Goal: Answer question/provide support: Share knowledge or assist other users

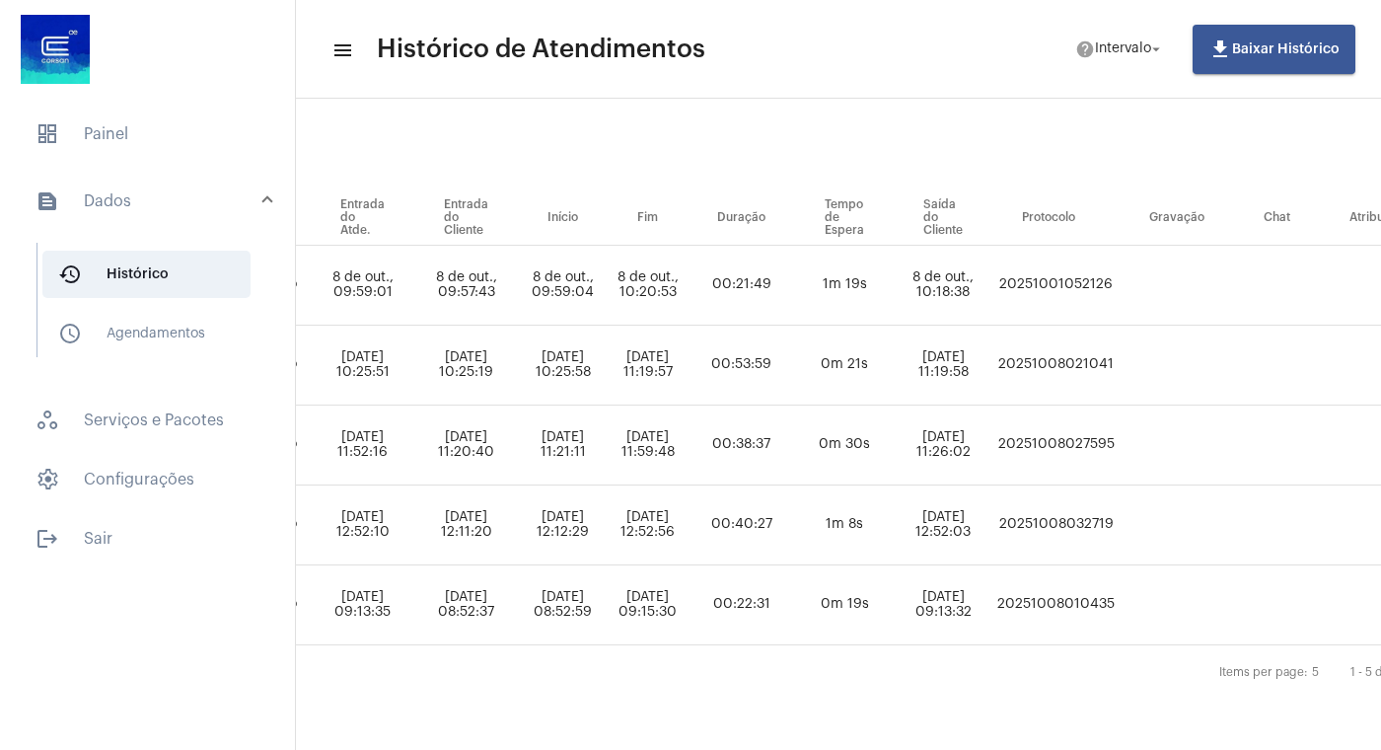
scroll to position [171, 973]
drag, startPoint x: 1166, startPoint y: 272, endPoint x: 1258, endPoint y: 275, distance: 91.8
click at [1118, 275] on td "20251001052126" at bounding box center [1054, 286] width 127 height 80
click at [1118, 293] on td "20251001052126" at bounding box center [1054, 286] width 127 height 80
drag, startPoint x: 1164, startPoint y: 267, endPoint x: 1282, endPoint y: 272, distance: 117.5
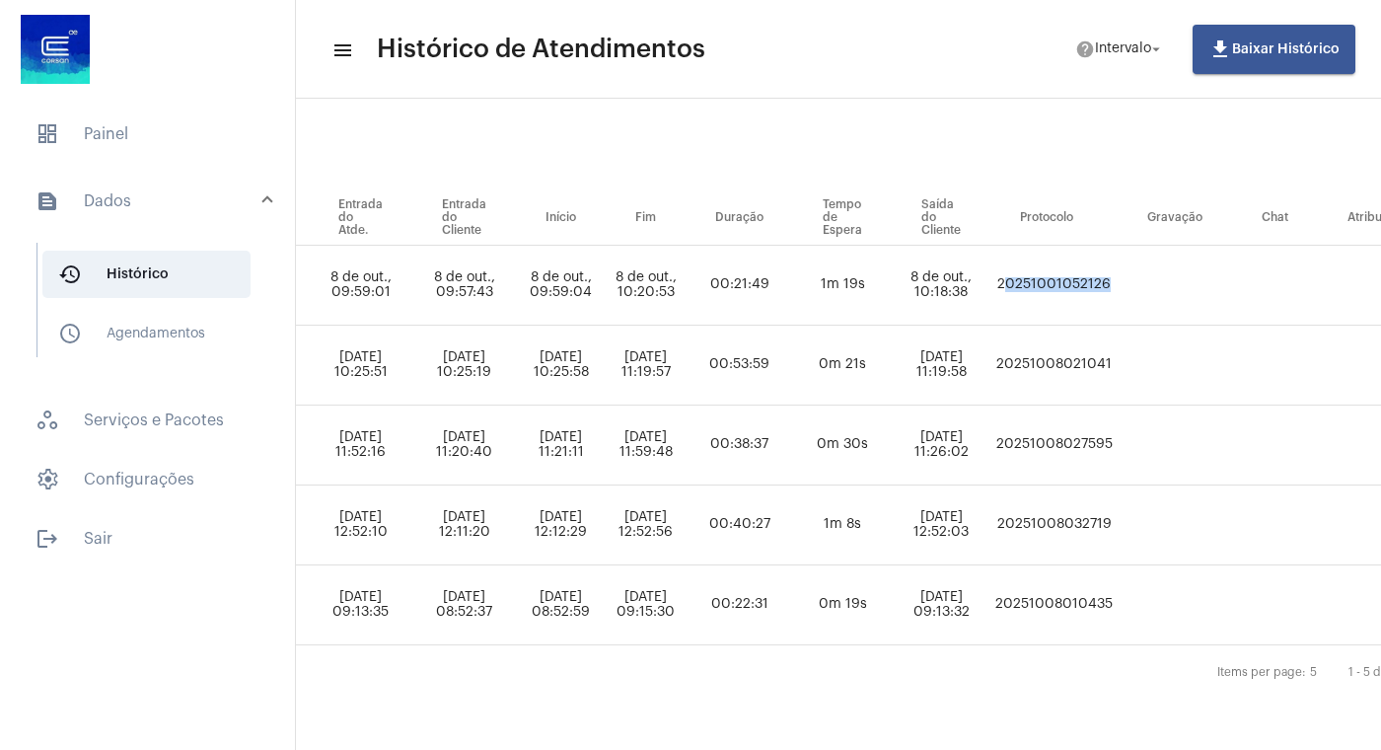
click at [1282, 272] on tr "GISELE VIEIRA substituicao_de_fatura_por_reducao_autorizada WILLIAM KLEIN DA SI…" at bounding box center [445, 286] width 2144 height 80
copy td "20251001052126"
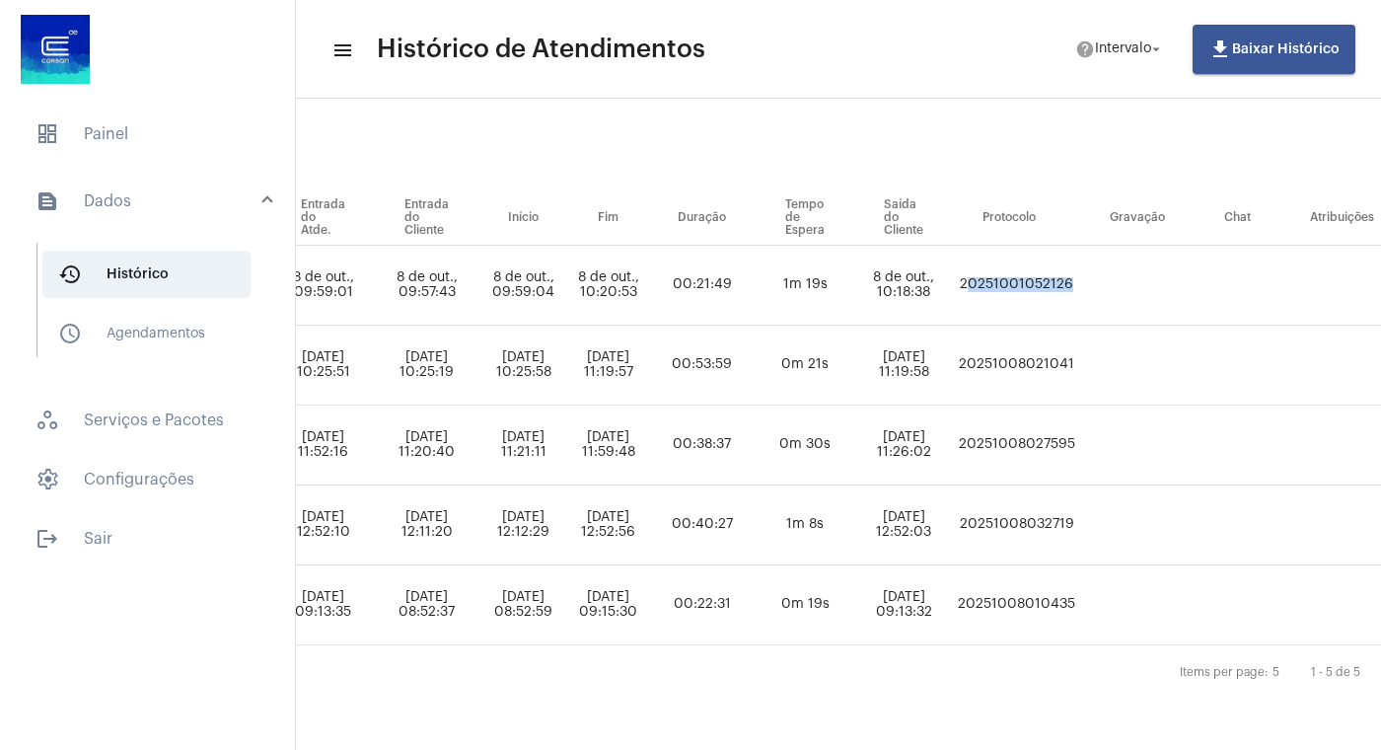
scroll to position [171, 1201]
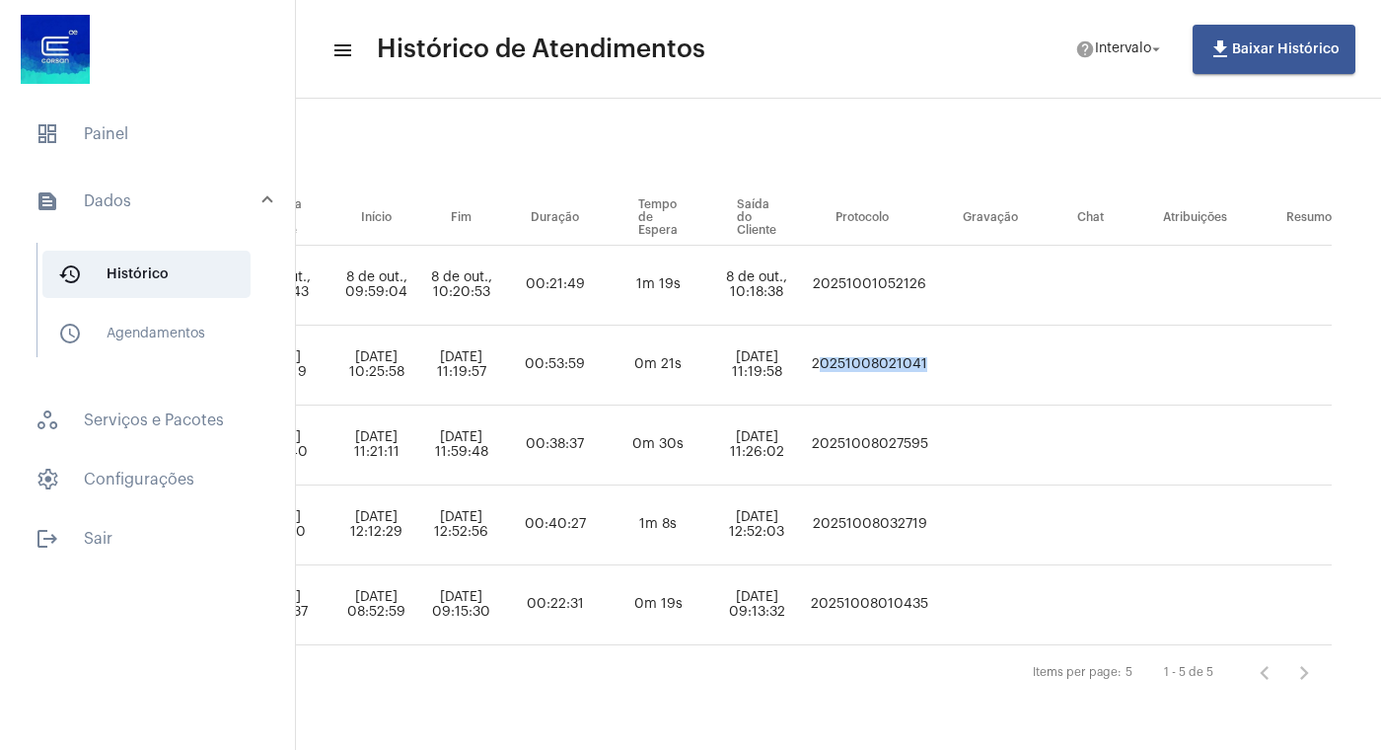
drag, startPoint x: 935, startPoint y: 342, endPoint x: 1077, endPoint y: 353, distance: 142.5
click at [1077, 353] on tr "GISELE VIEIRA substituicao_de_fatura_por_reducao_autorizada Wesley fraga rochae…" at bounding box center [260, 366] width 2144 height 80
copy td "20251008021041"
click at [1165, 54] on mat-icon "arrow_drop_down" at bounding box center [1156, 49] width 18 height 18
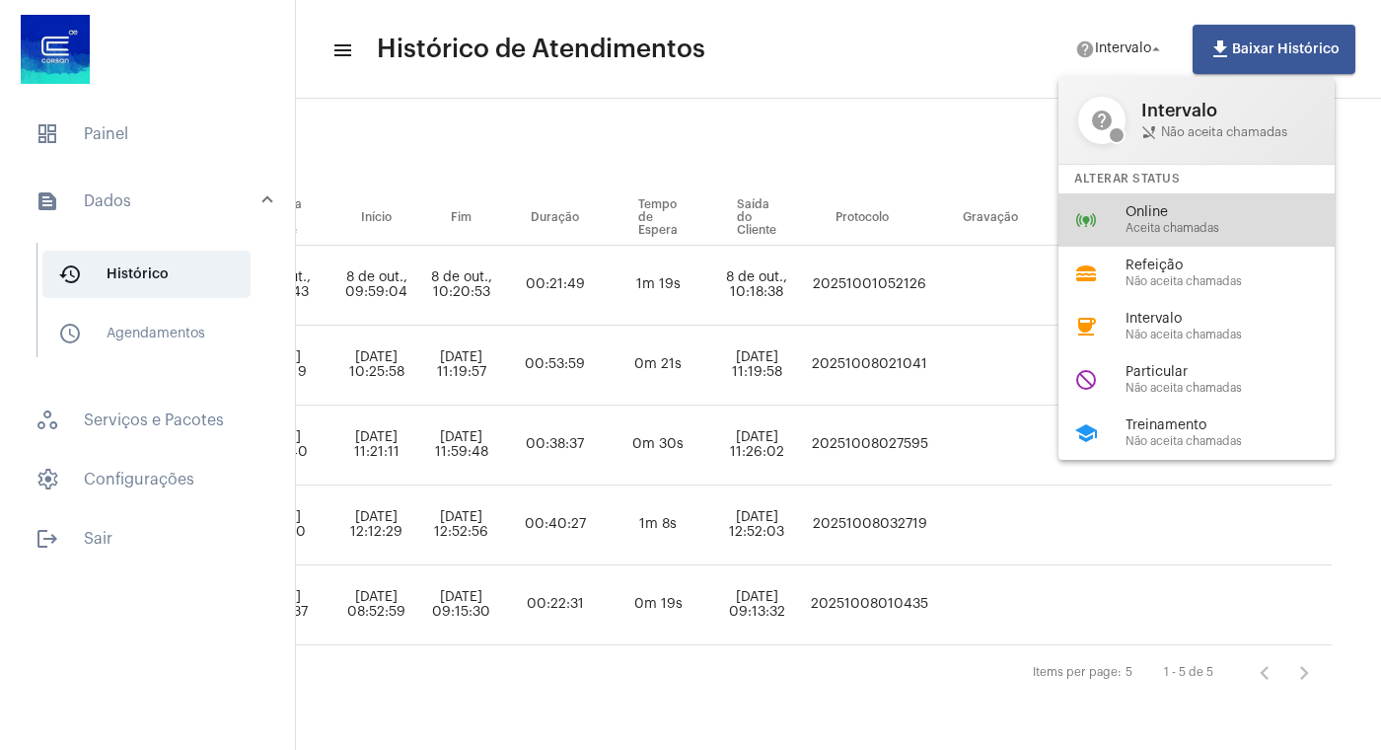
click at [1162, 215] on span "Online" at bounding box center [1238, 212] width 225 height 15
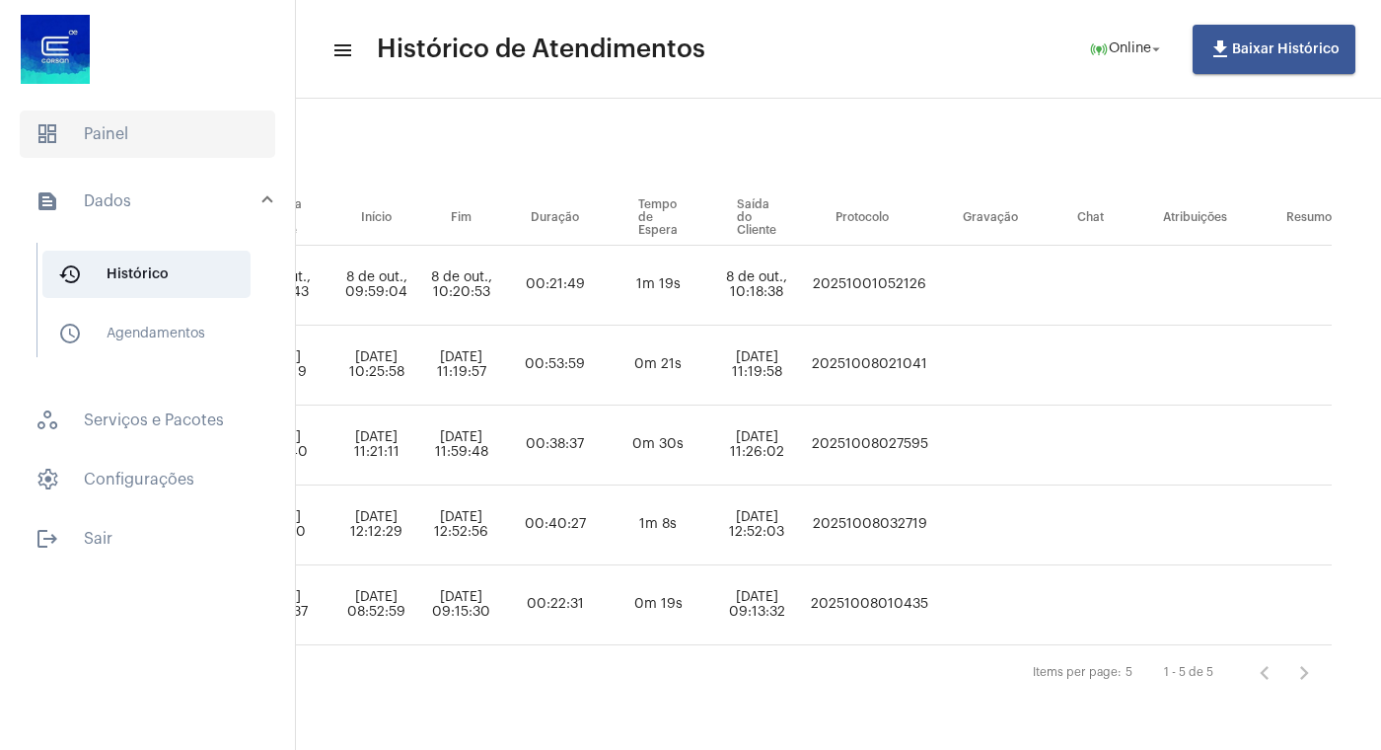
click at [98, 129] on span "dashboard Painel" at bounding box center [148, 133] width 256 height 47
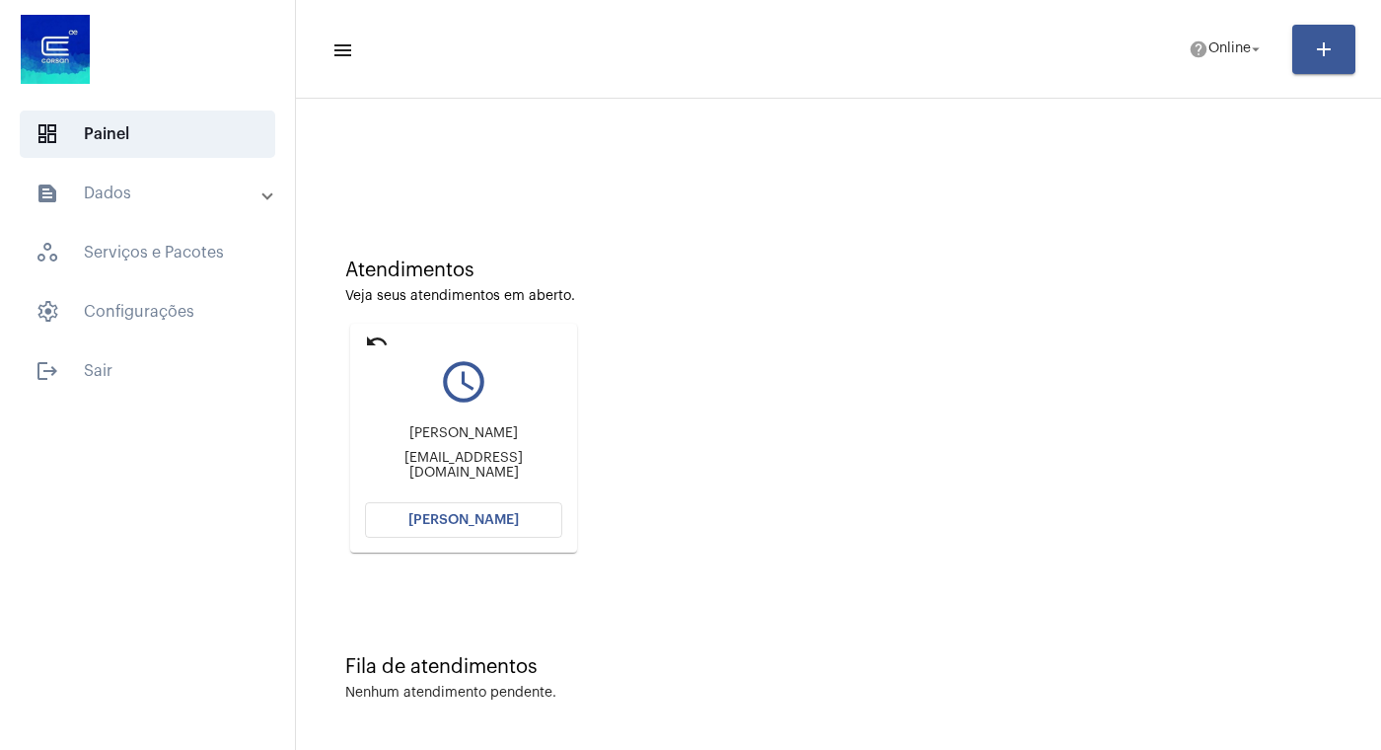
click at [486, 527] on span "[PERSON_NAME]" at bounding box center [463, 520] width 110 height 14
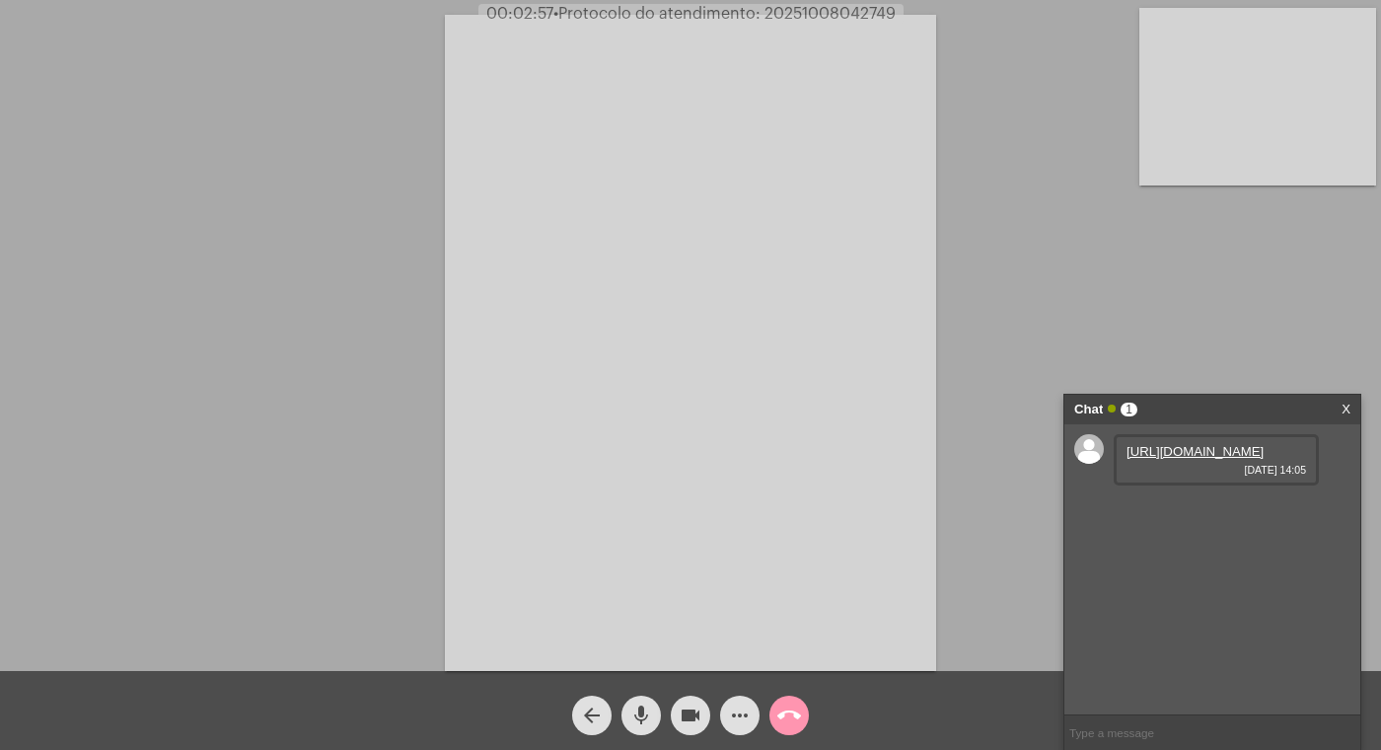
click at [1165, 476] on div "https://neft-transfer-bucket.s3.amazonaws.com/temp-fede8b0b-cd55-9ae9-04ee-f763…" at bounding box center [1216, 459] width 205 height 51
click at [1154, 459] on link "https://neft-transfer-bucket.s3.amazonaws.com/temp-fede8b0b-cd55-9ae9-04ee-f763…" at bounding box center [1195, 451] width 137 height 15
click at [1192, 515] on link "https://neft-transfer-bucket.s3.amazonaws.com/temp-1dd22026-8022-c105-7a73-f598…" at bounding box center [1195, 507] width 137 height 15
click at [683, 717] on mat-icon "videocam" at bounding box center [691, 715] width 24 height 24
click at [647, 710] on mat-icon "mic" at bounding box center [641, 715] width 24 height 24
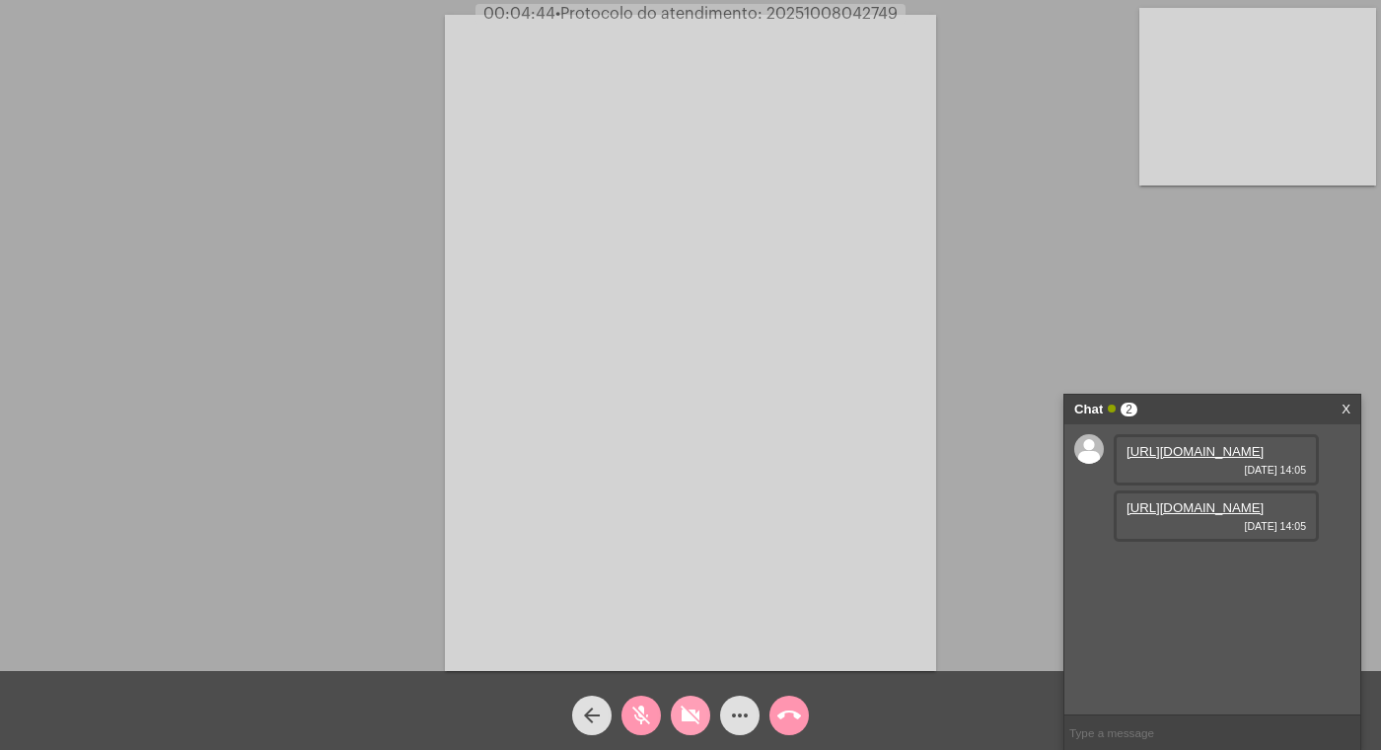
click at [685, 717] on mat-icon "videocam_off" at bounding box center [691, 715] width 24 height 24
click at [632, 713] on mat-icon "mic_off" at bounding box center [641, 715] width 24 height 24
click at [681, 711] on mat-icon "videocam" at bounding box center [691, 715] width 24 height 24
click at [638, 708] on mat-icon "mic" at bounding box center [641, 715] width 24 height 24
click at [697, 713] on mat-icon "videocam_off" at bounding box center [691, 715] width 24 height 24
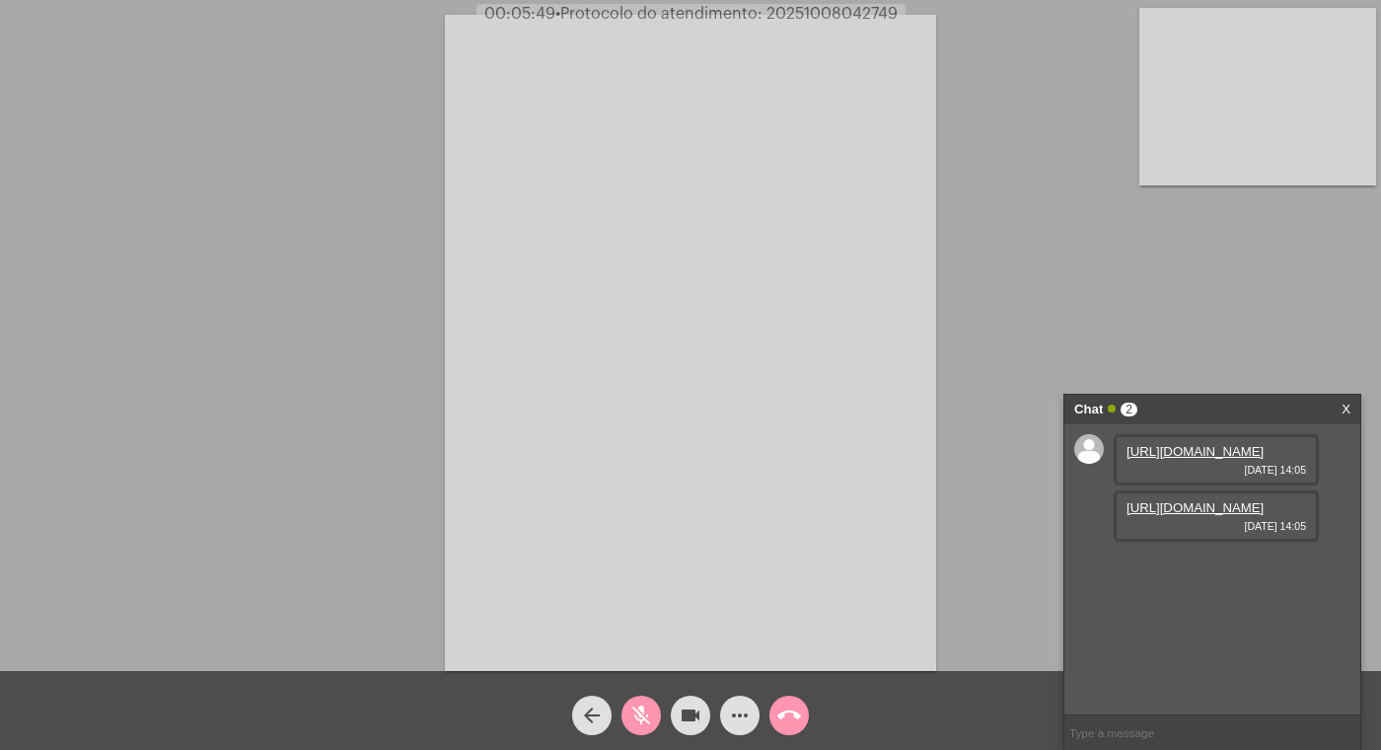
click at [652, 709] on mat-icon "mic_off" at bounding box center [641, 715] width 24 height 24
click at [693, 718] on mat-icon "videocam" at bounding box center [691, 715] width 24 height 24
click at [647, 709] on mat-icon "mic" at bounding box center [641, 715] width 24 height 24
click at [683, 712] on mat-icon "videocam_off" at bounding box center [691, 715] width 24 height 24
click at [641, 707] on mat-icon "mic_off" at bounding box center [641, 715] width 24 height 24
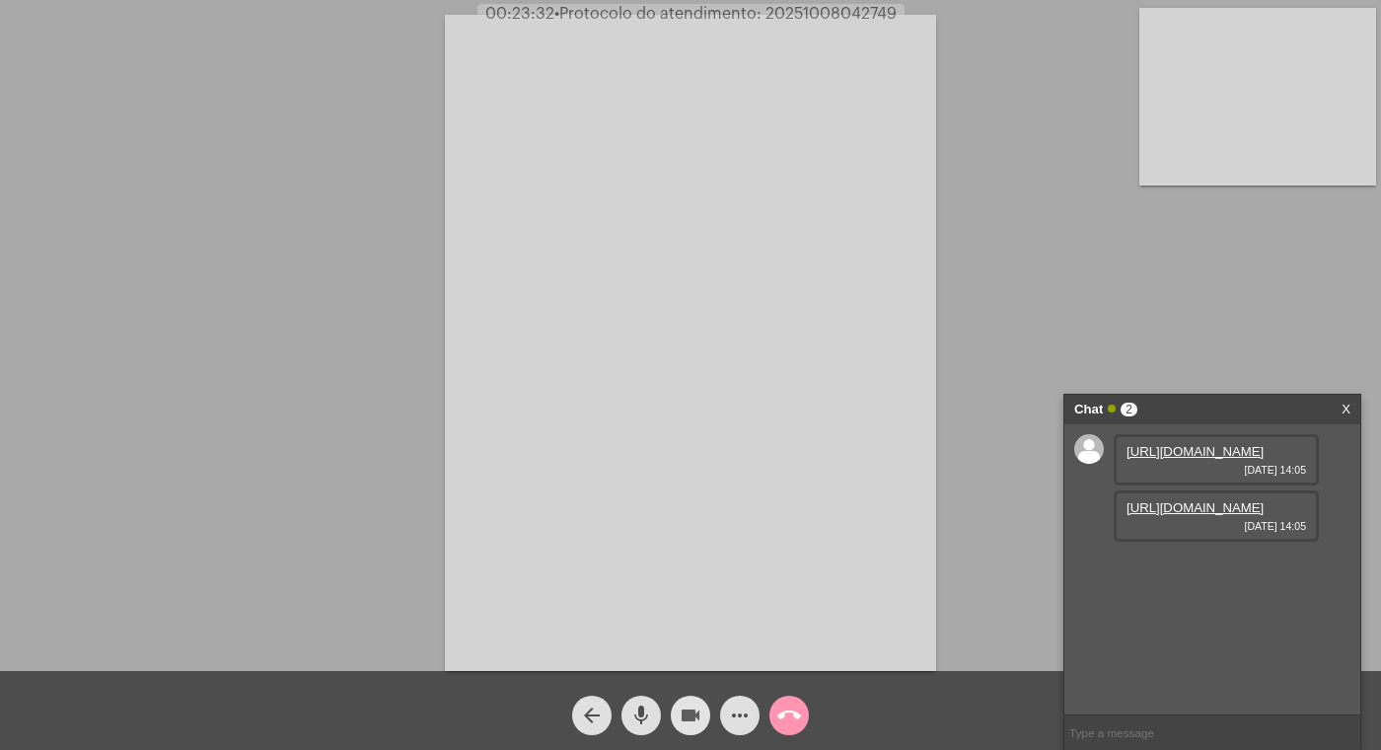
click at [696, 712] on mat-icon "videocam" at bounding box center [691, 715] width 24 height 24
click at [641, 709] on mat-icon "mic" at bounding box center [641, 715] width 24 height 24
click at [683, 710] on mat-icon "videocam_off" at bounding box center [691, 715] width 24 height 24
click at [645, 709] on mat-icon "mic_off" at bounding box center [641, 715] width 24 height 24
click at [638, 712] on mat-icon "mic" at bounding box center [641, 715] width 24 height 24
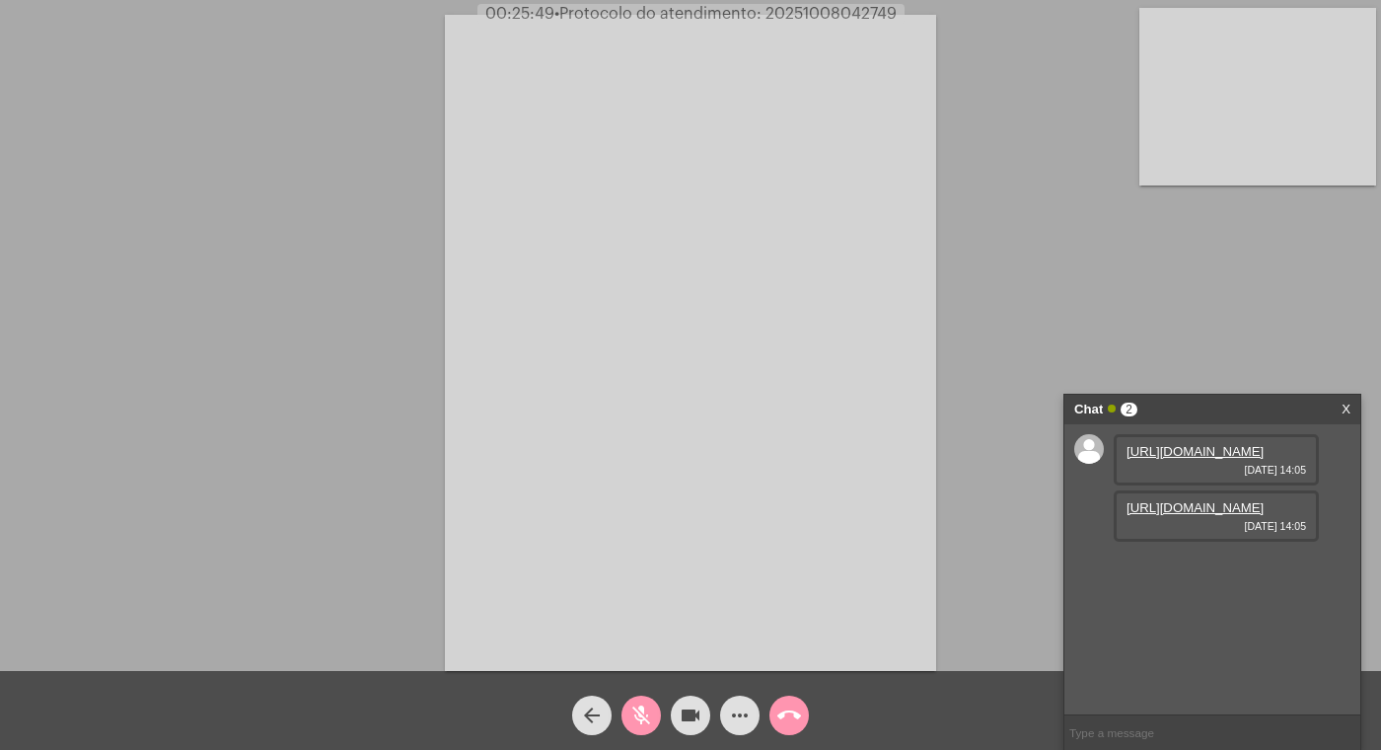
click at [681, 709] on mat-icon "videocam" at bounding box center [691, 715] width 24 height 24
click at [688, 712] on mat-icon "videocam_off" at bounding box center [691, 715] width 24 height 24
click at [633, 710] on mat-icon "mic_off" at bounding box center [641, 715] width 24 height 24
click at [1102, 737] on input "text" at bounding box center [1213, 732] width 296 height 35
click at [1143, 732] on input "text" at bounding box center [1213, 732] width 296 height 35
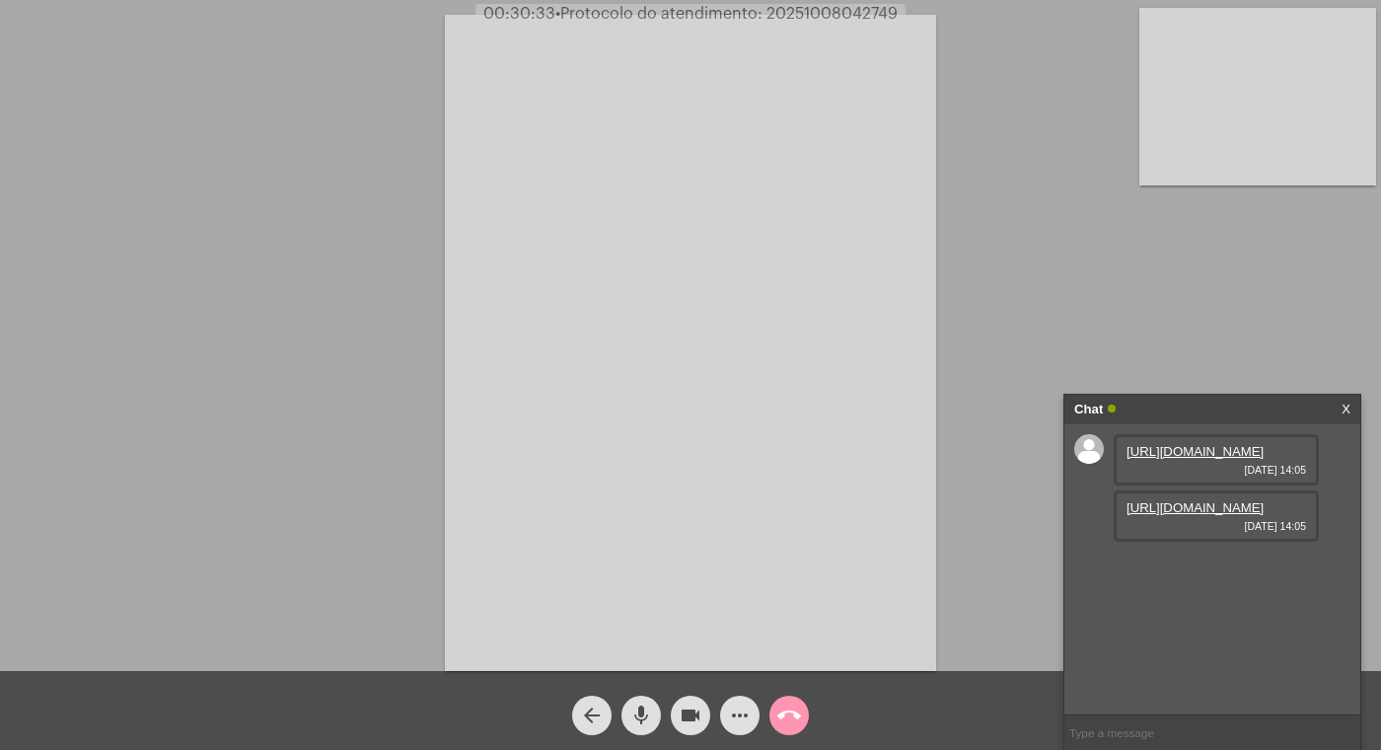
click at [736, 711] on mat-icon "more_horiz" at bounding box center [740, 715] width 24 height 24
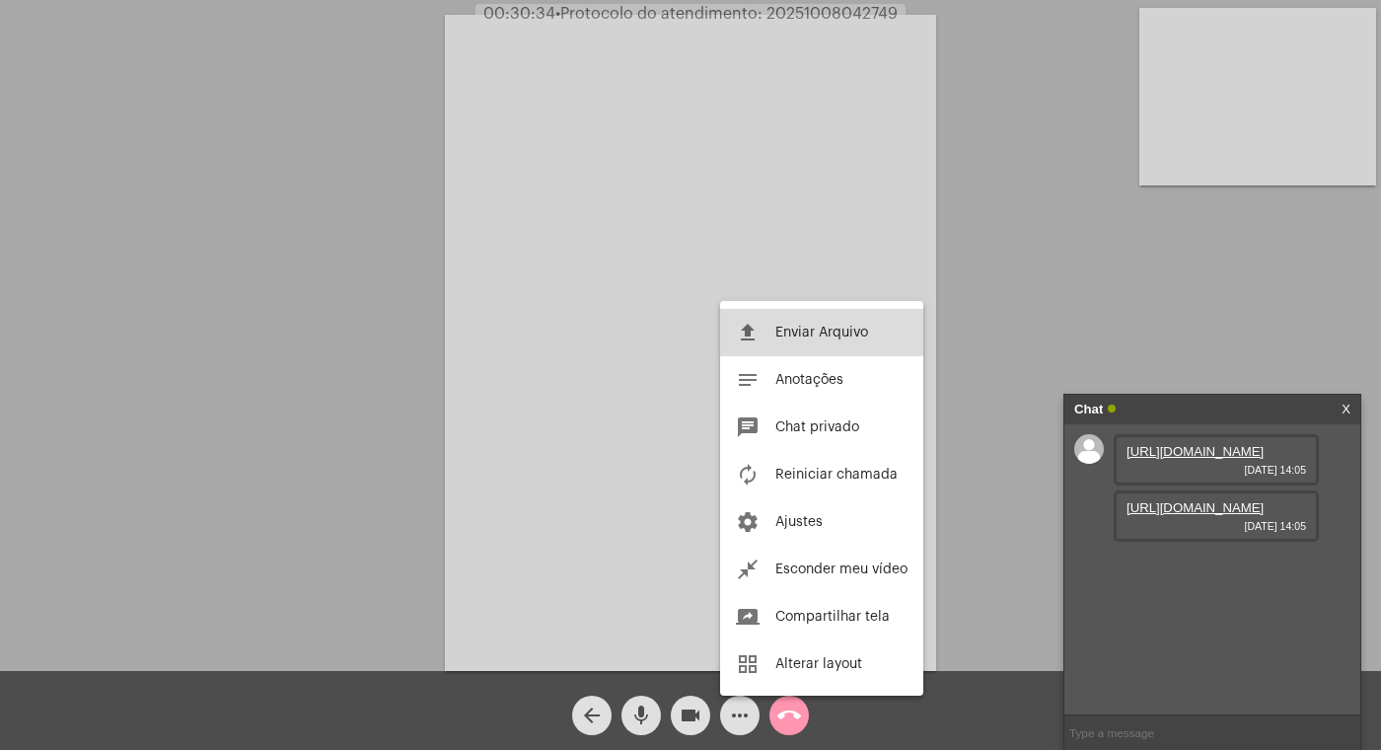
click at [808, 321] on button "file_upload Enviar Arquivo" at bounding box center [821, 332] width 203 height 47
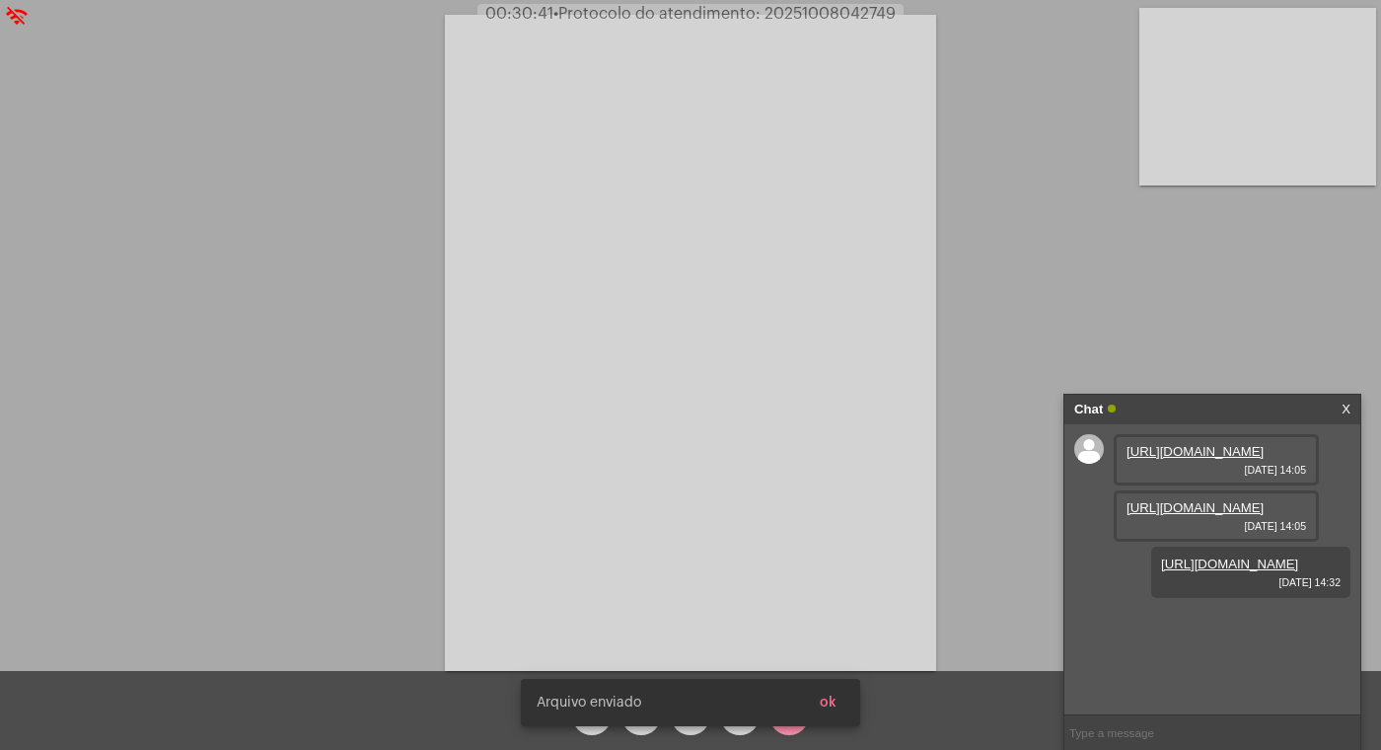
scroll to position [47, 0]
click at [1104, 734] on input "text" at bounding box center [1213, 732] width 296 height 35
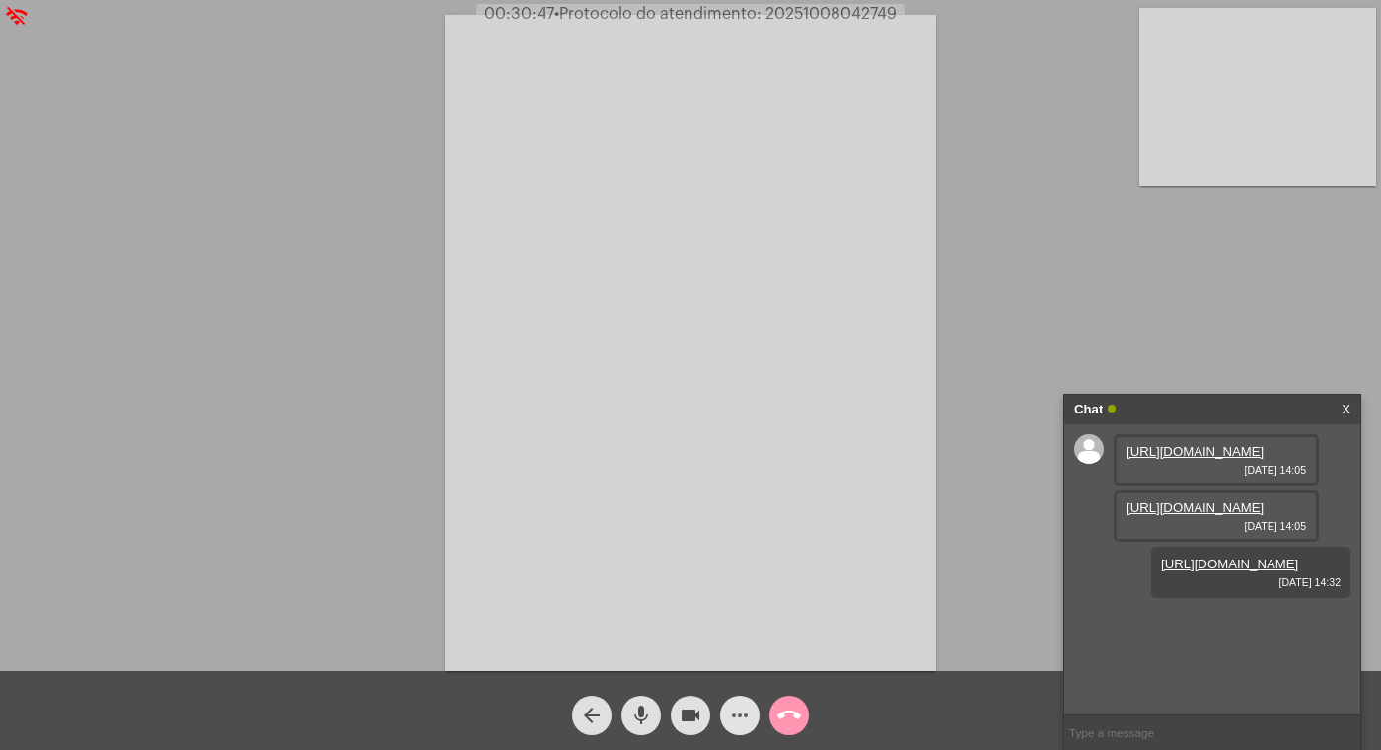
click at [742, 709] on mat-icon "more_horiz" at bounding box center [740, 715] width 24 height 24
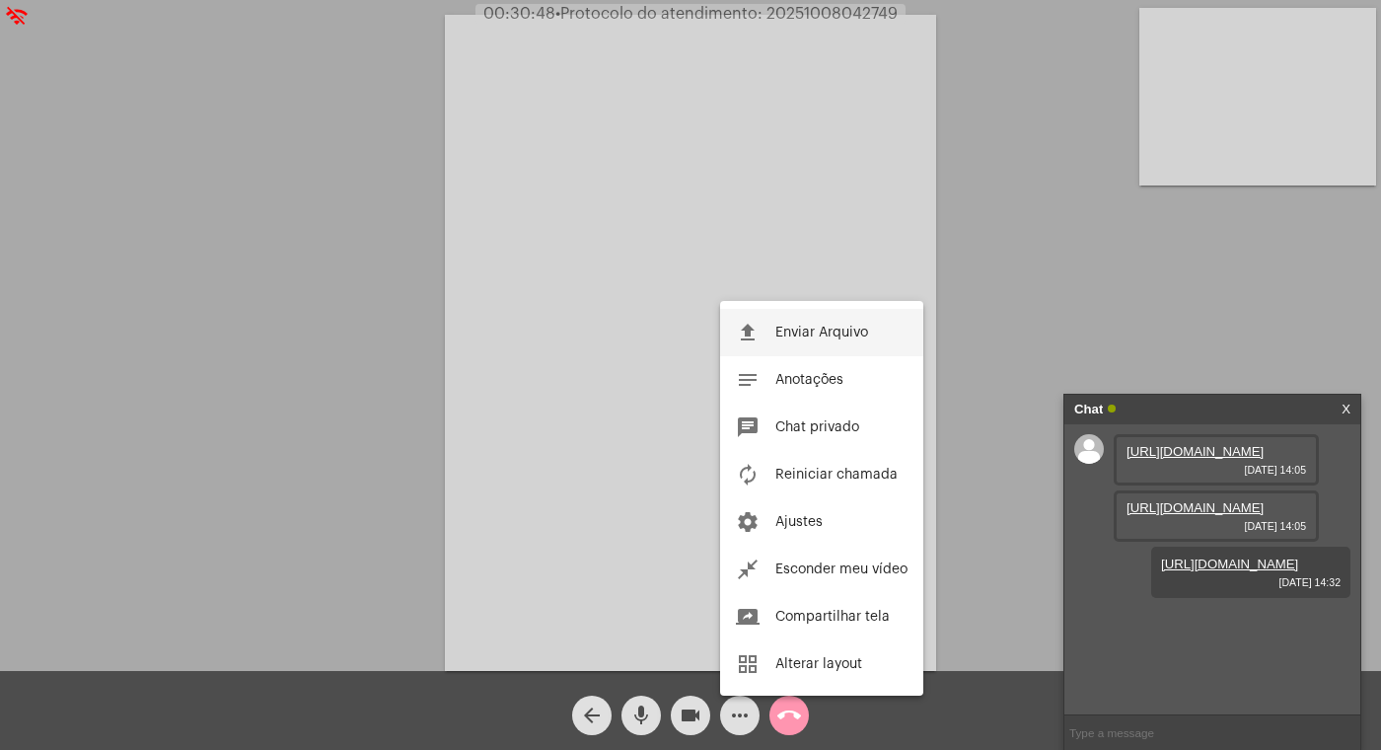
click at [822, 331] on span "Enviar Arquivo" at bounding box center [821, 333] width 93 height 14
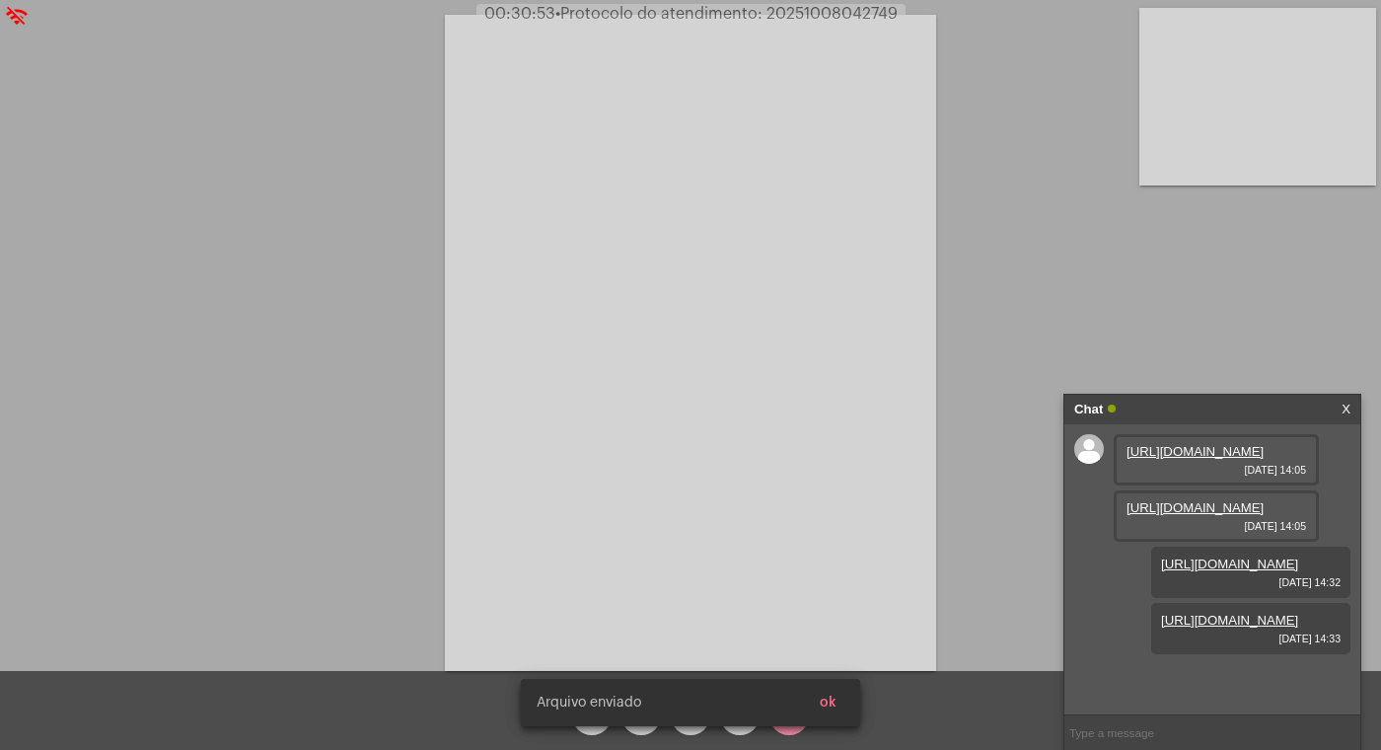
scroll to position [153, 0]
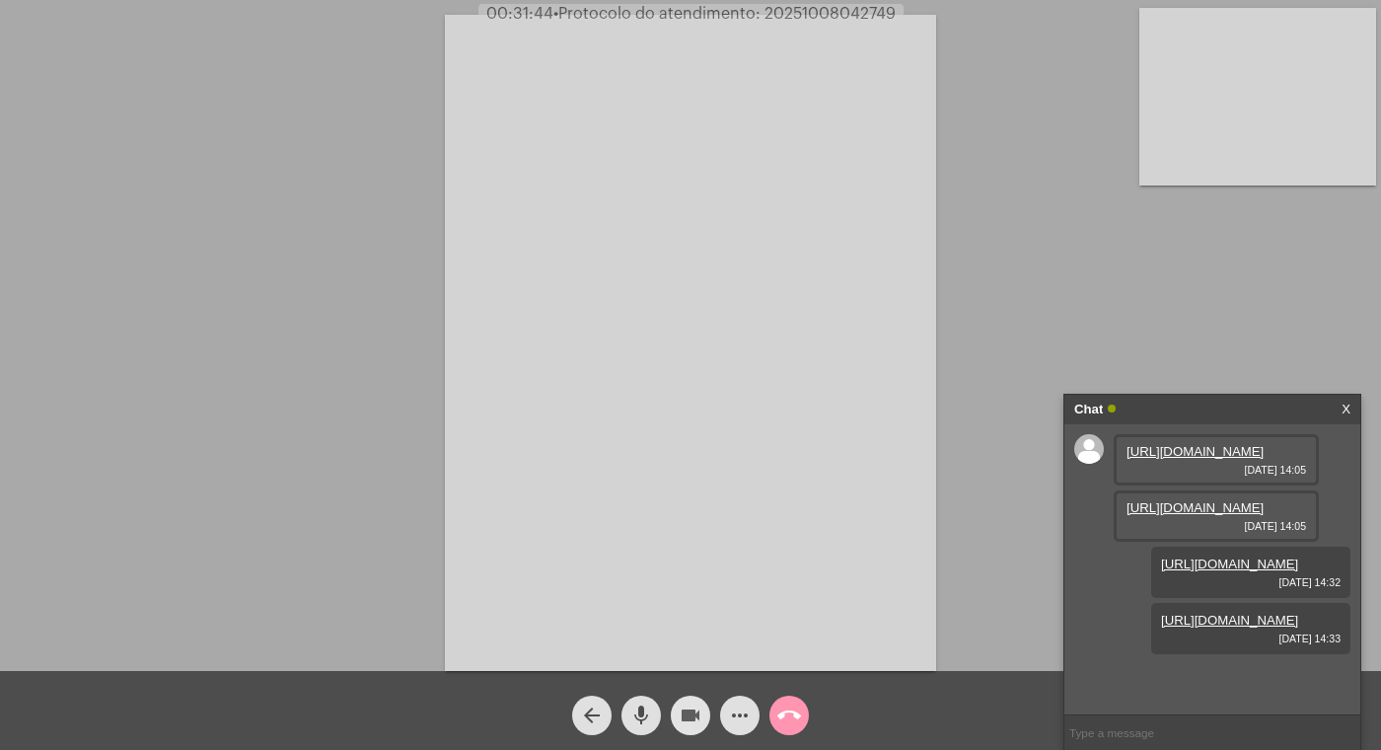
click at [691, 713] on mat-icon "videocam" at bounding box center [691, 715] width 24 height 24
click at [634, 711] on mat-icon "mic" at bounding box center [641, 715] width 24 height 24
click at [695, 712] on mat-icon "videocam_off" at bounding box center [691, 715] width 24 height 24
click at [643, 710] on mat-icon "mic_off" at bounding box center [641, 715] width 24 height 24
click at [642, 714] on mat-icon "mic" at bounding box center [641, 715] width 24 height 24
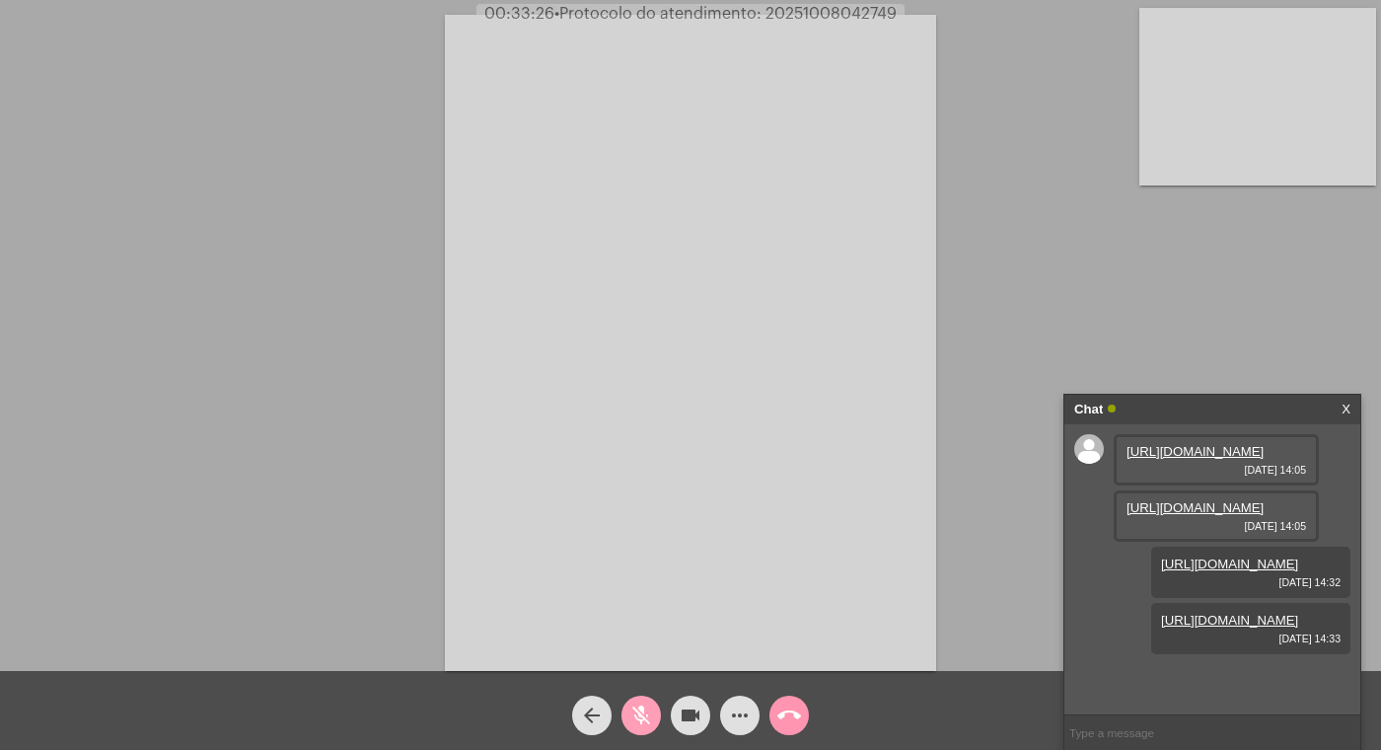
click at [641, 714] on mat-icon "mic_off" at bounding box center [641, 715] width 24 height 24
click at [1000, 186] on div "Acessando Câmera e Microfone..." at bounding box center [690, 340] width 1377 height 671
click at [681, 713] on mat-icon "videocam" at bounding box center [691, 715] width 24 height 24
click at [637, 709] on mat-icon "mic" at bounding box center [641, 715] width 24 height 24
click at [697, 715] on mat-icon "videocam_off" at bounding box center [691, 715] width 24 height 24
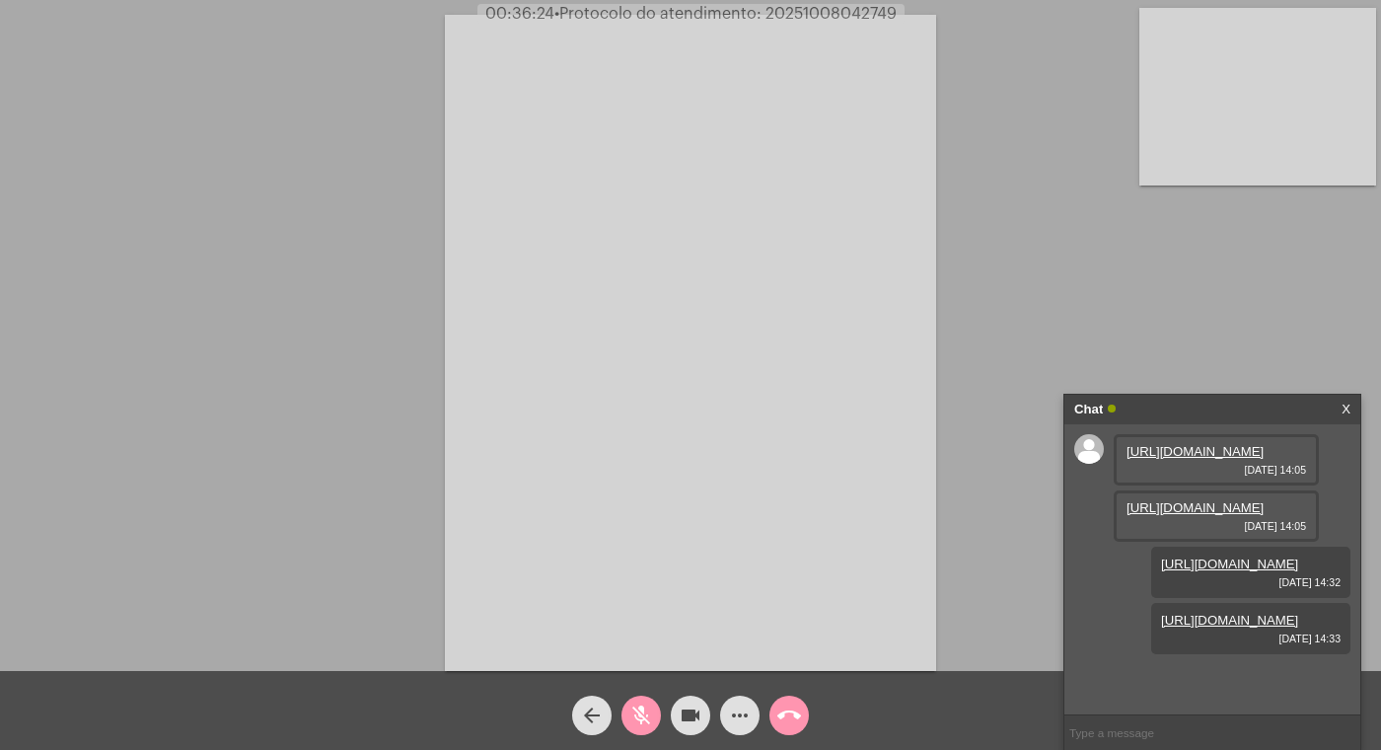
click at [645, 714] on mat-icon "mic_off" at bounding box center [641, 715] width 24 height 24
click at [588, 707] on mat-icon "arrow_back" at bounding box center [592, 715] width 24 height 24
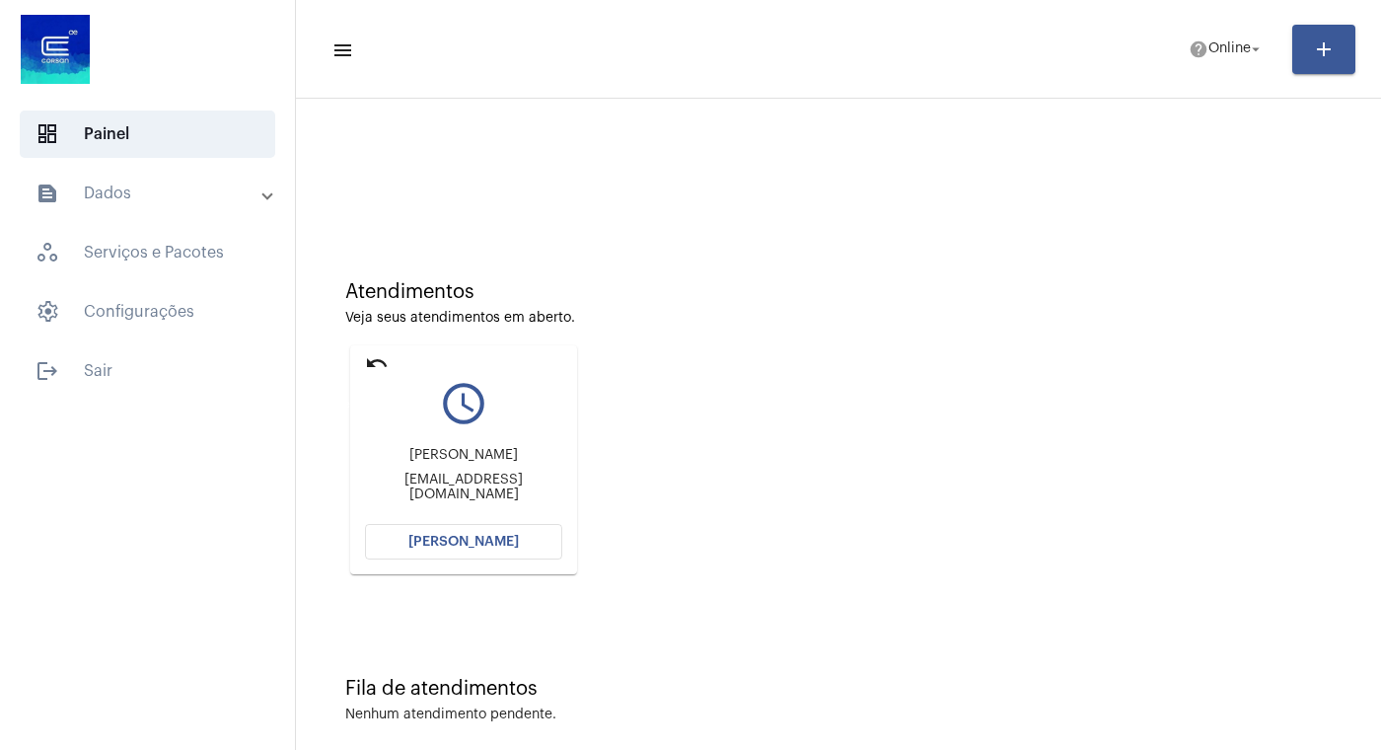
click at [384, 359] on mat-icon "undo" at bounding box center [377, 363] width 24 height 24
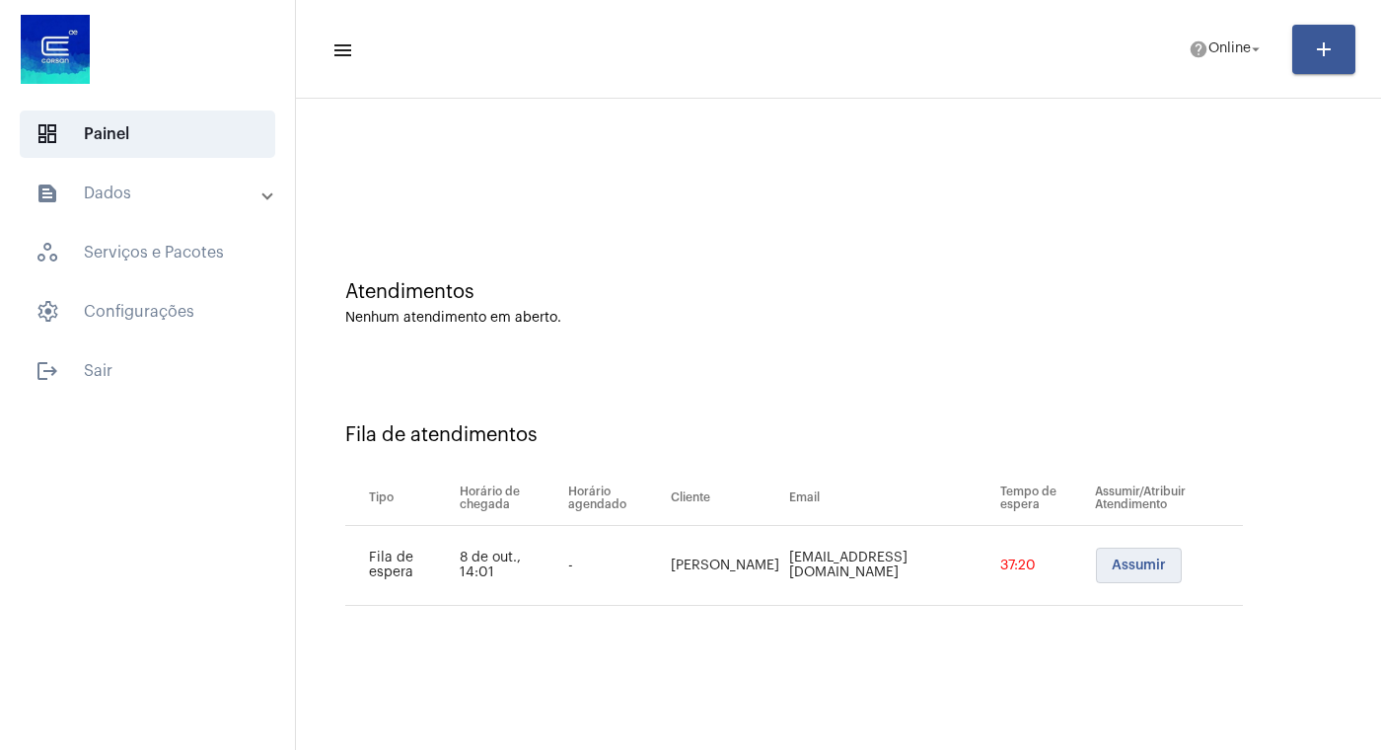
click at [1112, 563] on span "Assumir" at bounding box center [1139, 565] width 54 height 14
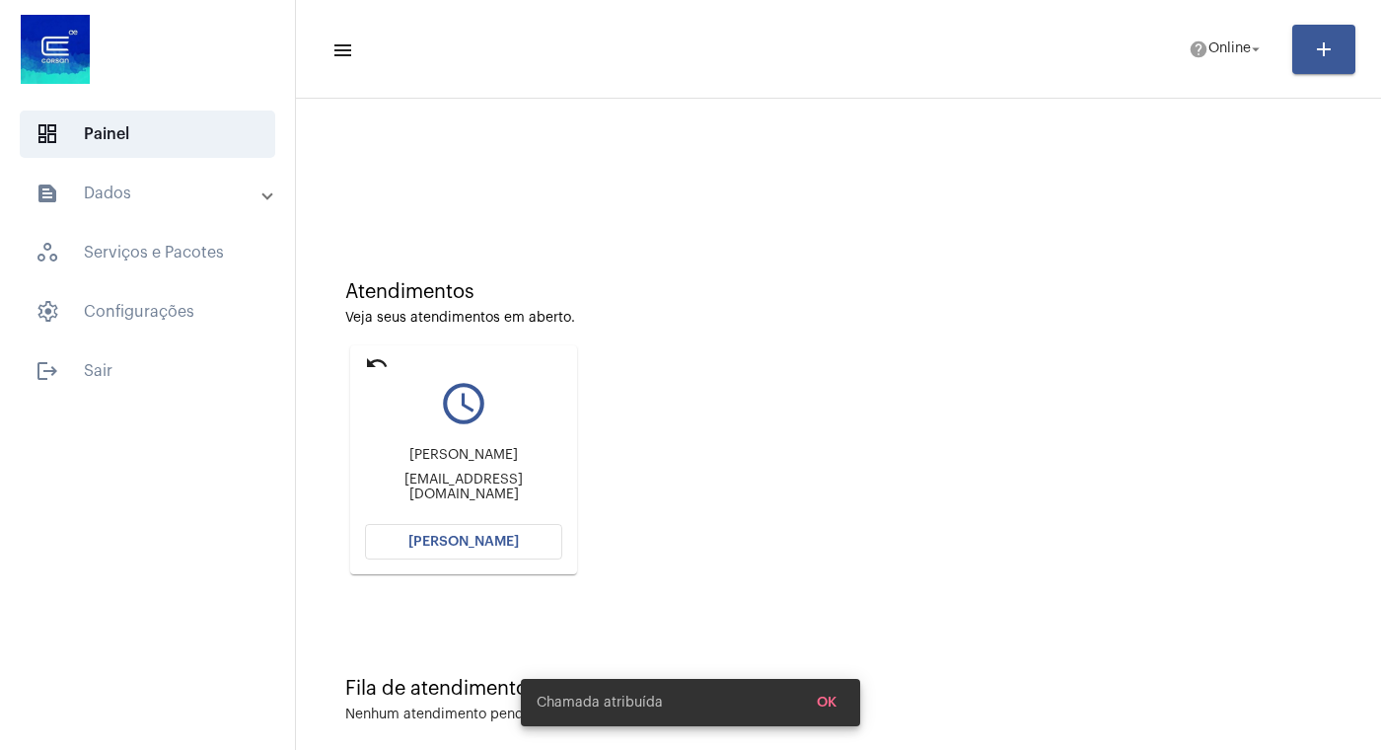
click at [434, 540] on span "[PERSON_NAME]" at bounding box center [463, 542] width 110 height 14
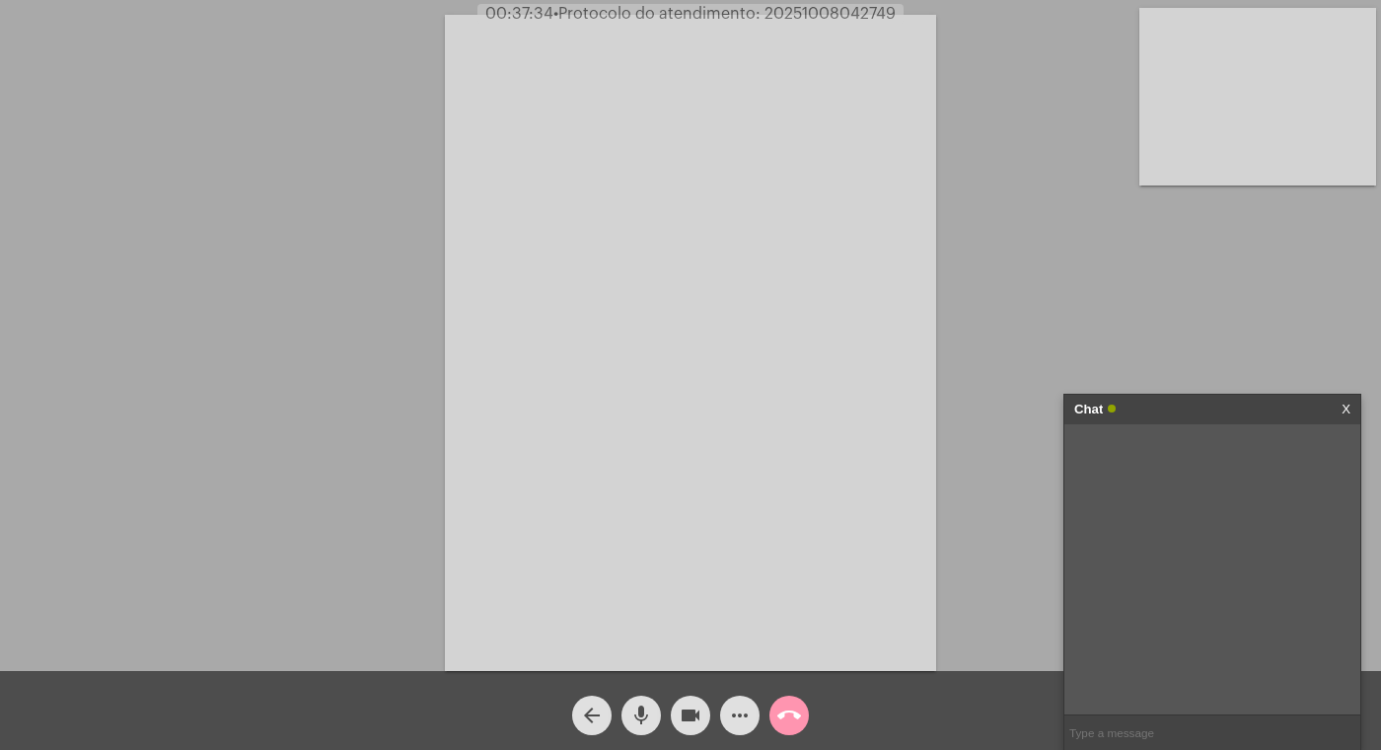
click at [691, 711] on mat-icon "videocam" at bounding box center [691, 715] width 24 height 24
click at [644, 710] on mat-icon "mic" at bounding box center [641, 715] width 24 height 24
click at [785, 704] on mat-icon "call_end" at bounding box center [789, 715] width 24 height 24
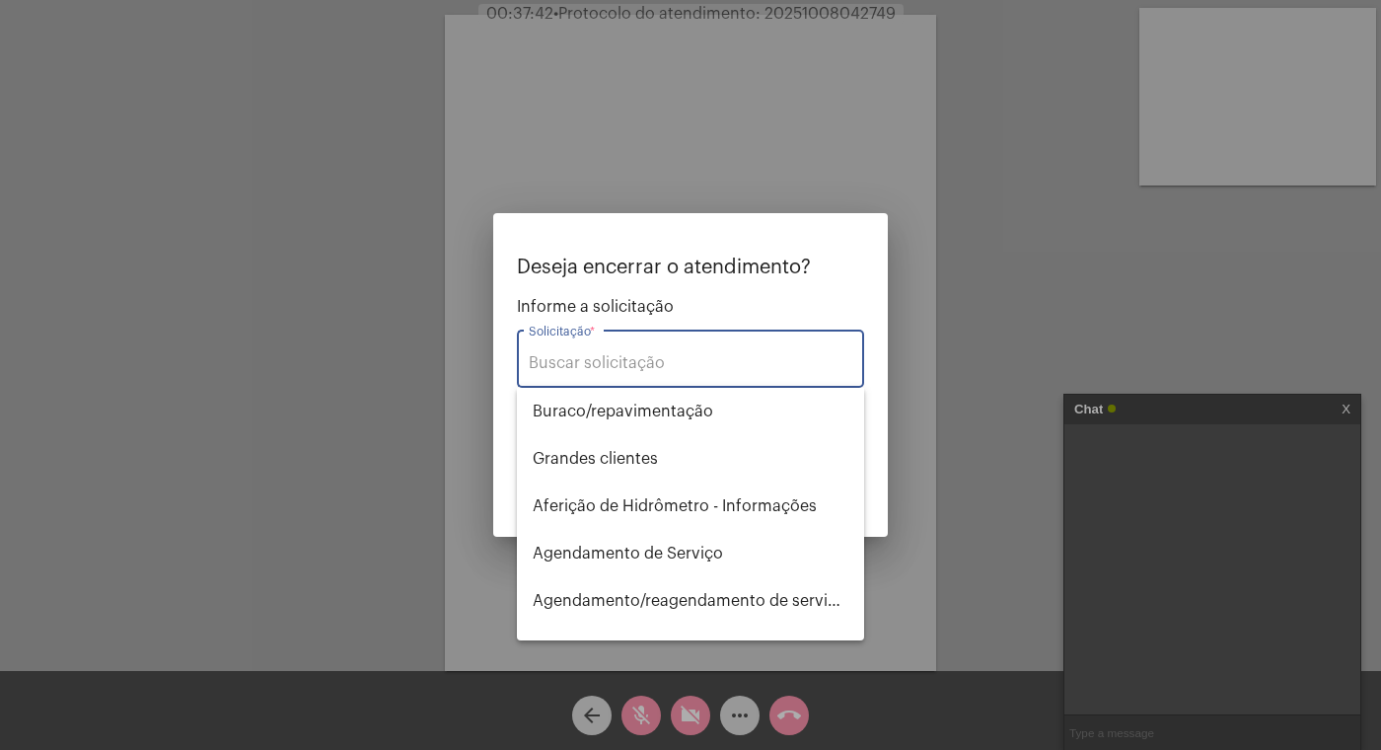
click at [617, 359] on input "Solicitação *" at bounding box center [691, 363] width 324 height 18
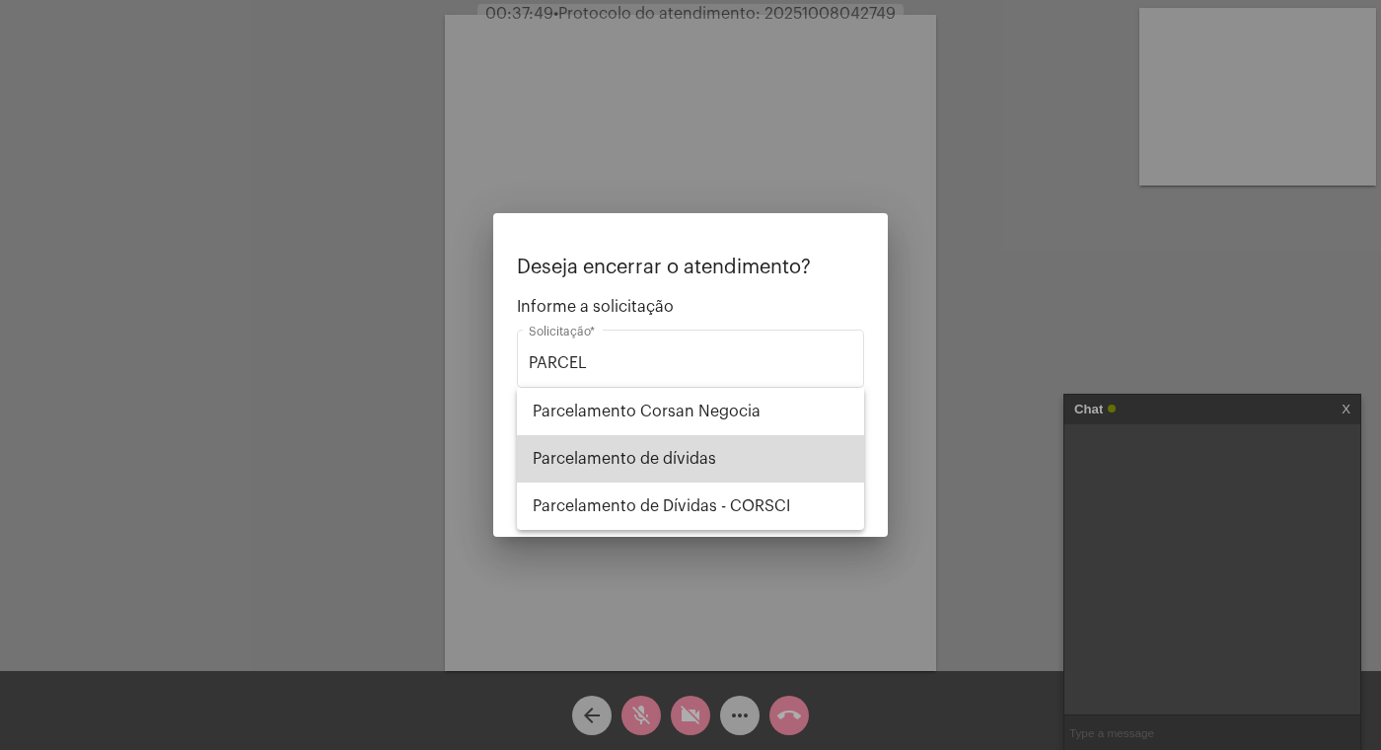
click at [695, 473] on span "Parcelamento de dívidas" at bounding box center [691, 458] width 316 height 47
type input "Parcelamento de dívidas"
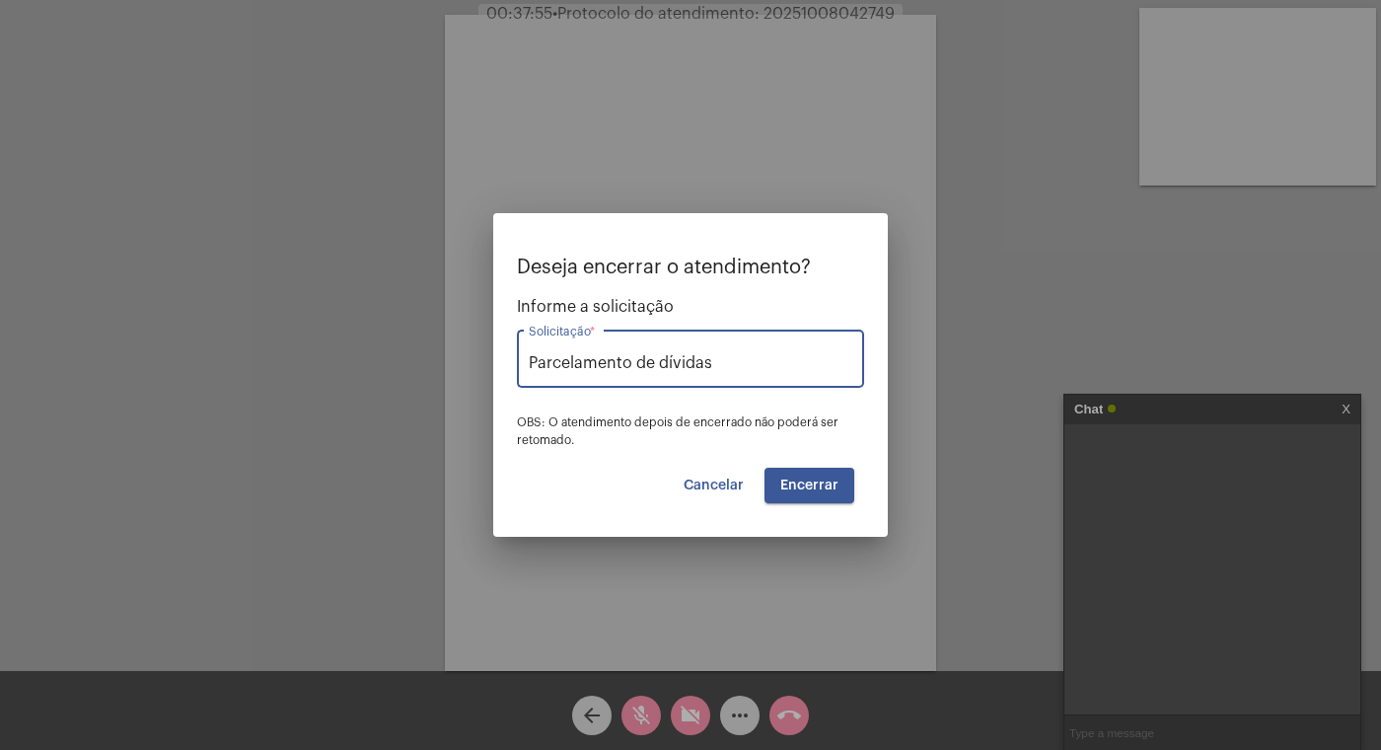
click at [813, 480] on span "Encerrar" at bounding box center [809, 485] width 58 height 14
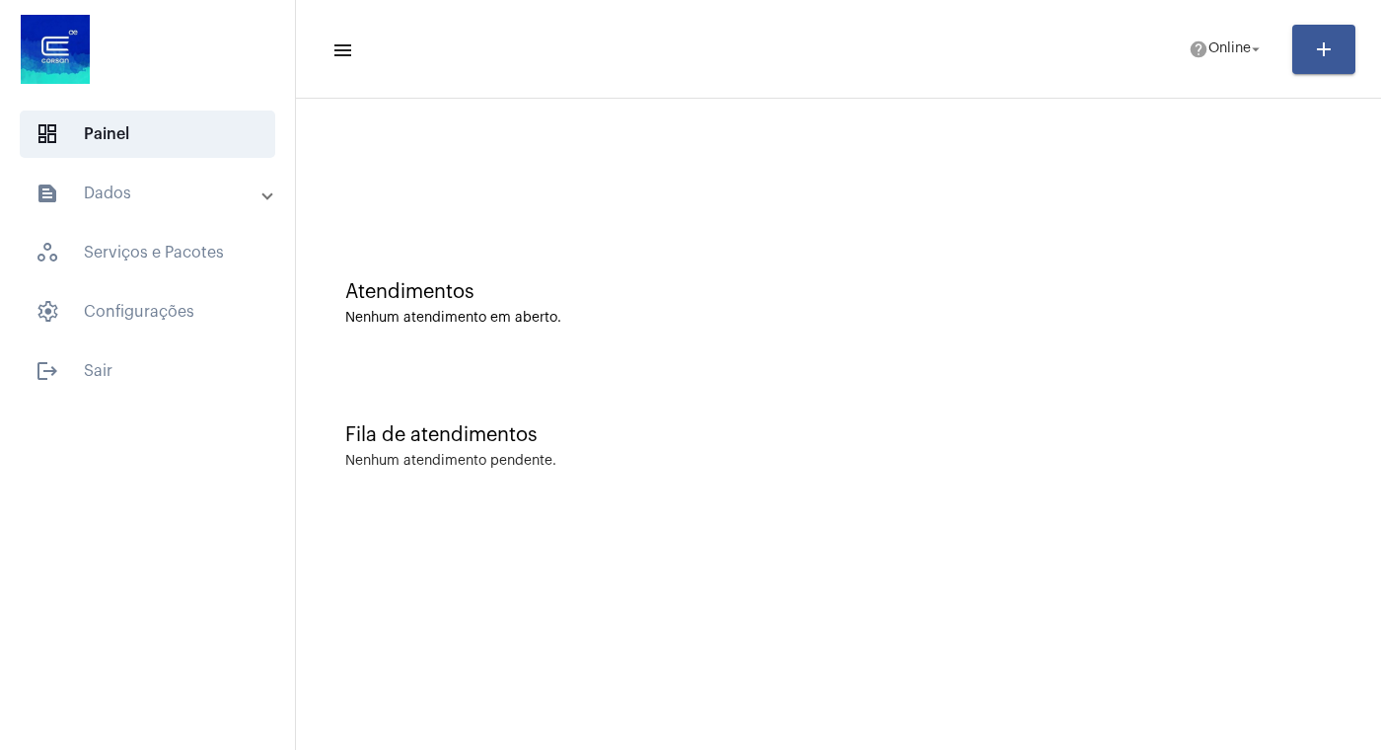
click at [142, 193] on mat-panel-title "text_snippet_outlined Dados" at bounding box center [150, 194] width 228 height 24
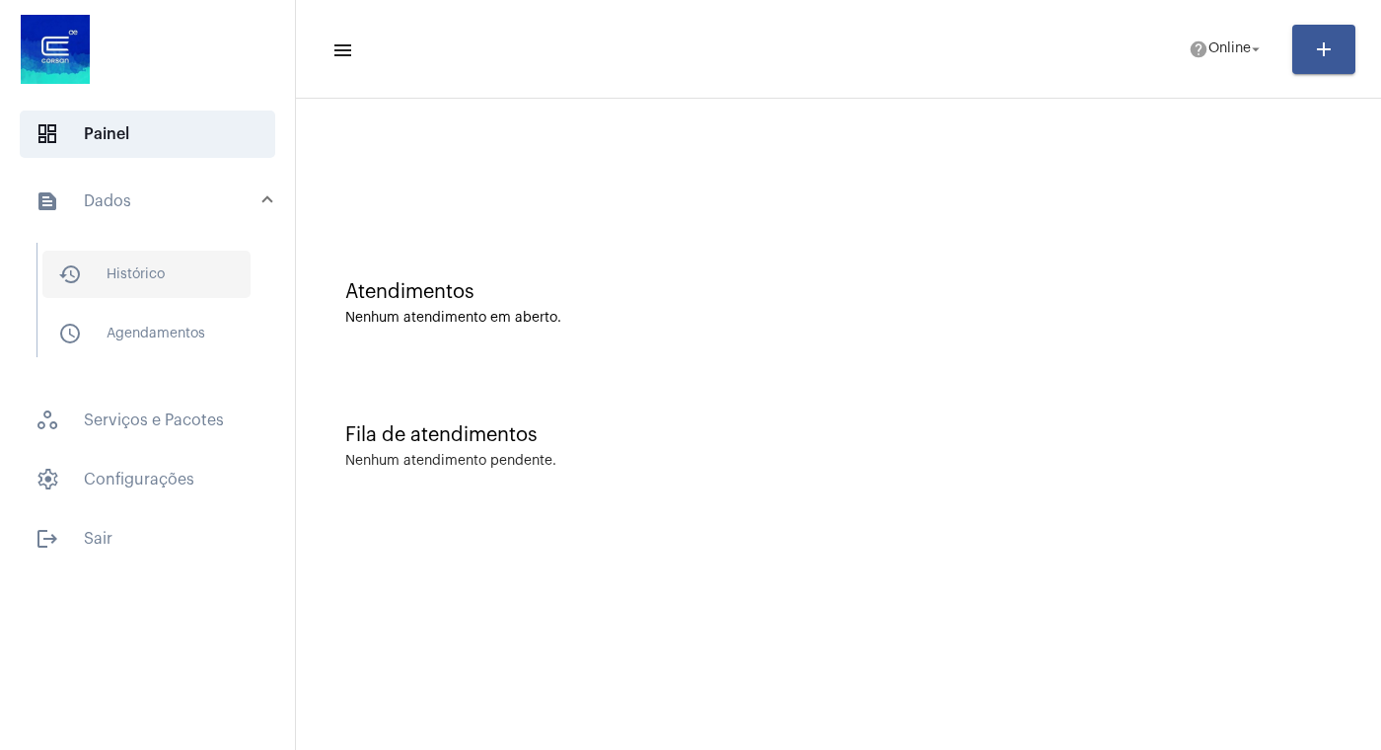
click at [160, 266] on span "history_outlined Histórico" at bounding box center [146, 274] width 208 height 47
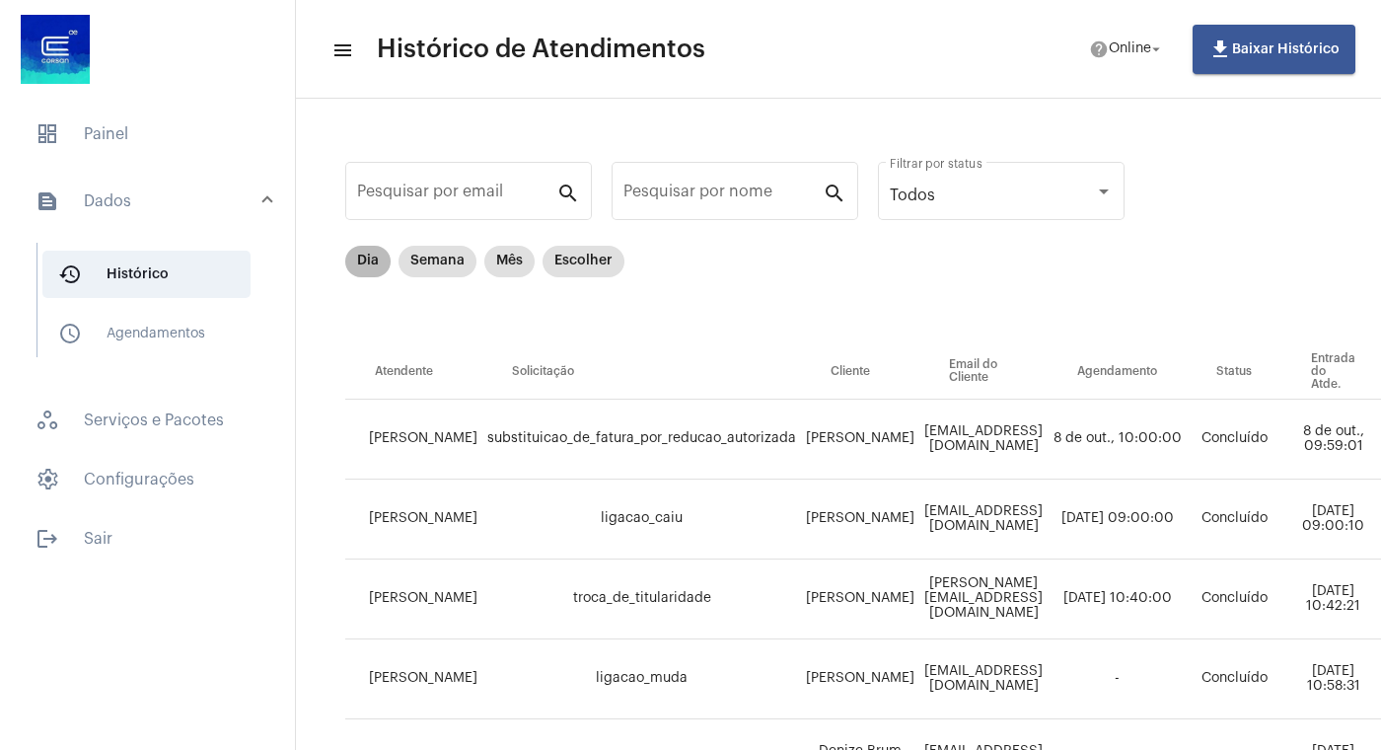
click at [368, 261] on mat-chip "Dia" at bounding box center [367, 262] width 45 height 32
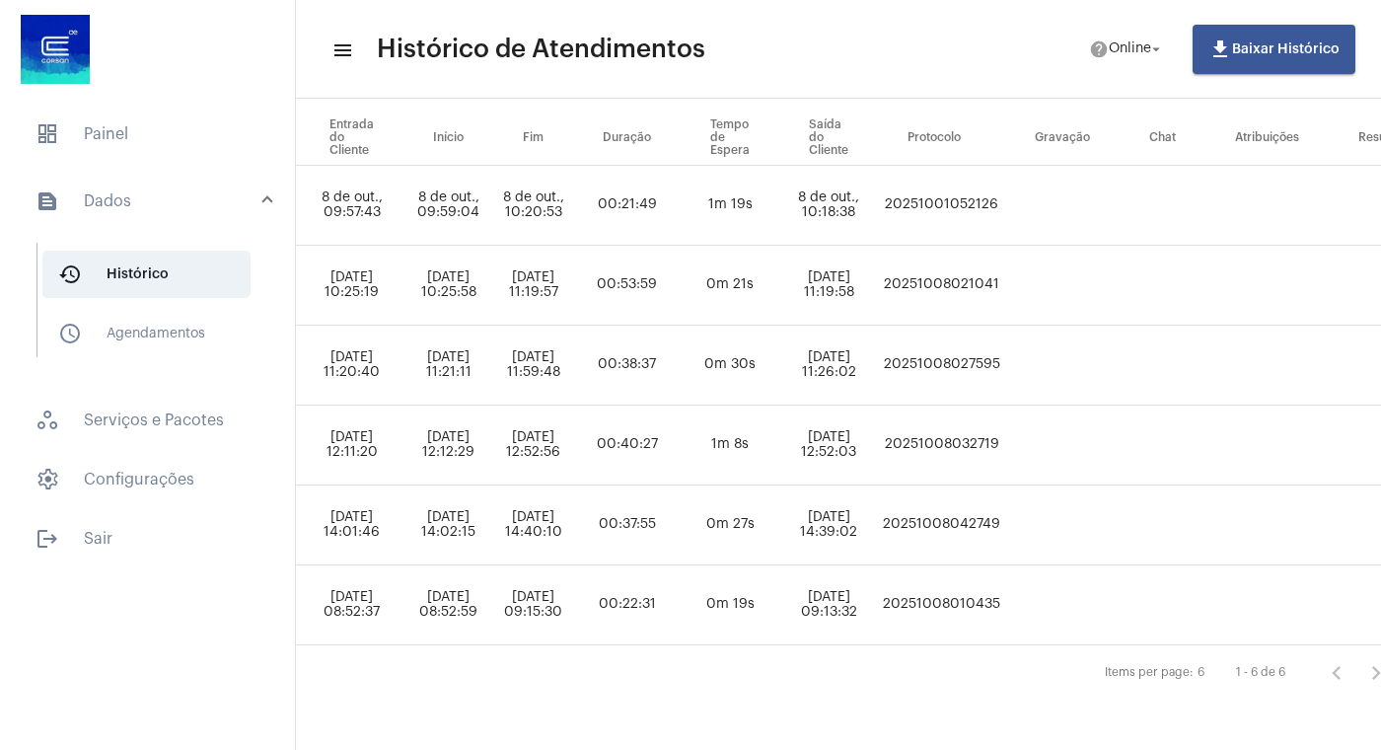
scroll to position [251, 1115]
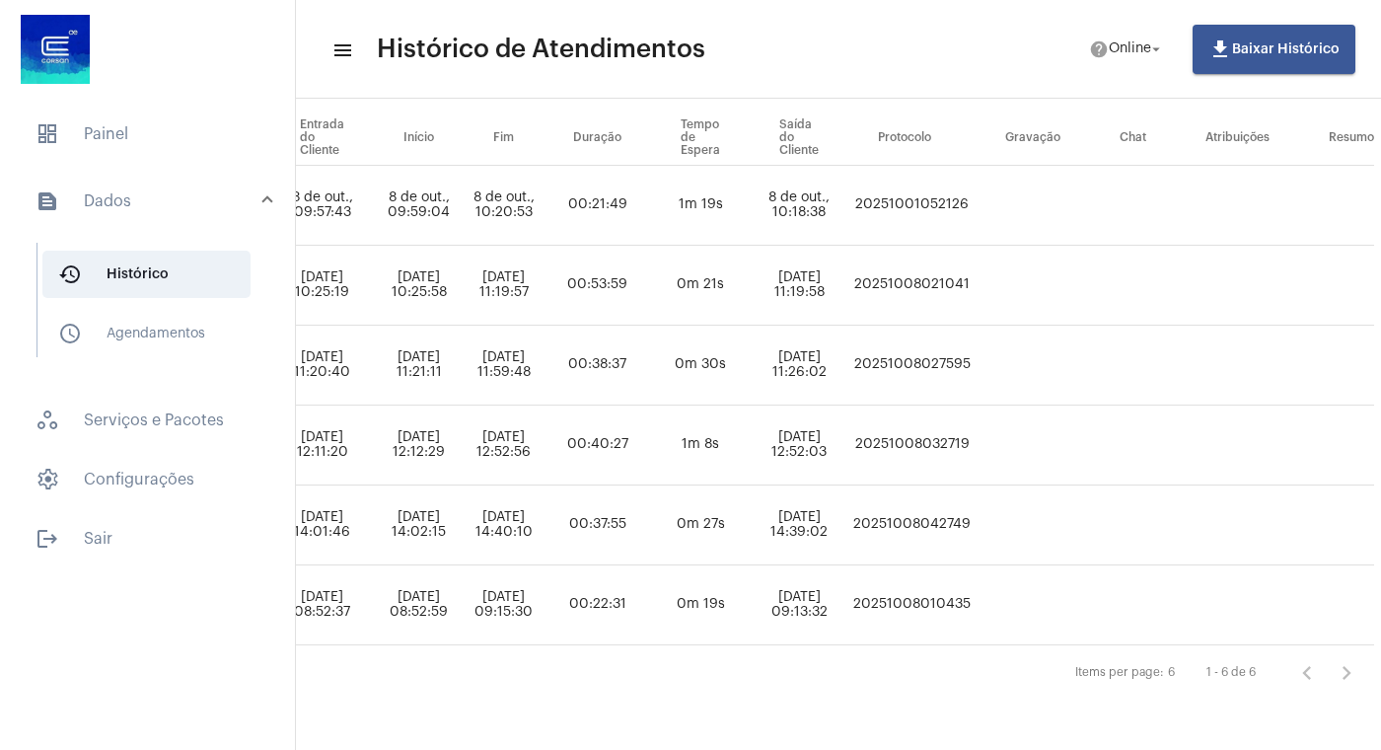
drag, startPoint x: 1018, startPoint y: 506, endPoint x: 1137, endPoint y: 518, distance: 119.0
click at [1137, 518] on tr "GISELE VIEIRA parcelamento_de_dividas Maria adrimorais40@hotmail.com - Concluíd…" at bounding box center [302, 525] width 2144 height 80
copy td "20251008042749"
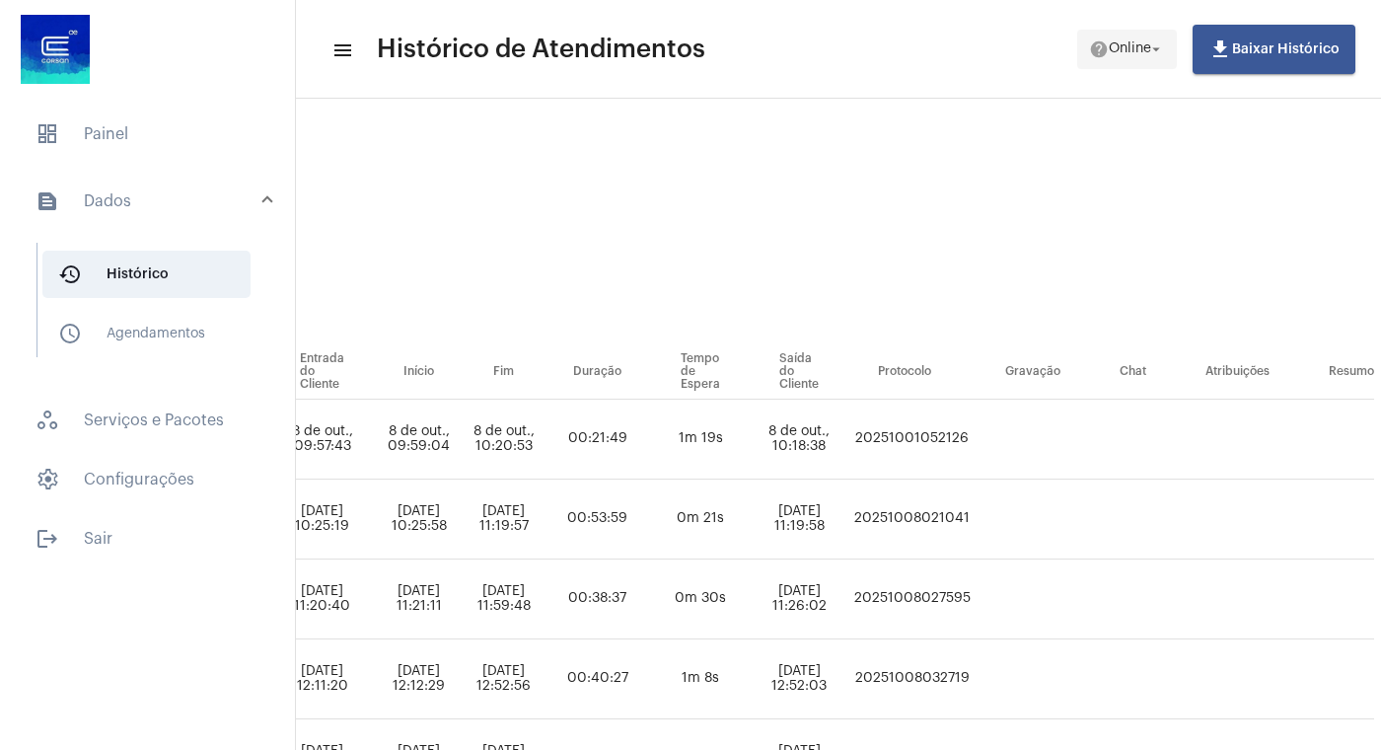
click at [1171, 48] on button "help Online arrow_drop_down" at bounding box center [1127, 49] width 100 height 39
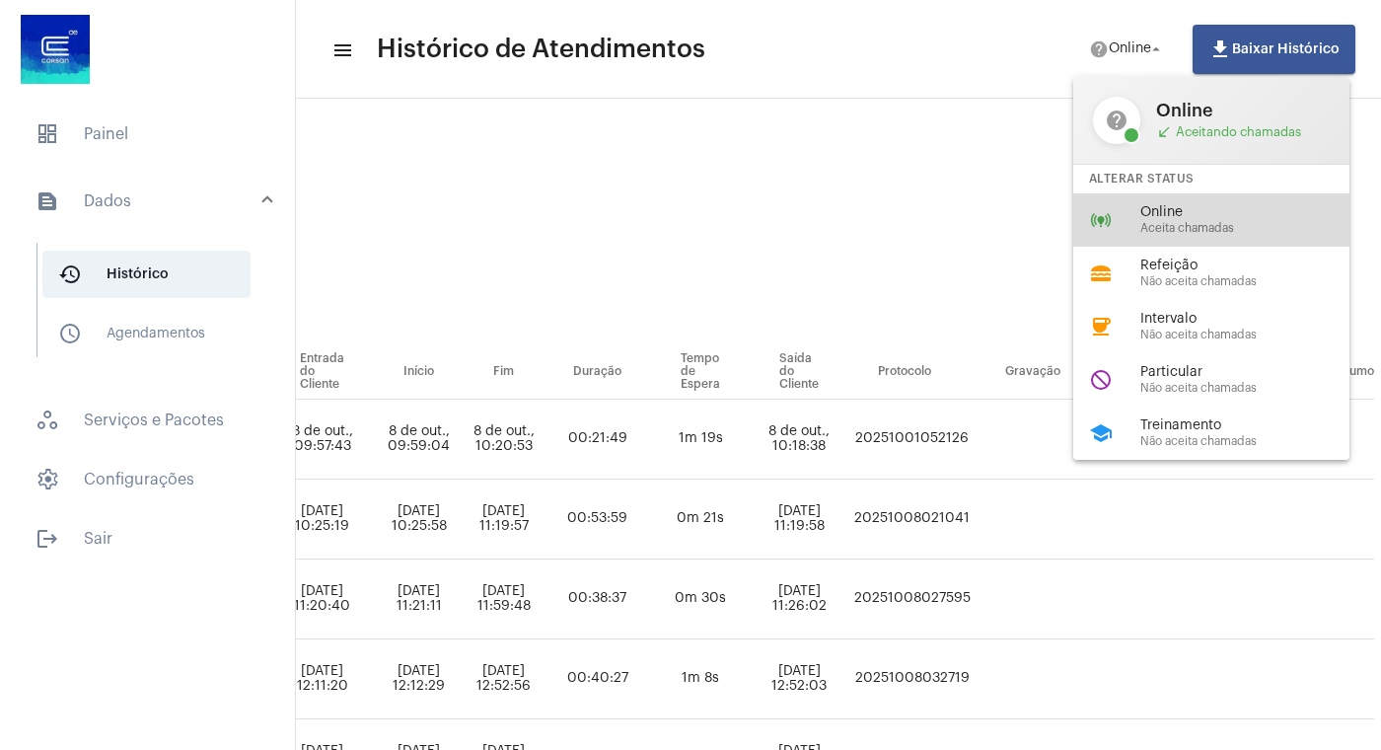
click at [1169, 216] on span "Online" at bounding box center [1252, 212] width 225 height 15
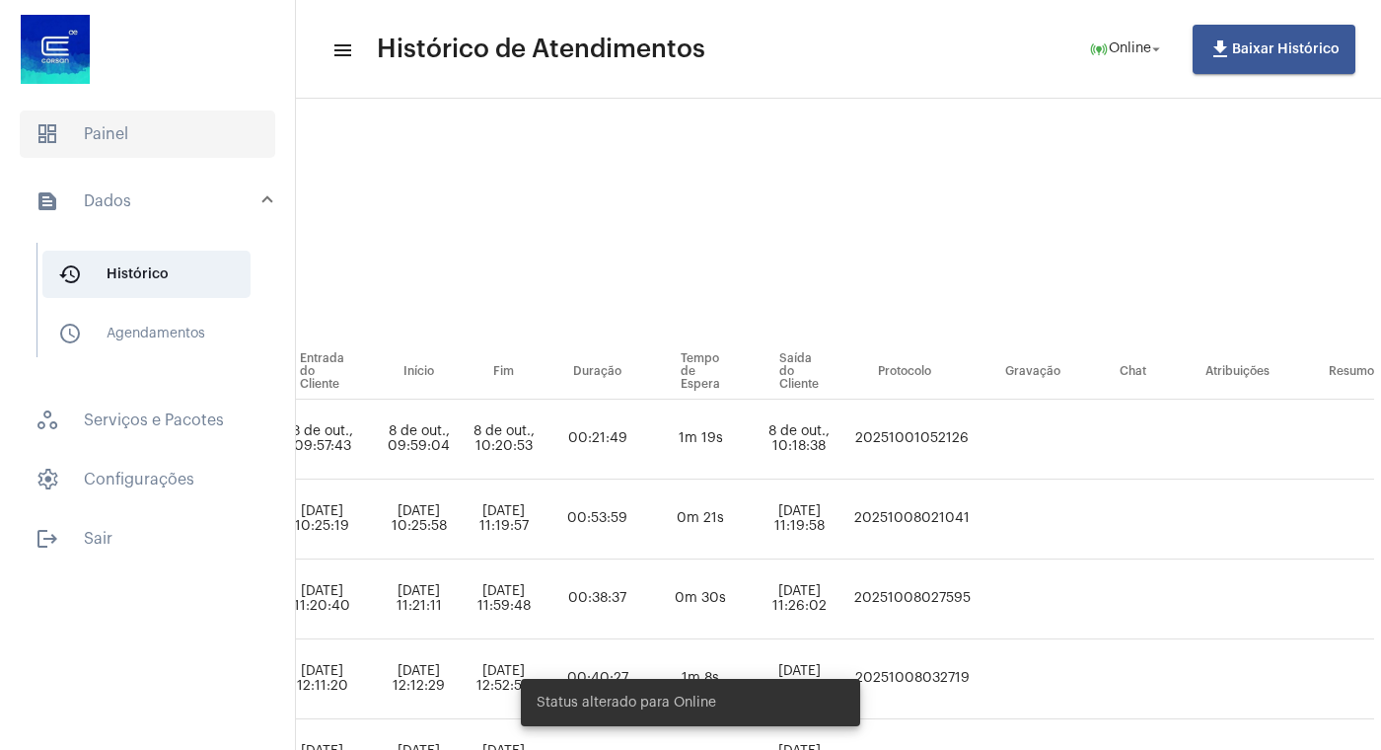
click at [119, 133] on span "dashboard Painel" at bounding box center [148, 133] width 256 height 47
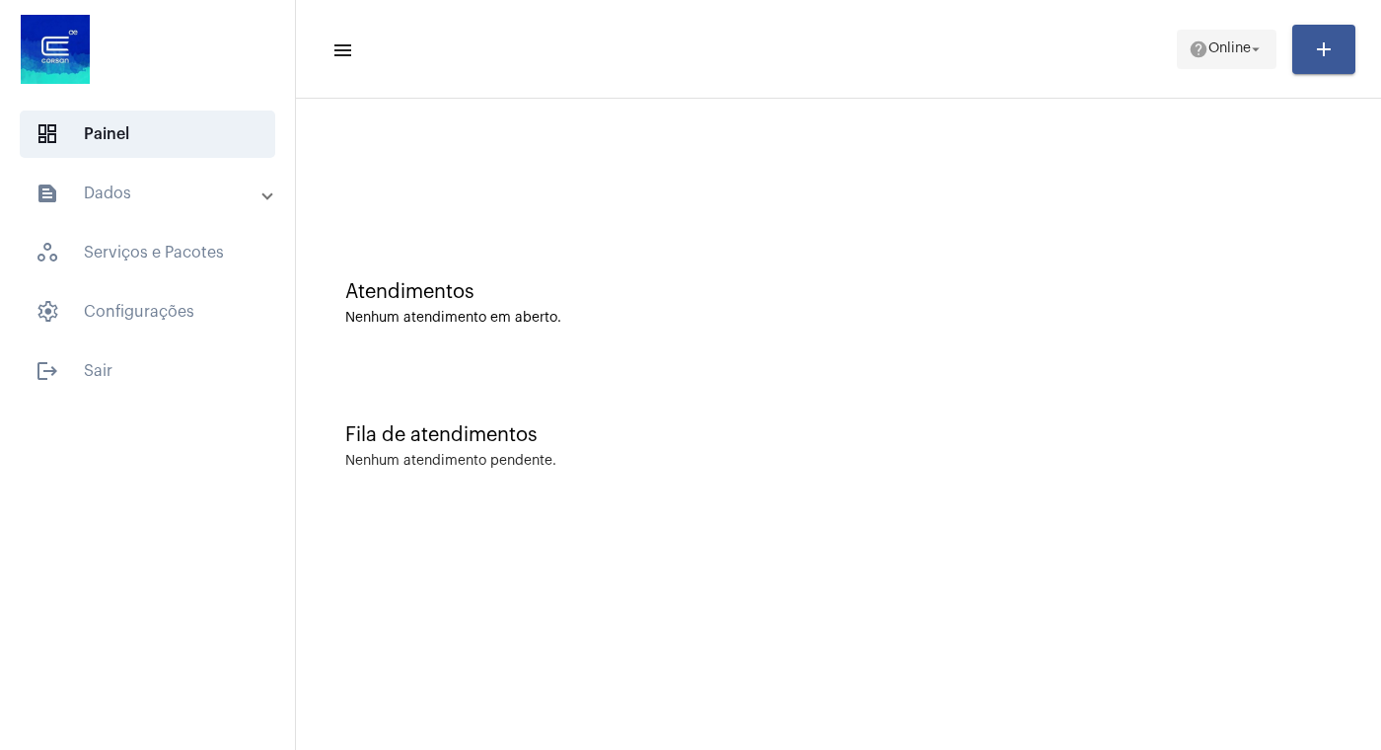
click at [1263, 54] on mat-icon "arrow_drop_down" at bounding box center [1256, 49] width 18 height 18
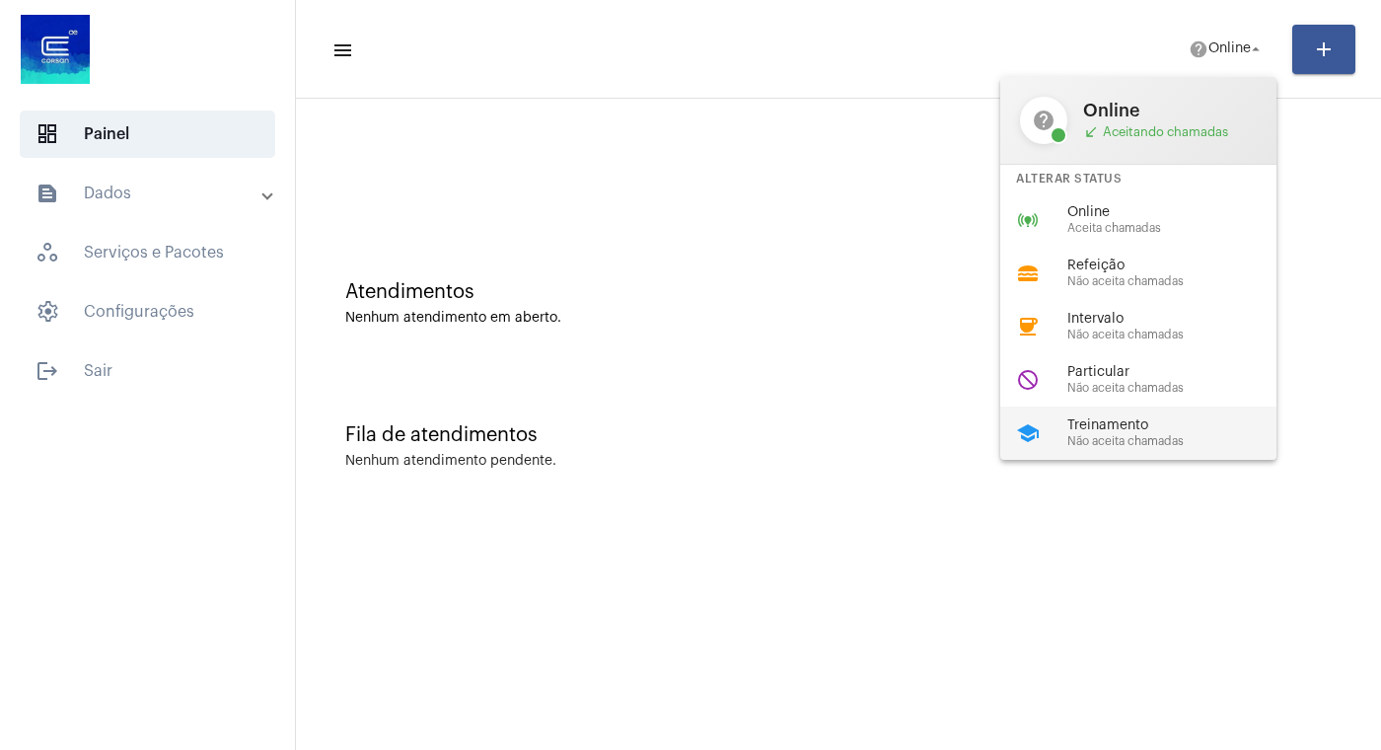
click at [1138, 430] on span "Treinamento" at bounding box center [1179, 425] width 225 height 15
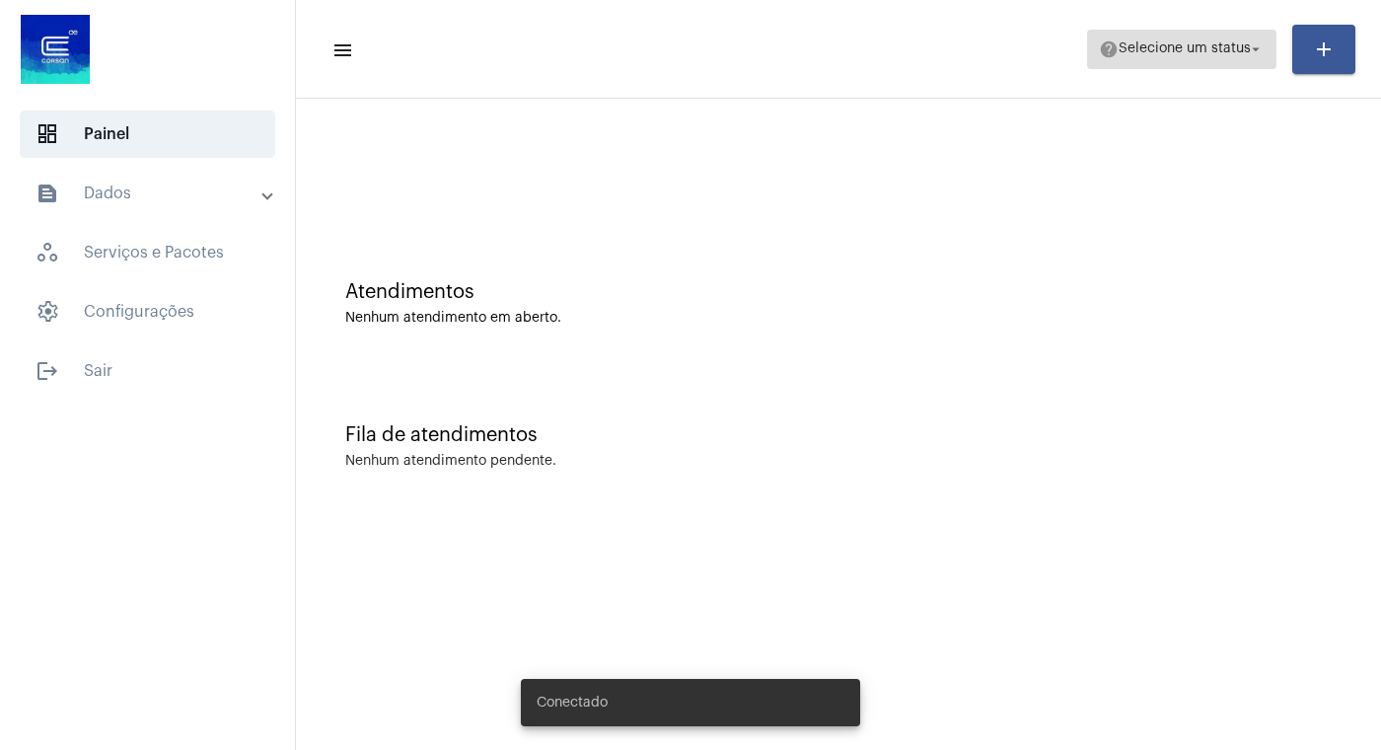
click at [1259, 52] on mat-icon "arrow_drop_down" at bounding box center [1256, 49] width 18 height 18
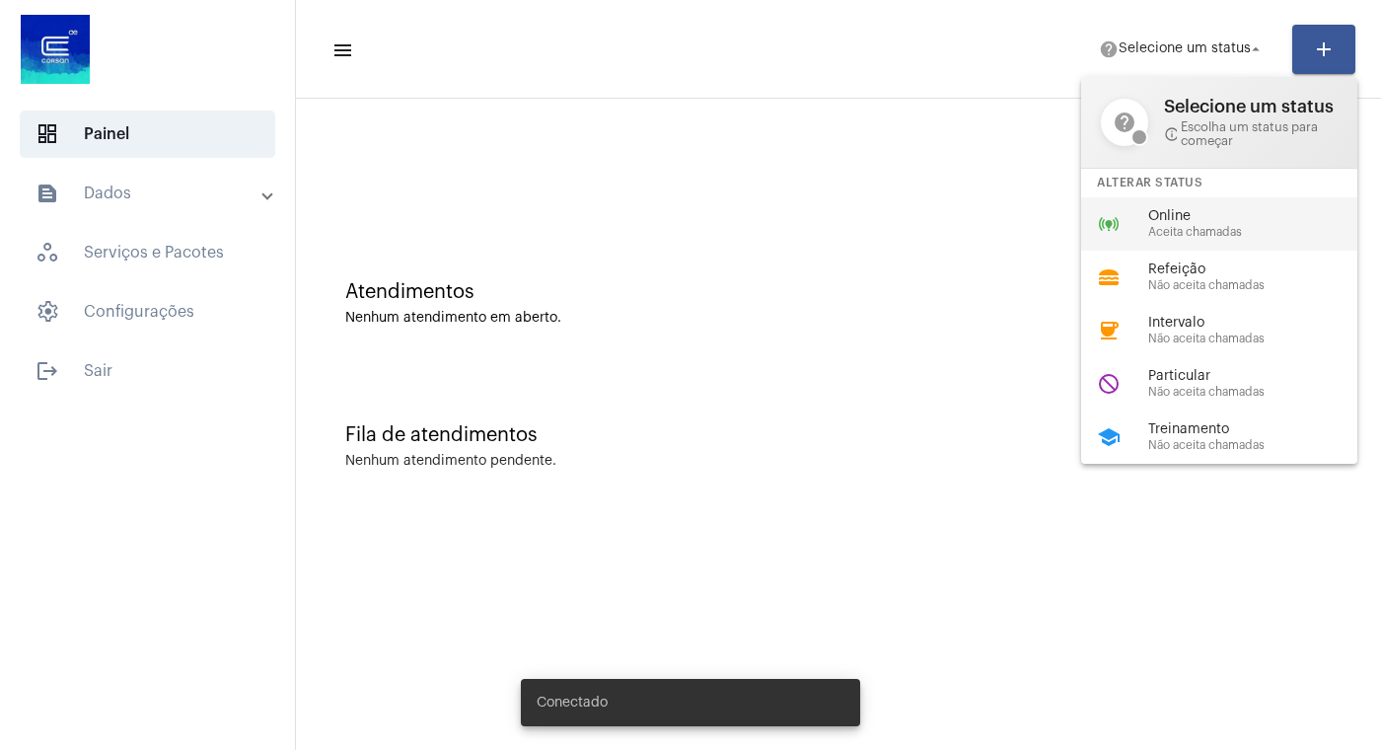
click at [1207, 239] on span "Aceita chamadas" at bounding box center [1260, 232] width 225 height 13
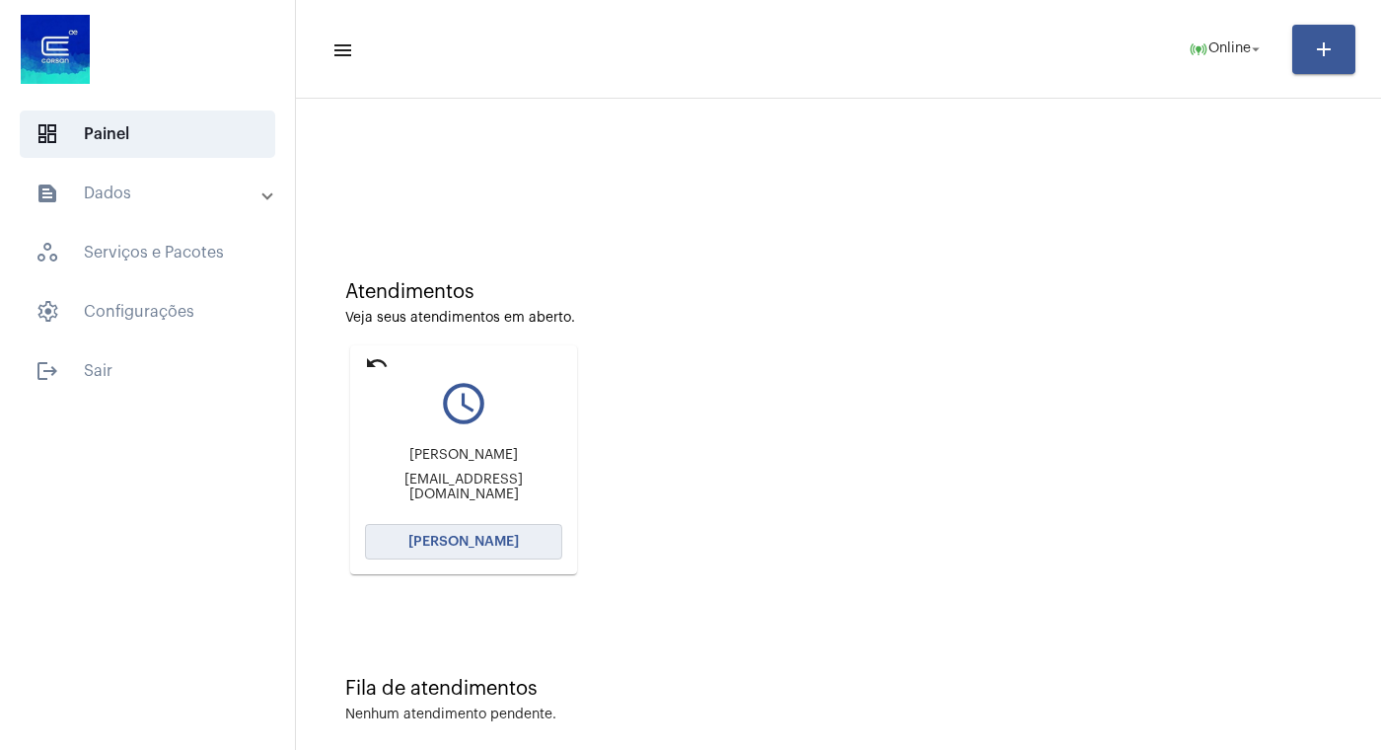
click at [443, 541] on span "[PERSON_NAME]" at bounding box center [463, 542] width 110 height 14
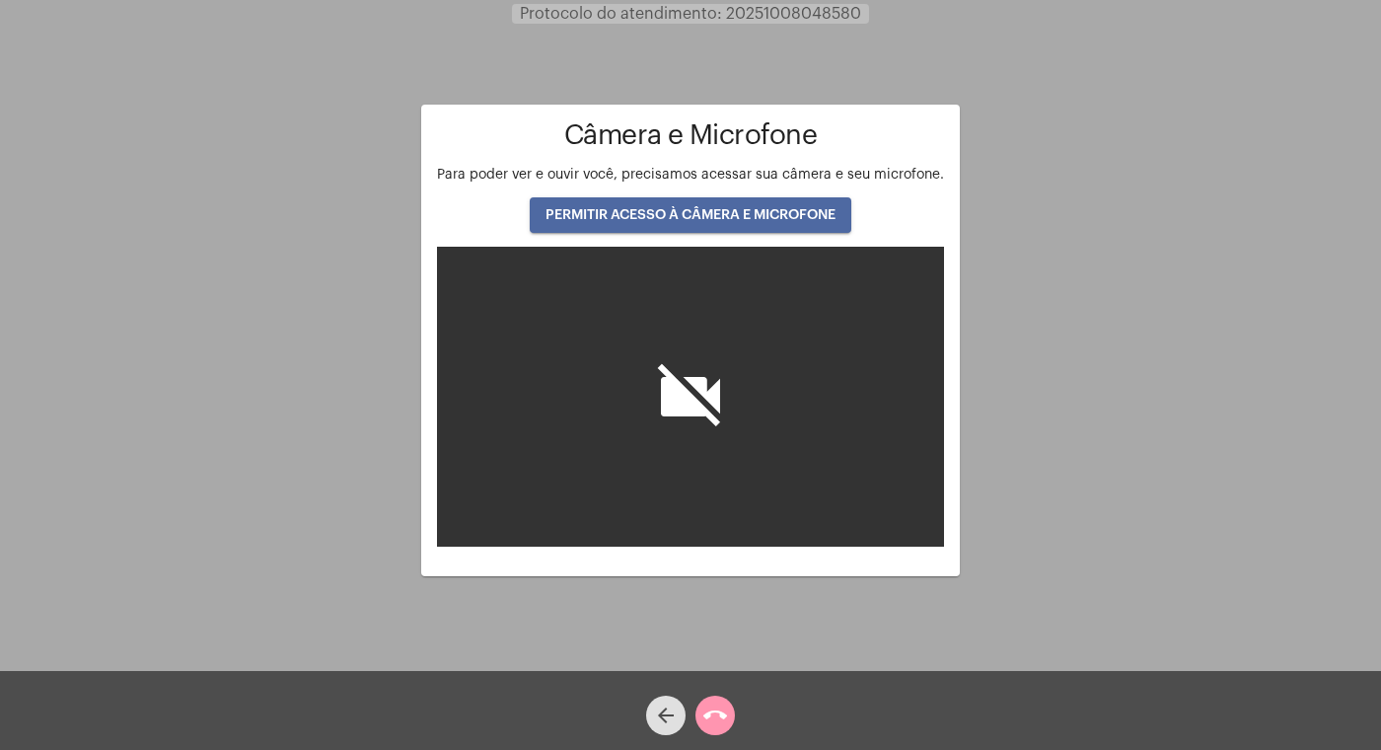
click at [738, 207] on button "PERMITIR ACESSO À CÂMERA E MICROFONE" at bounding box center [691, 215] width 322 height 36
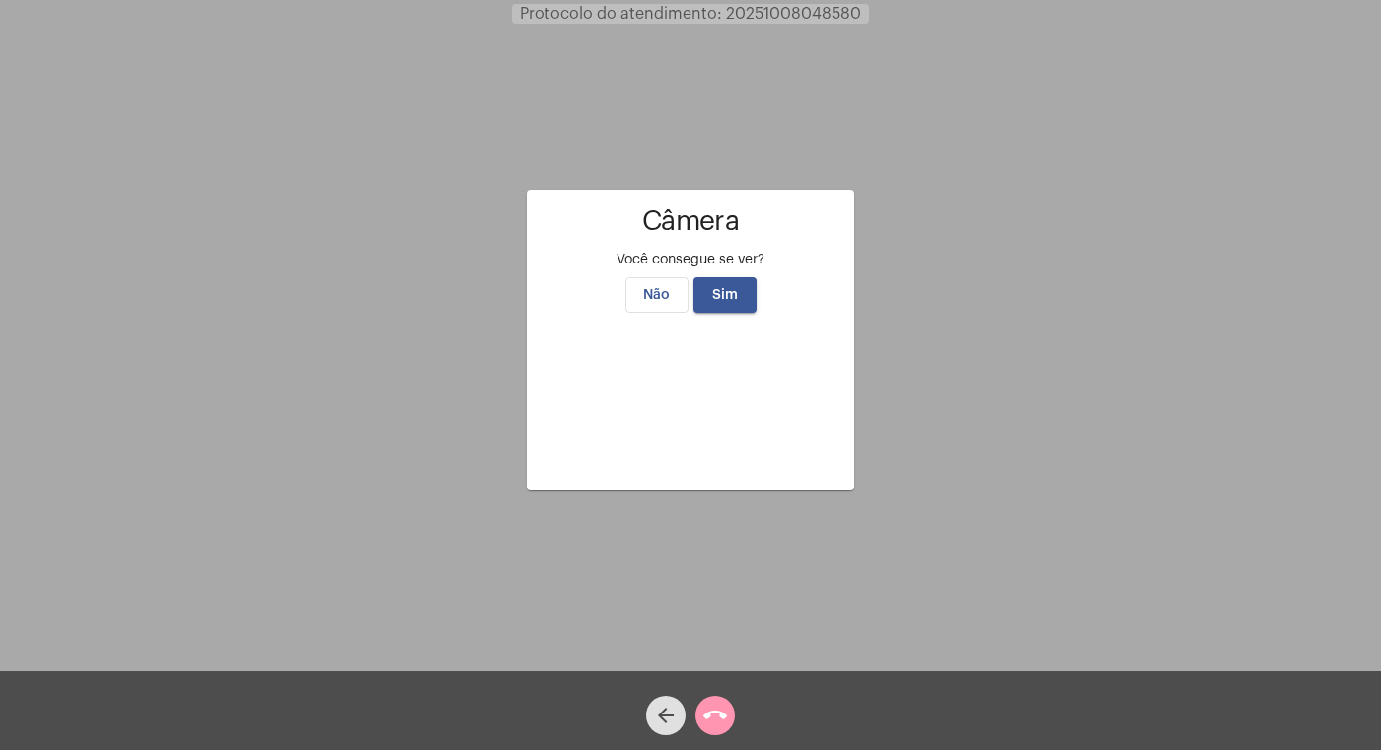
click at [735, 277] on button "Sim" at bounding box center [725, 295] width 63 height 36
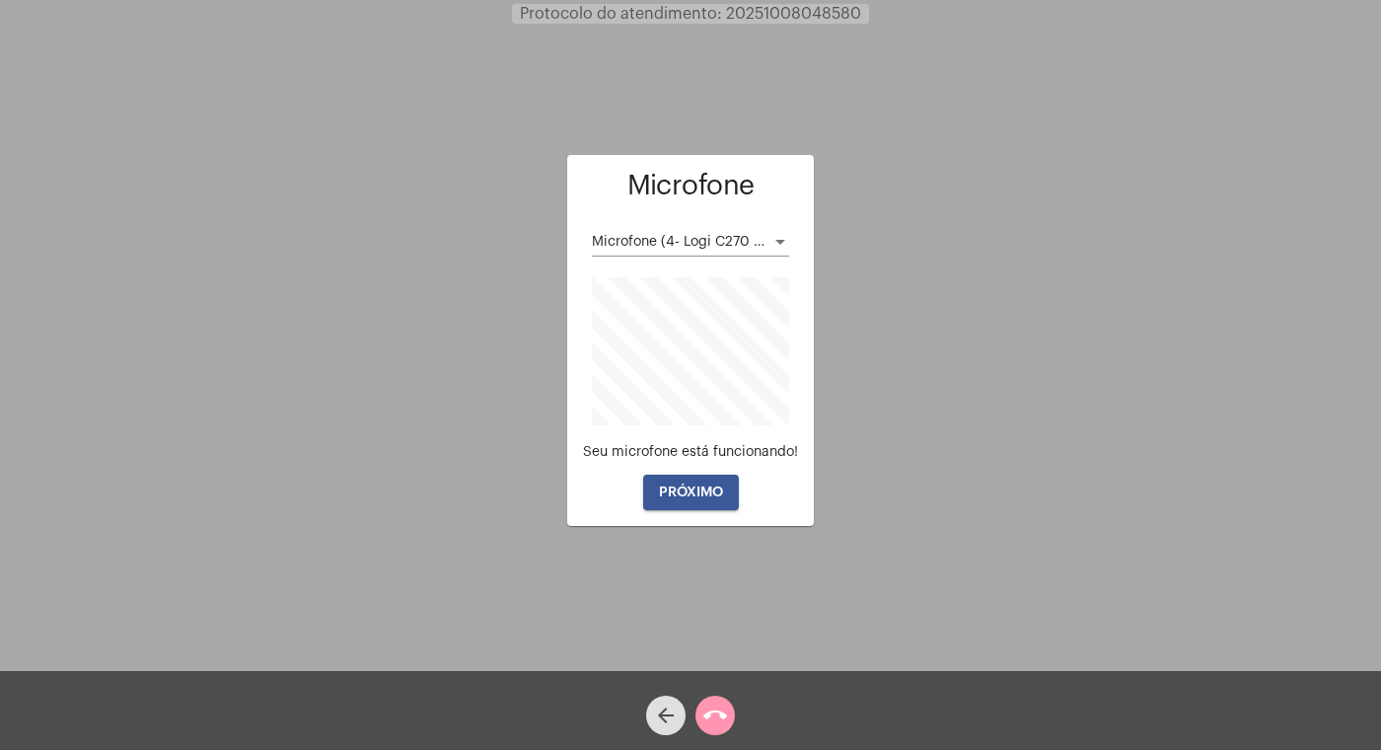
click at [701, 481] on button "PRÓXIMO" at bounding box center [691, 493] width 96 height 36
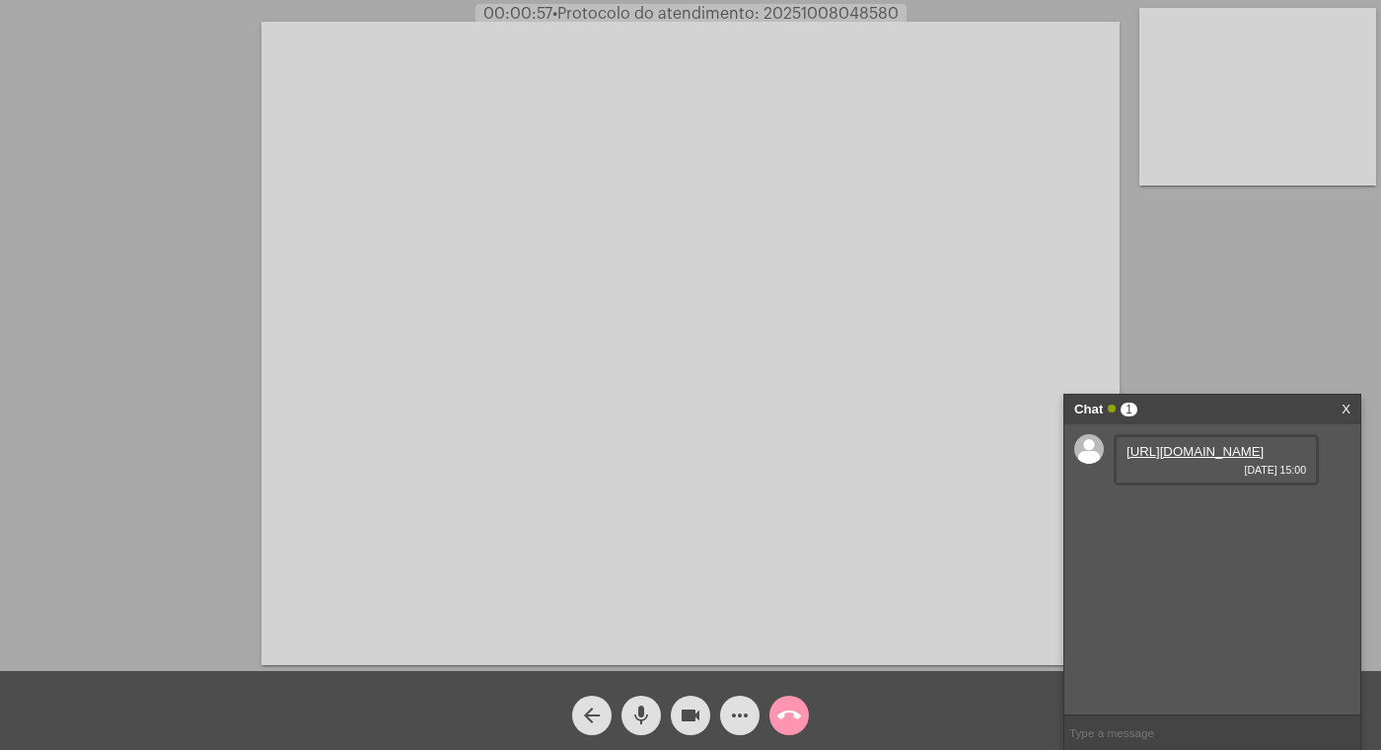
click at [1178, 459] on link "[URL][DOMAIN_NAME]" at bounding box center [1195, 451] width 137 height 15
click at [1165, 515] on link "[URL][DOMAIN_NAME]" at bounding box center [1195, 507] width 137 height 15
click at [936, 23] on video at bounding box center [690, 343] width 858 height 643
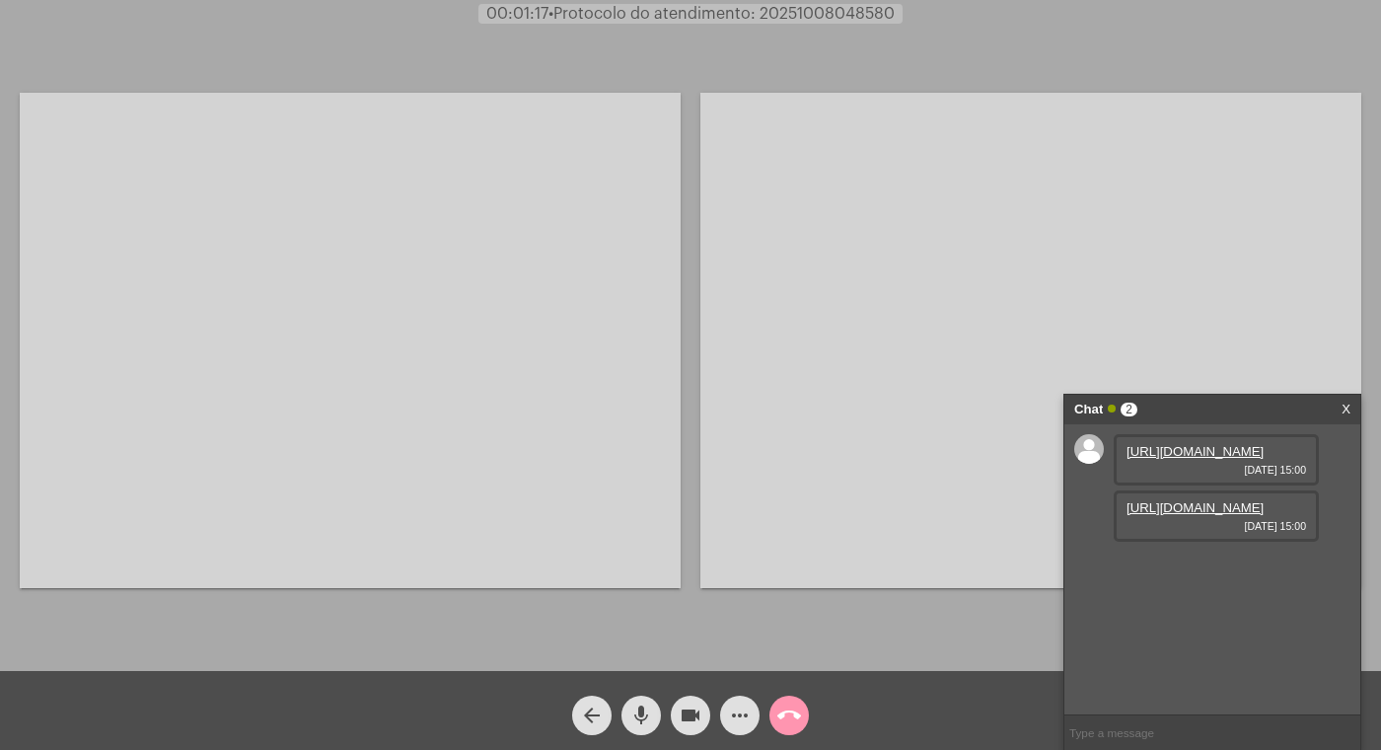
click at [1197, 515] on link "[URL][DOMAIN_NAME]" at bounding box center [1195, 507] width 137 height 15
click at [1051, 293] on video at bounding box center [1030, 340] width 661 height 495
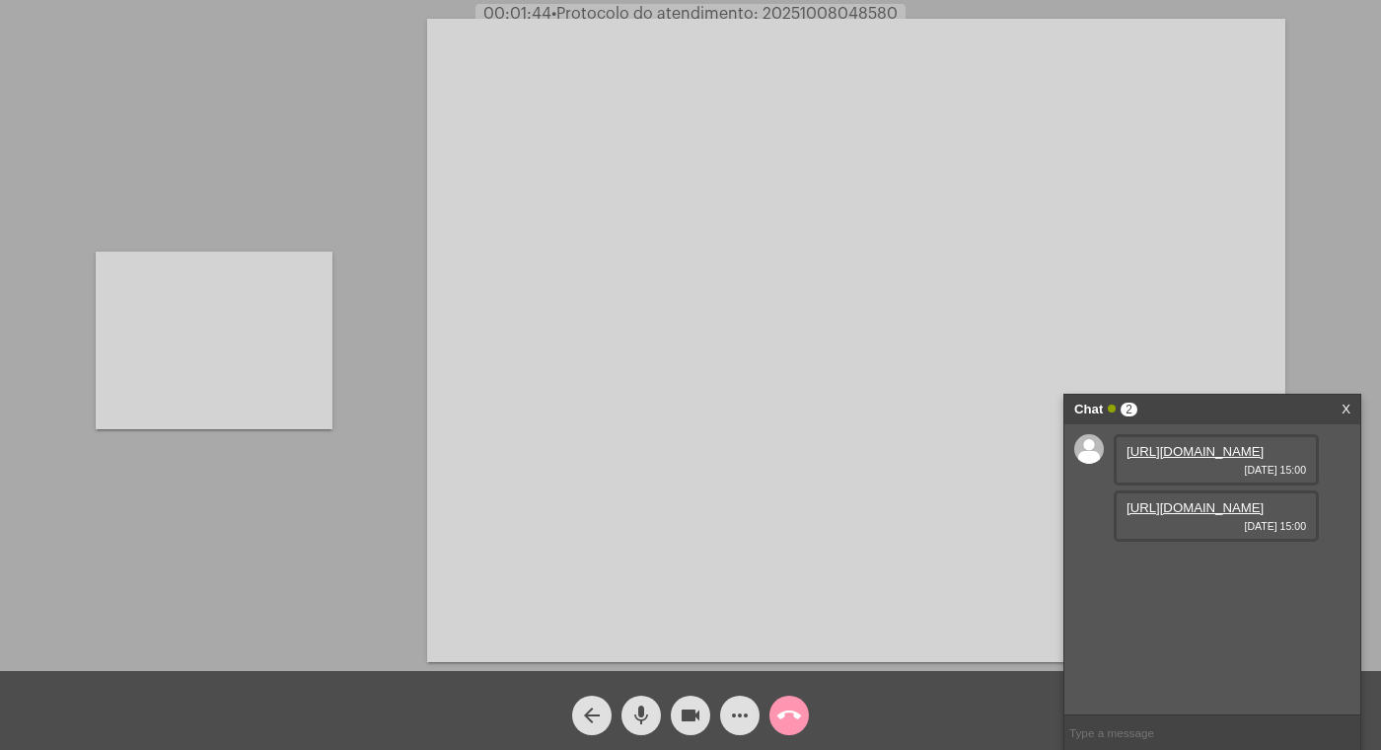
click at [256, 330] on video at bounding box center [214, 341] width 237 height 178
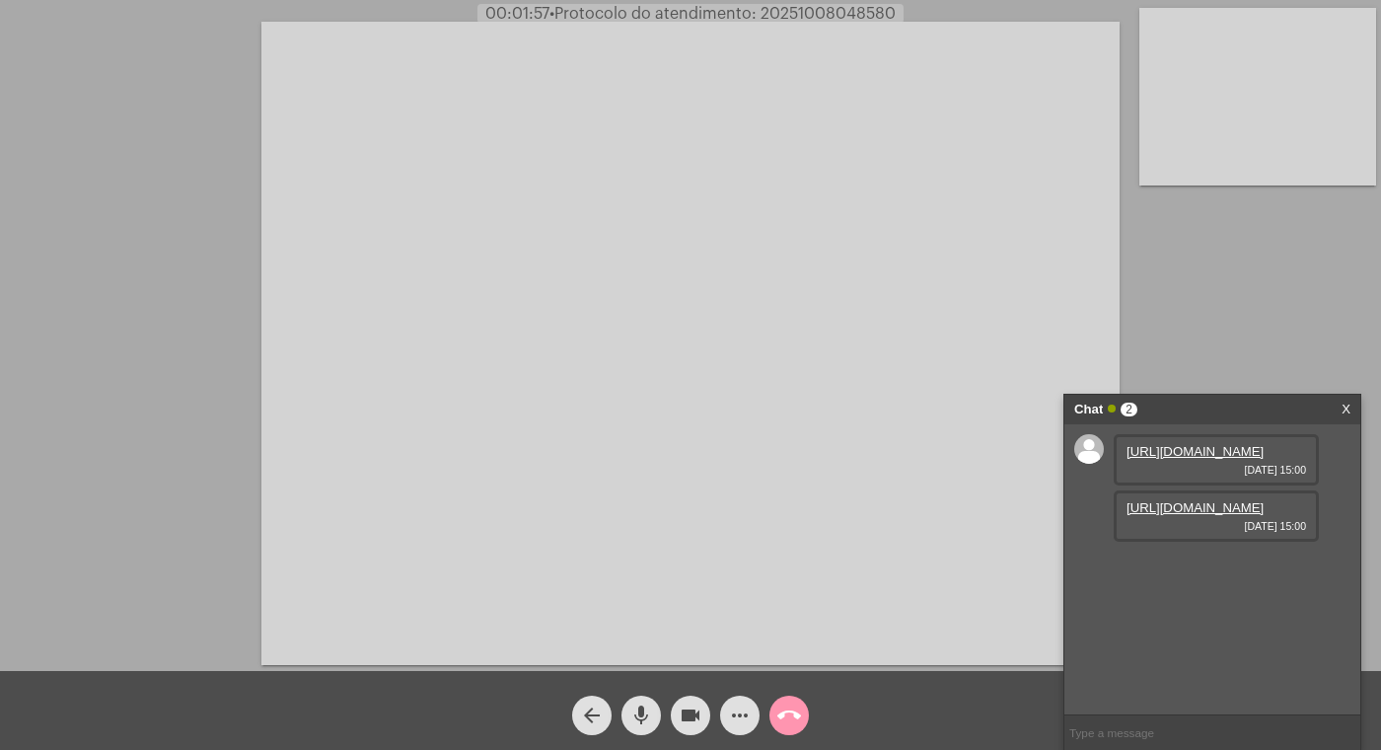
click at [1177, 459] on link "[URL][DOMAIN_NAME]" at bounding box center [1195, 451] width 137 height 15
click at [1163, 515] on link "[URL][DOMAIN_NAME]" at bounding box center [1195, 507] width 137 height 15
drag, startPoint x: 636, startPoint y: 712, endPoint x: 653, endPoint y: 706, distance: 17.8
click at [640, 706] on mat-icon "mic" at bounding box center [641, 715] width 24 height 24
click at [693, 707] on mat-icon "videocam" at bounding box center [691, 715] width 24 height 24
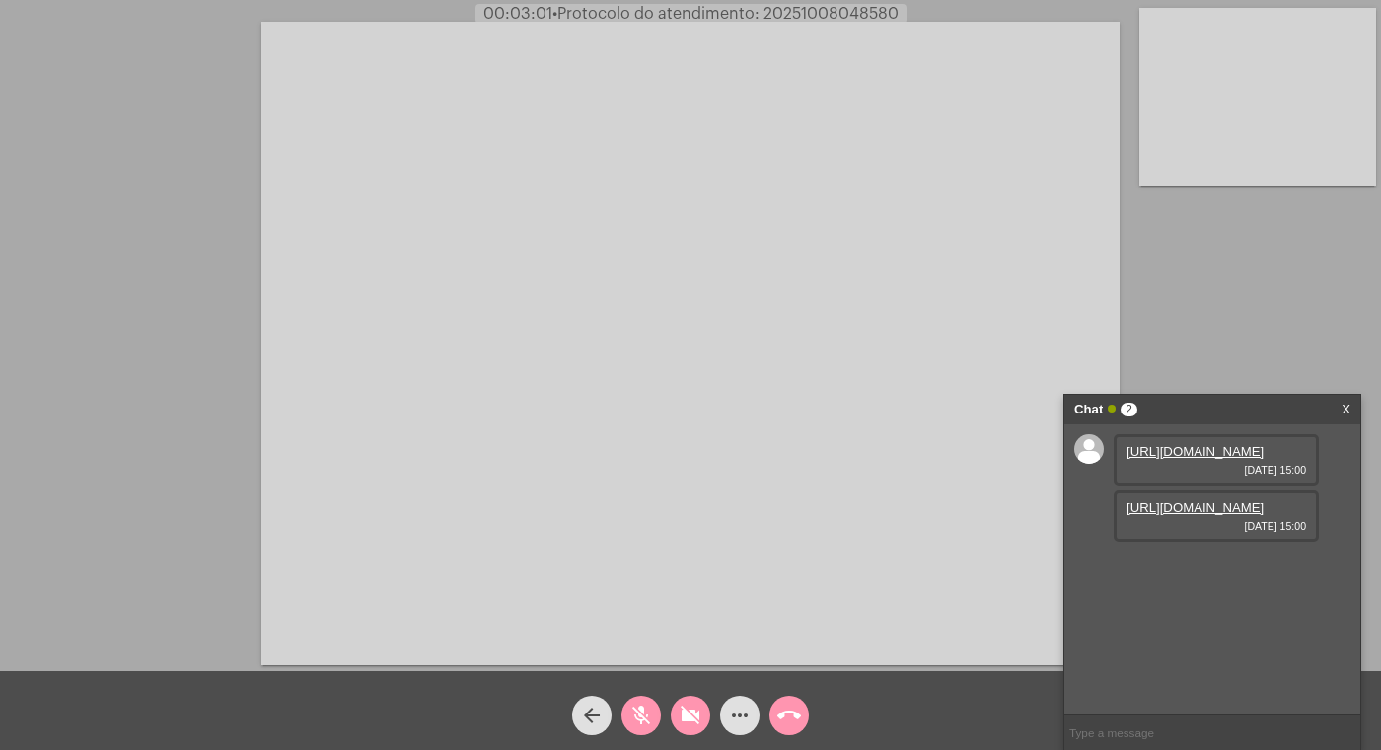
click at [686, 711] on mat-icon "videocam_off" at bounding box center [691, 715] width 24 height 24
click at [638, 713] on mat-icon "mic_off" at bounding box center [641, 715] width 24 height 24
drag, startPoint x: 693, startPoint y: 717, endPoint x: 677, endPoint y: 714, distance: 16.1
click at [692, 716] on mat-icon "videocam" at bounding box center [691, 715] width 24 height 24
click at [647, 714] on mat-icon "mic" at bounding box center [641, 715] width 24 height 24
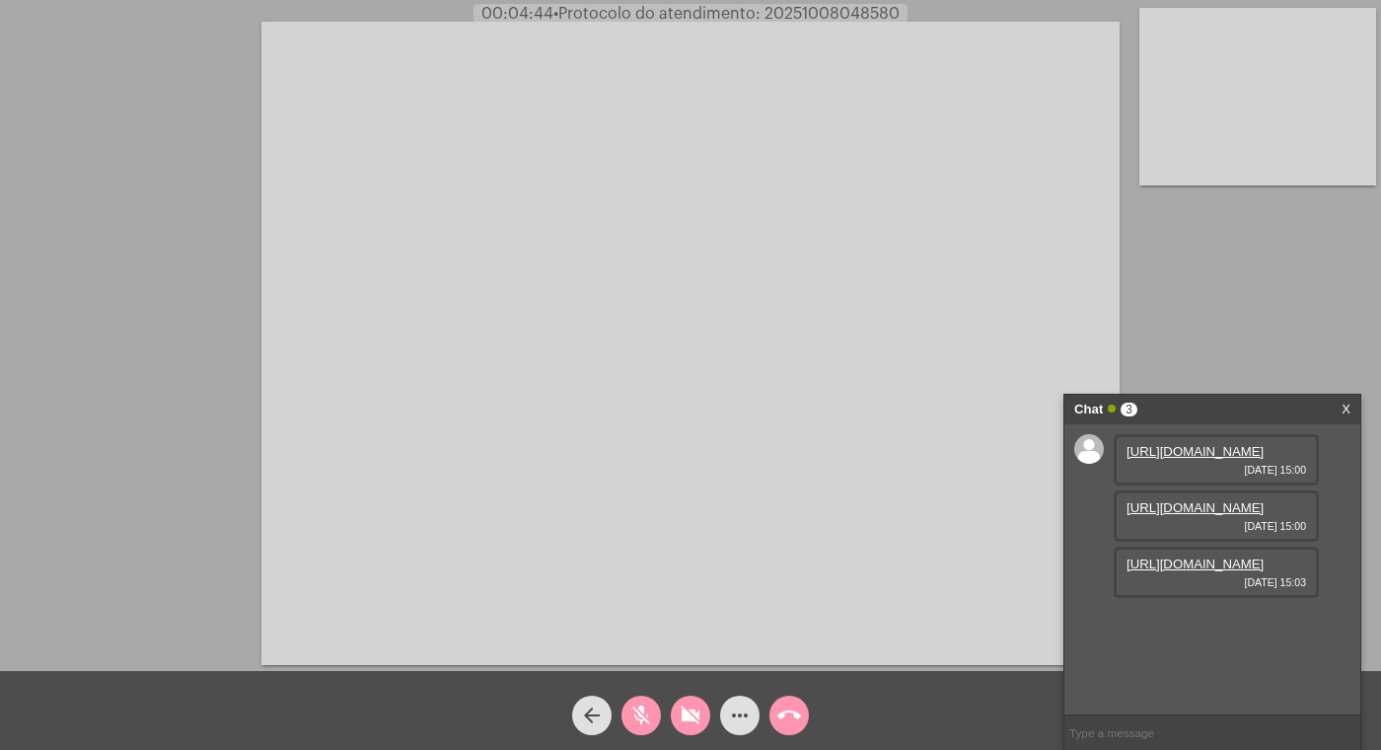
scroll to position [32, 0]
click at [642, 707] on mat-icon "mic_off" at bounding box center [641, 715] width 24 height 24
click at [690, 710] on mat-icon "videocam_off" at bounding box center [691, 715] width 24 height 24
click at [1209, 515] on link "[URL][DOMAIN_NAME]" at bounding box center [1195, 507] width 137 height 15
click at [1211, 571] on link "[URL][DOMAIN_NAME]" at bounding box center [1195, 563] width 137 height 15
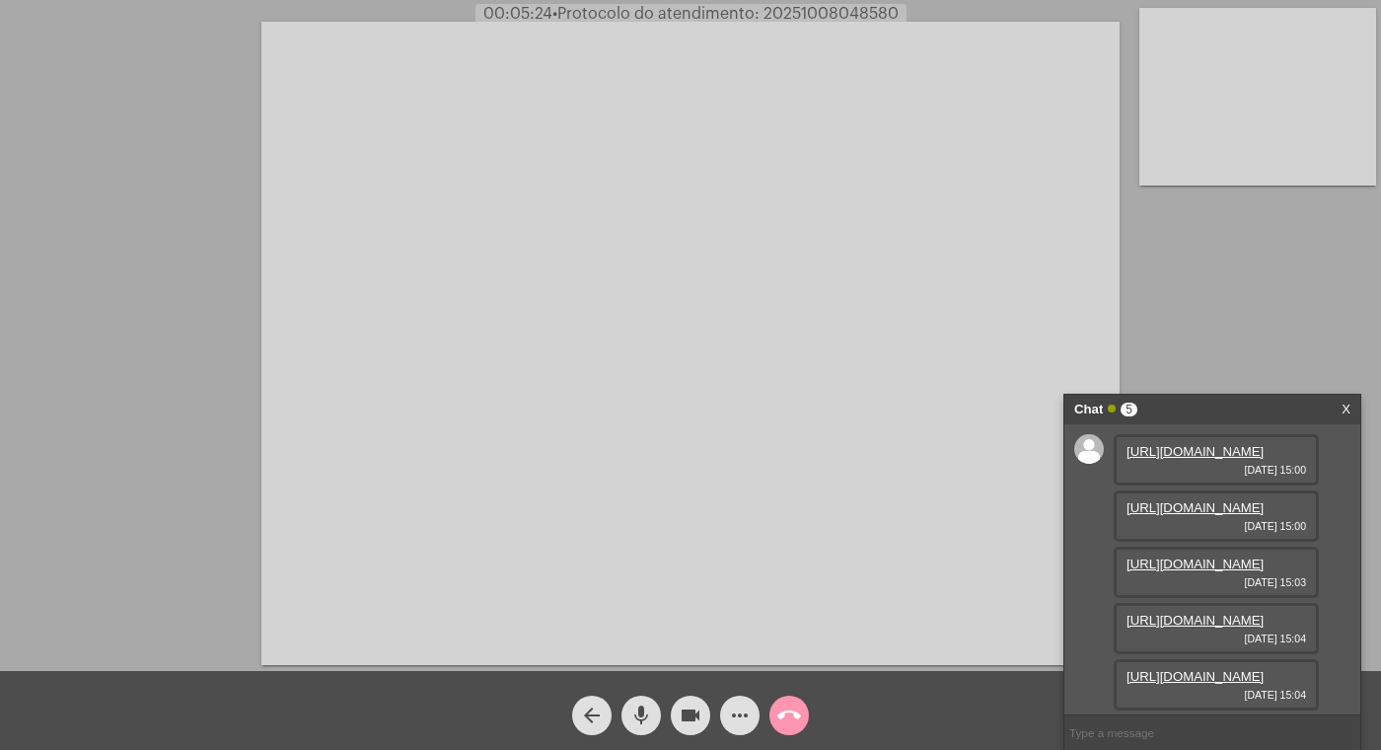
scroll to position [243, 0]
click at [1198, 669] on link "[URL][DOMAIN_NAME]" at bounding box center [1195, 676] width 137 height 15
click at [1200, 459] on link "[URL][DOMAIN_NAME]" at bounding box center [1195, 451] width 137 height 15
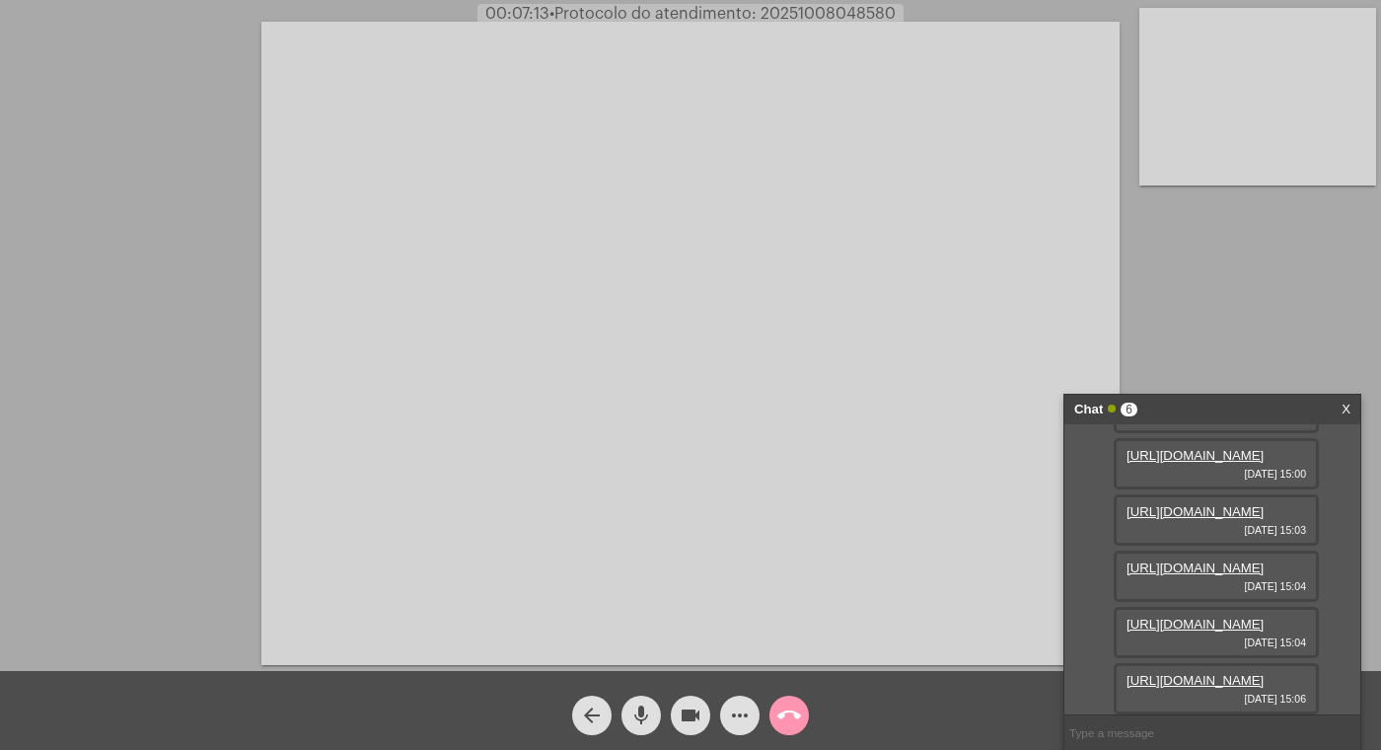
click at [1180, 673] on link "[URL][DOMAIN_NAME]" at bounding box center [1195, 680] width 137 height 15
click at [685, 708] on mat-icon "videocam" at bounding box center [691, 715] width 24 height 24
click at [639, 712] on mat-icon "mic" at bounding box center [641, 715] width 24 height 24
click at [706, 709] on button "videocam_off" at bounding box center [690, 715] width 39 height 39
click at [648, 712] on mat-icon "mic_off" at bounding box center [641, 715] width 24 height 24
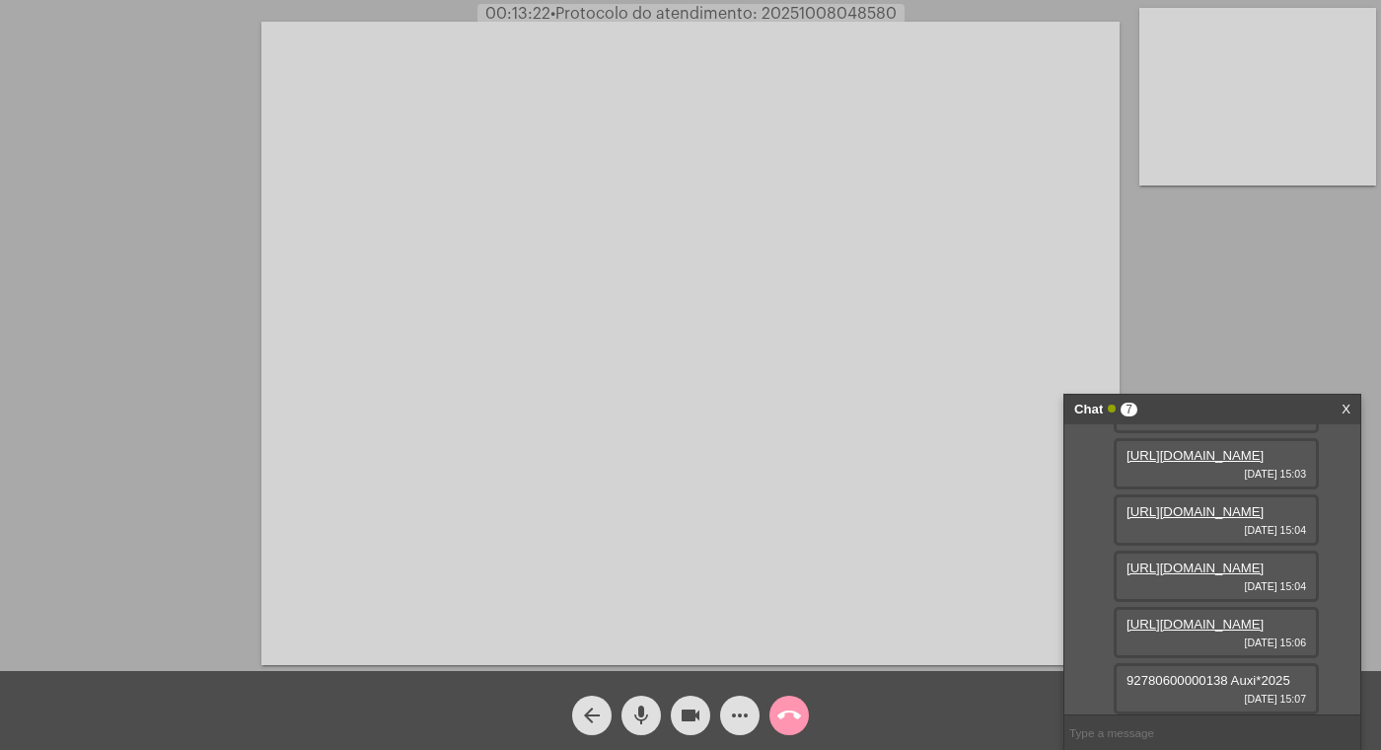
click at [689, 717] on mat-icon "videocam" at bounding box center [691, 715] width 24 height 24
click at [642, 714] on mat-icon "mic" at bounding box center [641, 715] width 24 height 24
click at [633, 704] on mat-icon "mic_off" at bounding box center [641, 715] width 24 height 24
click at [644, 715] on mat-icon "mic" at bounding box center [641, 715] width 24 height 24
click at [690, 711] on mat-icon "videocam_off" at bounding box center [691, 715] width 24 height 24
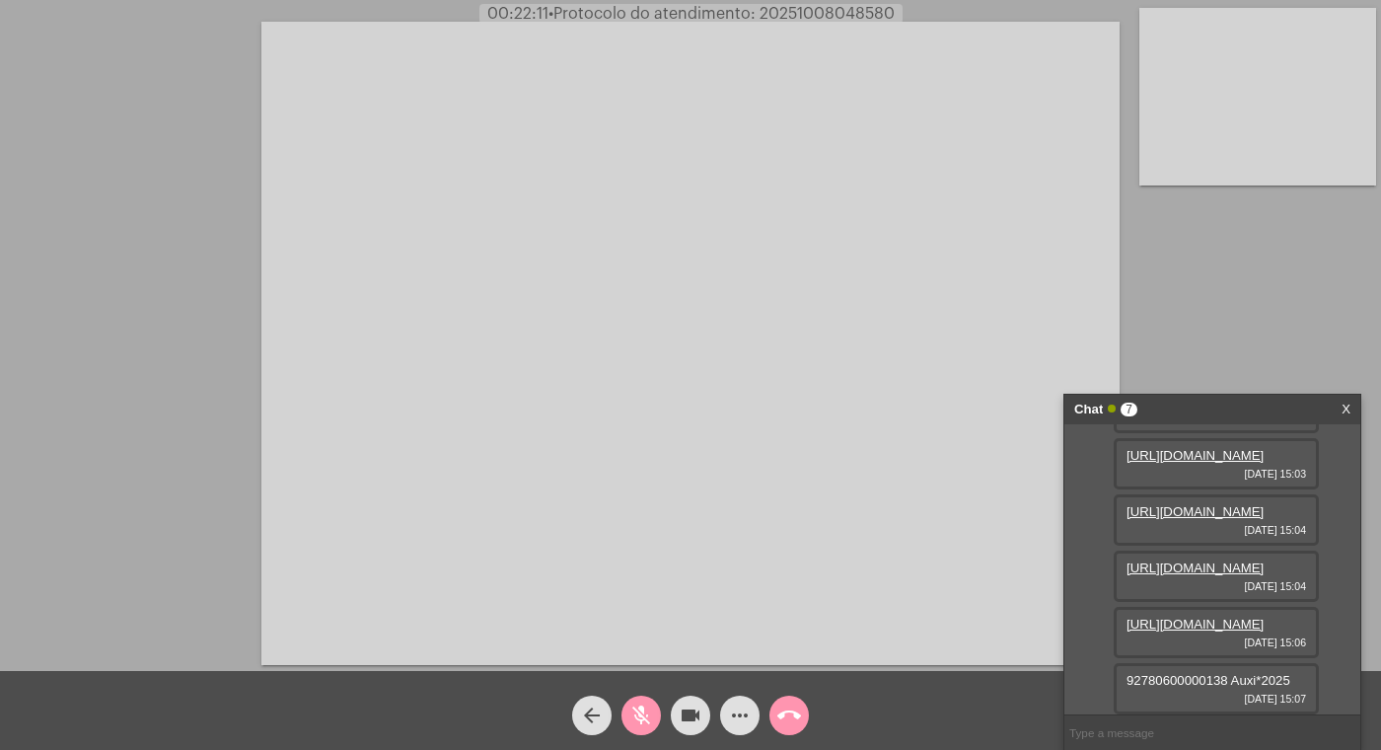
click at [635, 711] on mat-icon "mic_off" at bounding box center [641, 715] width 24 height 24
click at [692, 716] on mat-icon "videocam" at bounding box center [691, 715] width 24 height 24
click at [641, 708] on mat-icon "mic" at bounding box center [641, 715] width 24 height 24
click at [693, 711] on mat-icon "videocam_off" at bounding box center [691, 715] width 24 height 24
click at [639, 711] on mat-icon "mic_off" at bounding box center [641, 715] width 24 height 24
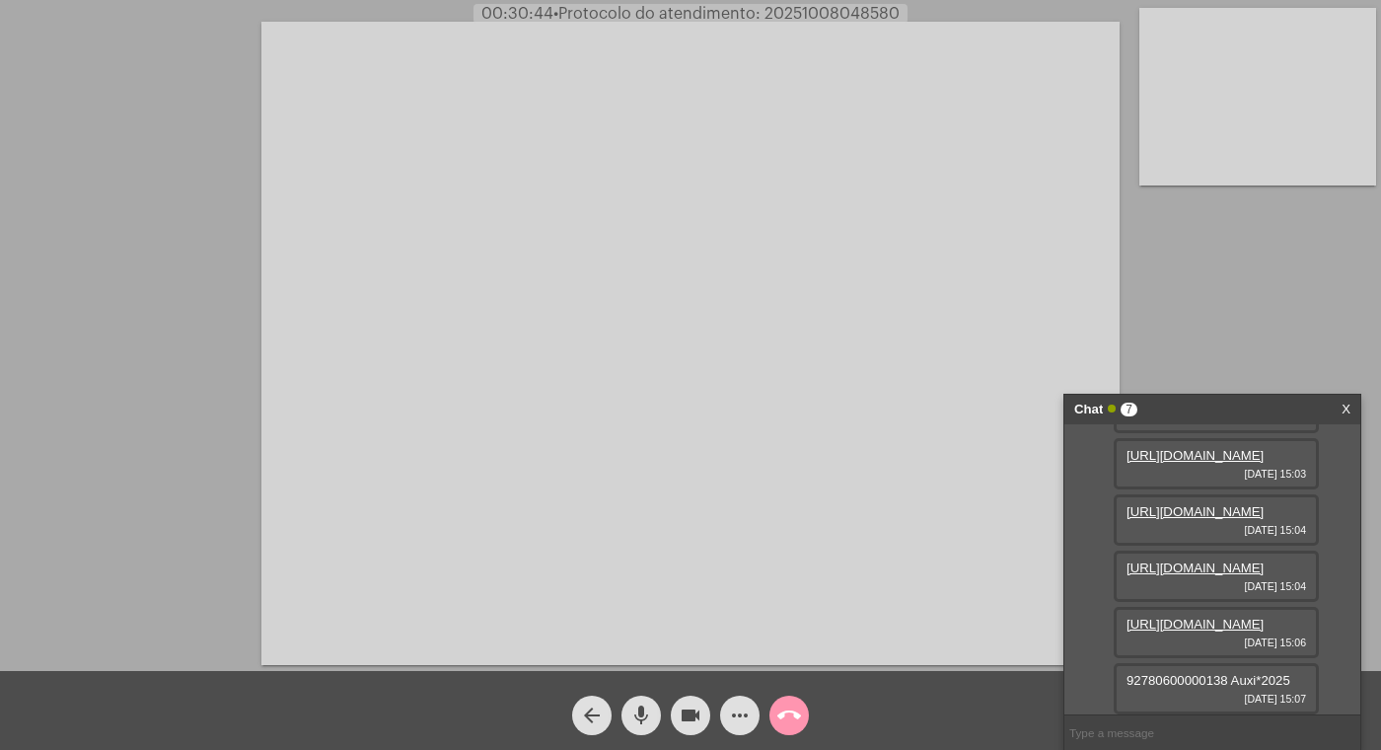
click at [694, 707] on mat-icon "videocam" at bounding box center [691, 715] width 24 height 24
click at [640, 708] on mat-icon "mic" at bounding box center [641, 715] width 24 height 24
click at [692, 716] on mat-icon "videocam_off" at bounding box center [691, 715] width 24 height 24
click at [640, 718] on mat-icon "mic_off" at bounding box center [641, 715] width 24 height 24
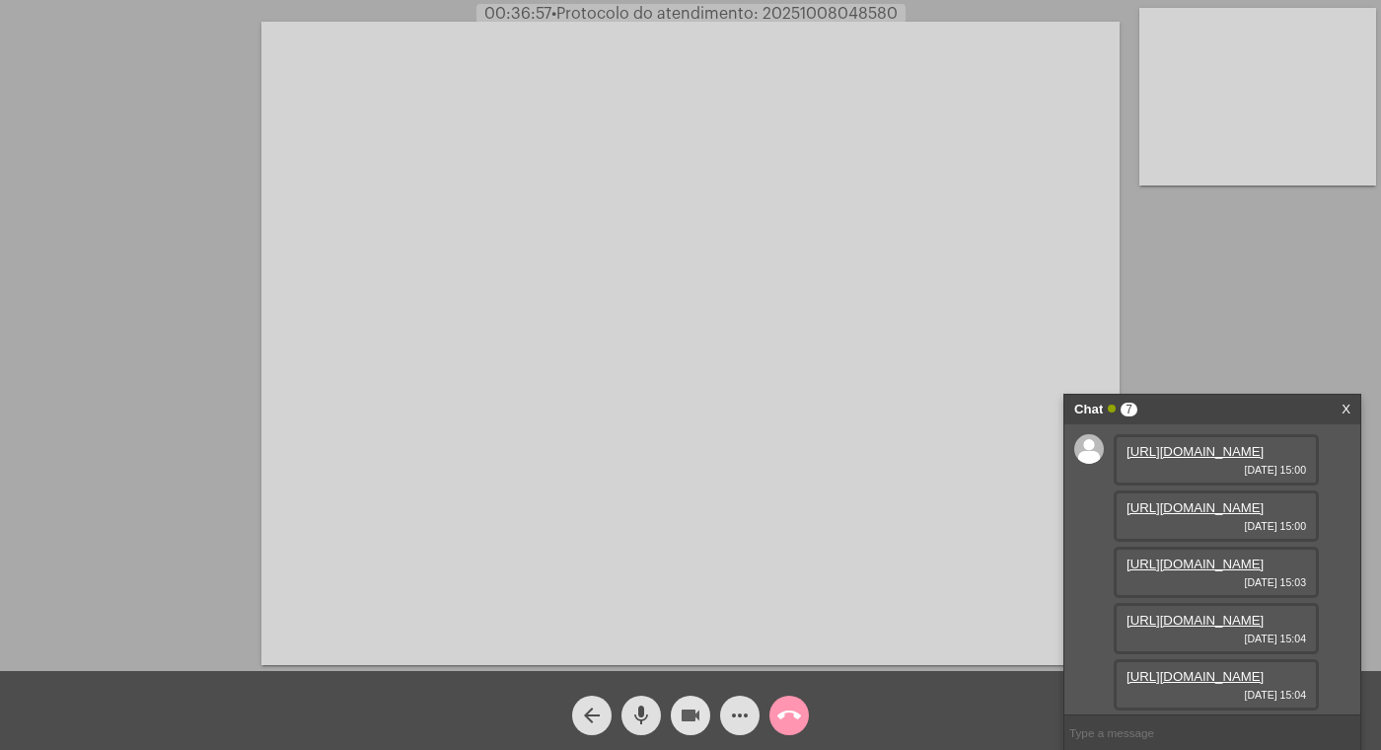
click at [688, 715] on mat-icon "videocam" at bounding box center [691, 715] width 24 height 24
click at [638, 716] on mat-icon "mic" at bounding box center [641, 715] width 24 height 24
click at [791, 710] on mat-icon "call_end" at bounding box center [789, 715] width 24 height 24
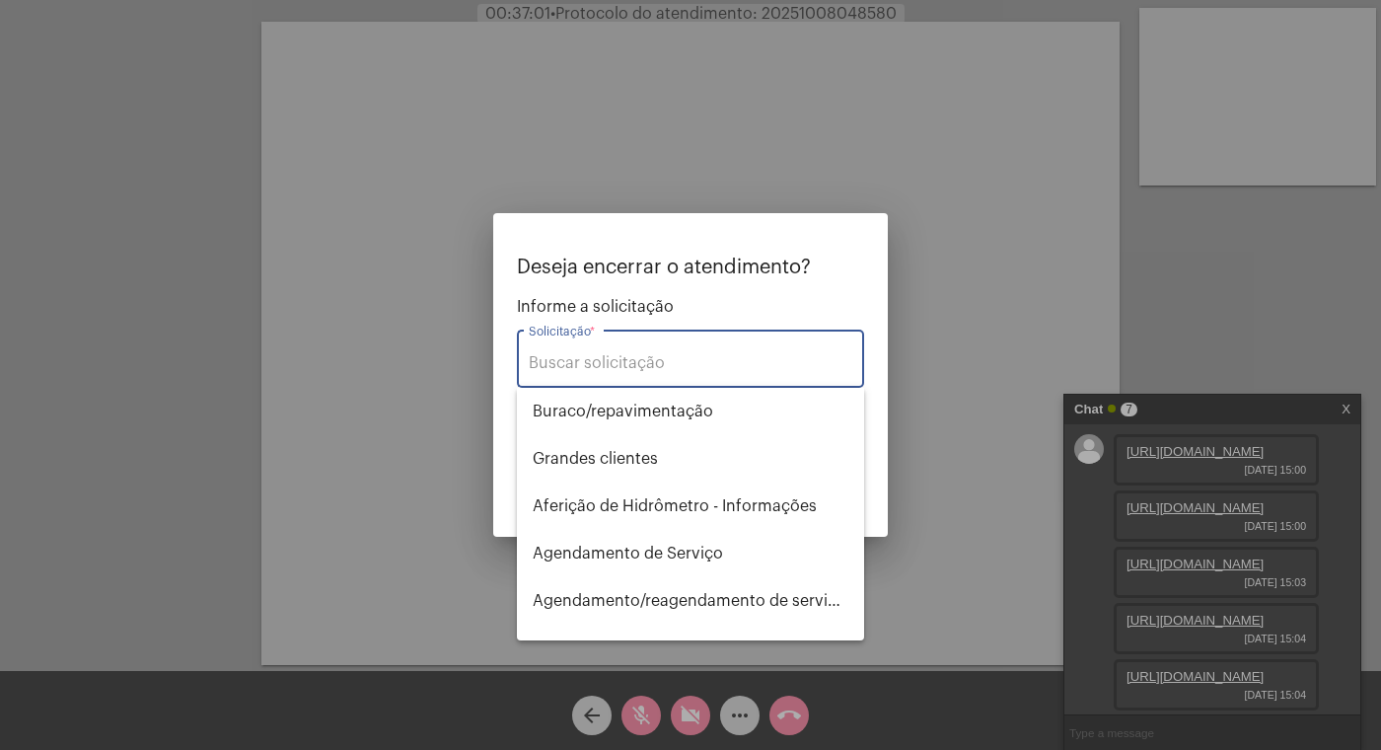
click at [596, 359] on input "Solicitação *" at bounding box center [691, 363] width 324 height 18
type input "c"
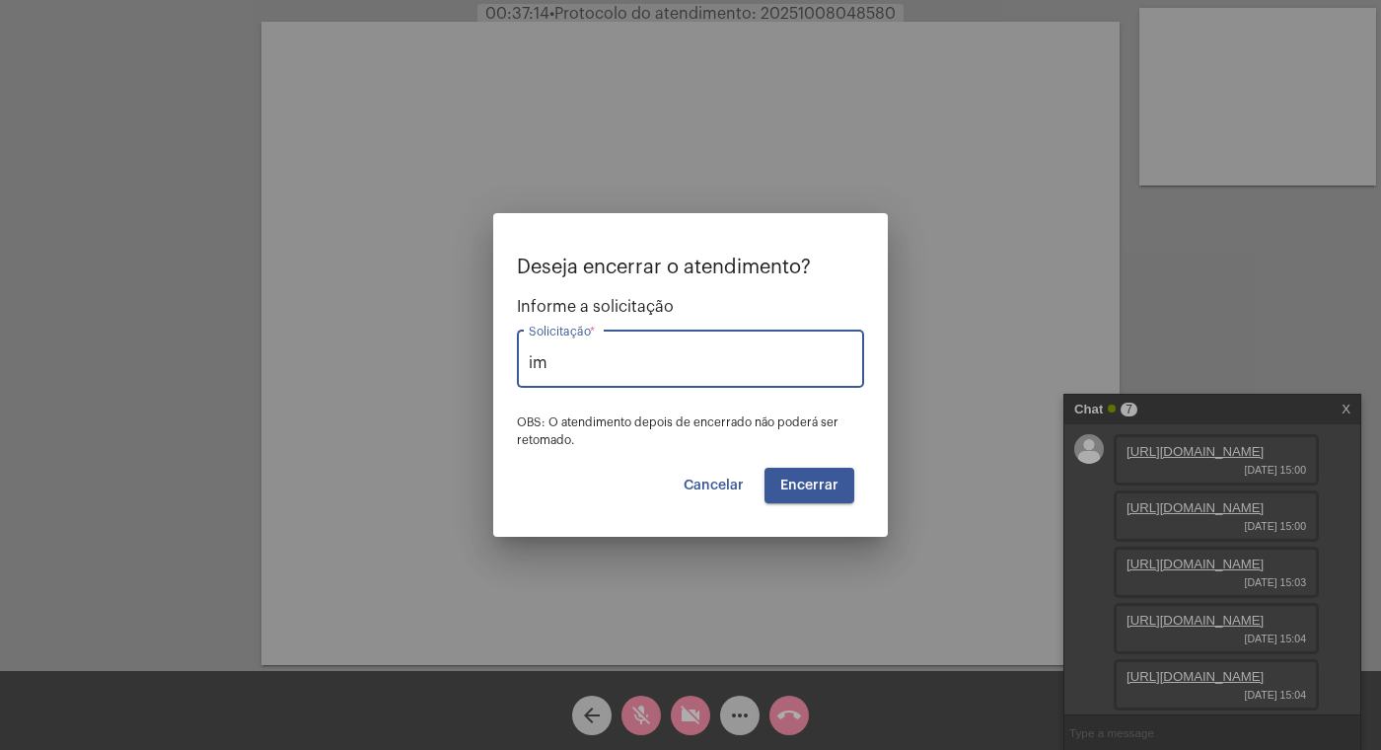
type input "i"
type input "c"
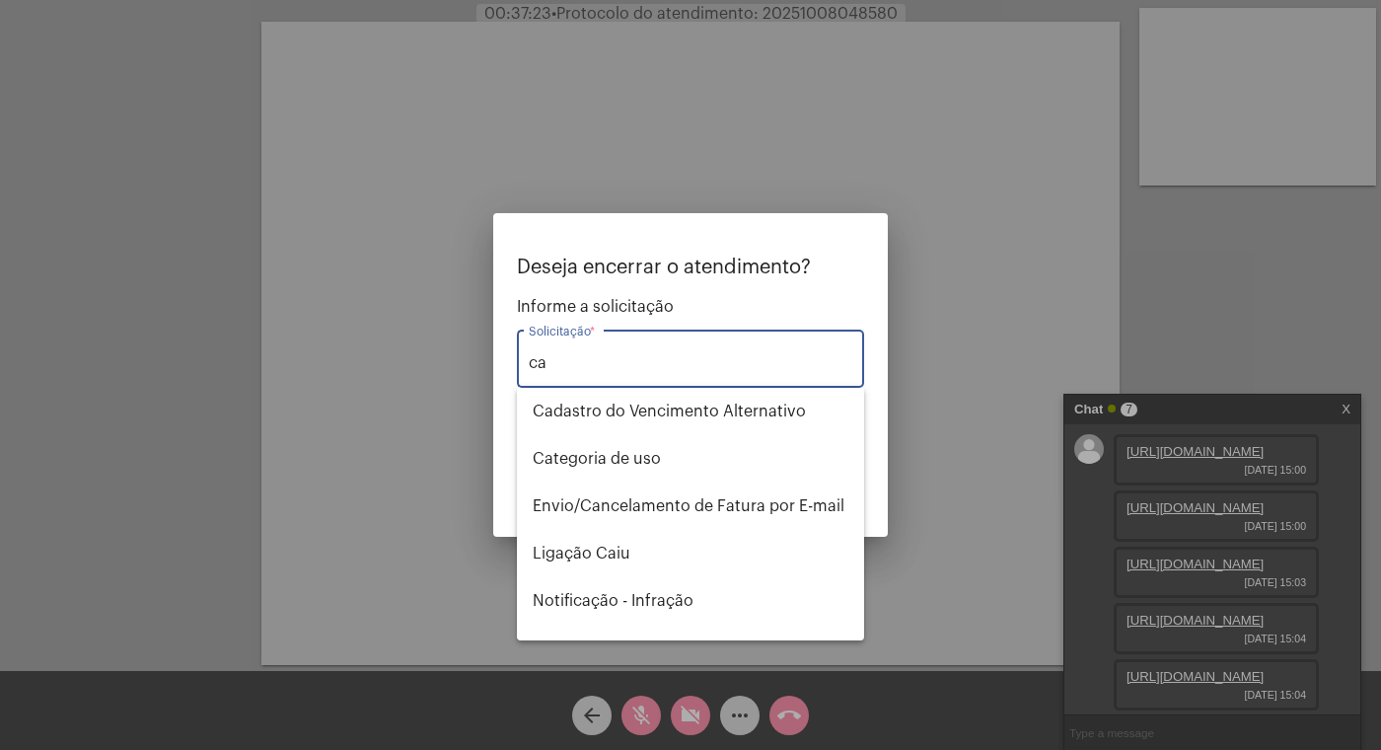
type input "c"
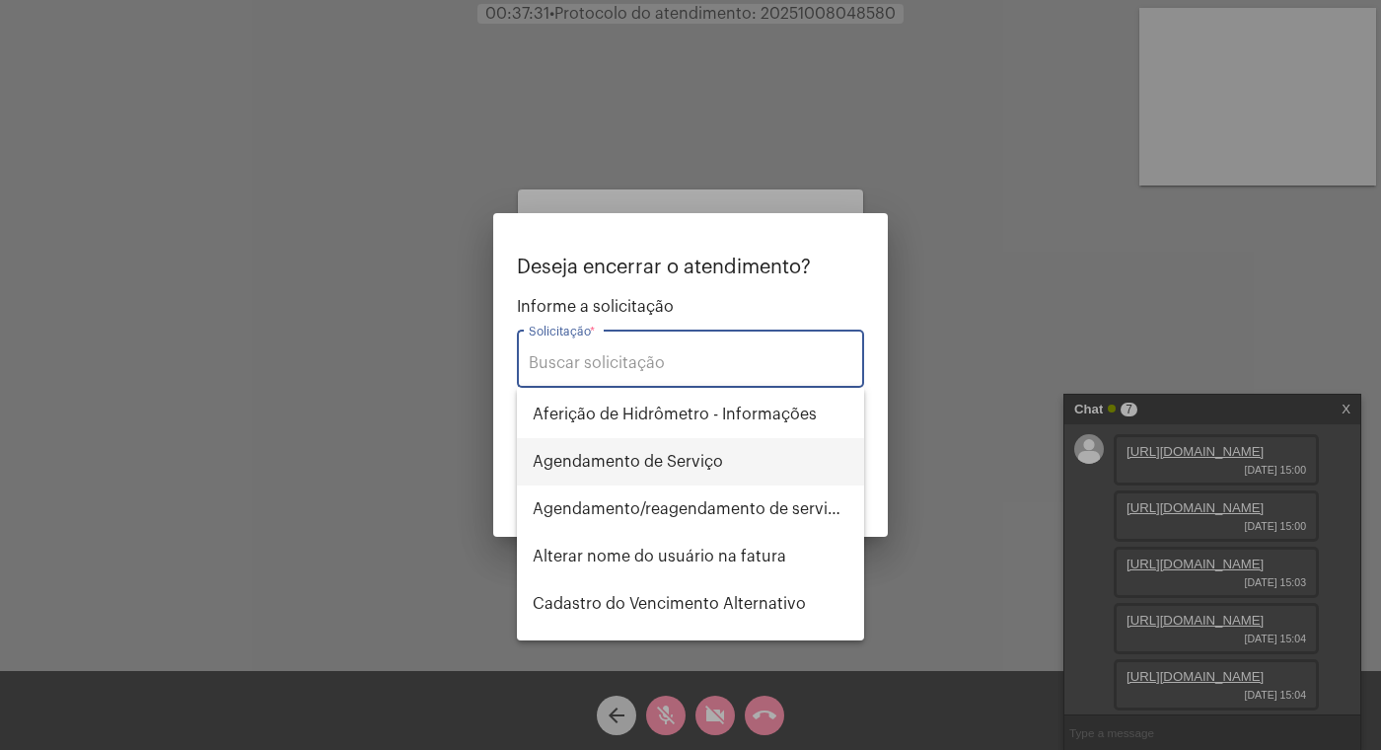
scroll to position [95, 0]
click at [604, 364] on input "Solicitação *" at bounding box center [691, 363] width 324 height 18
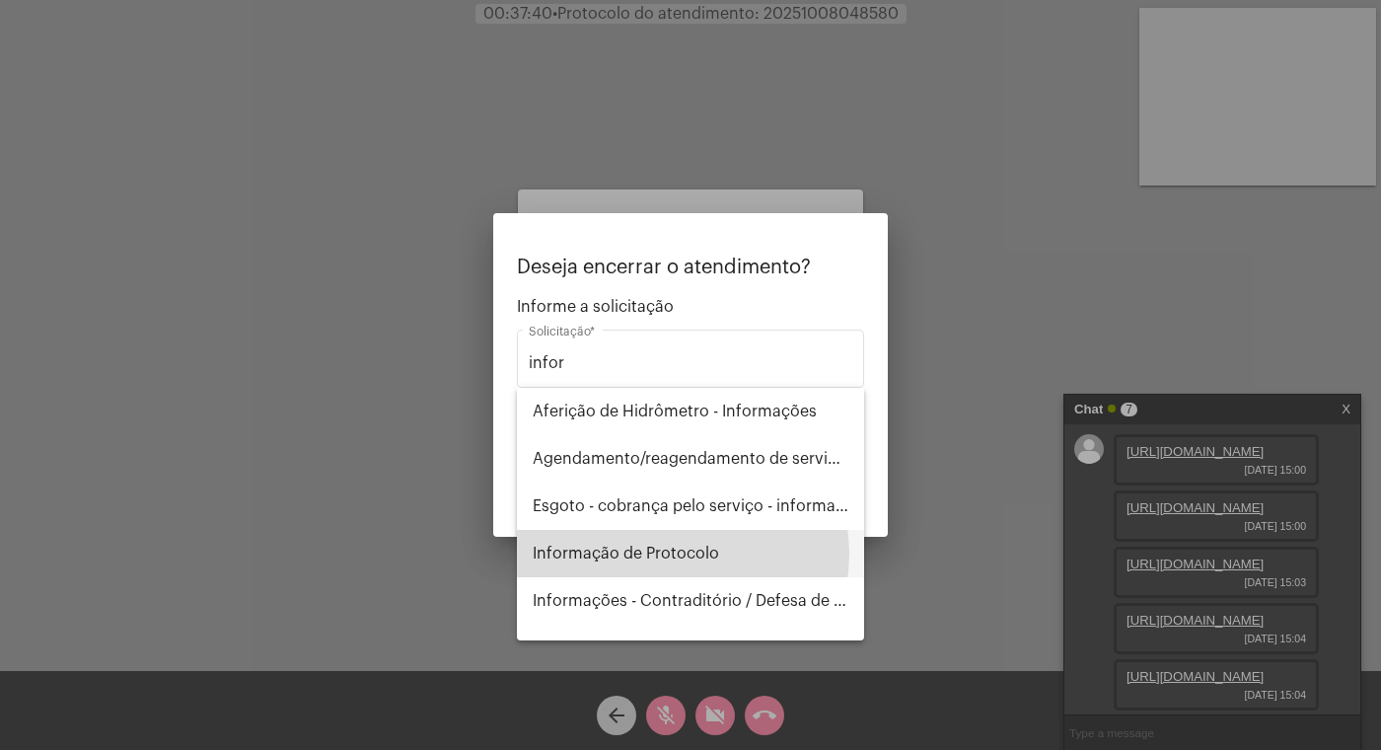
click at [675, 553] on span "Informação de Protocolo" at bounding box center [691, 553] width 316 height 47
type input "Informação de Protocolo"
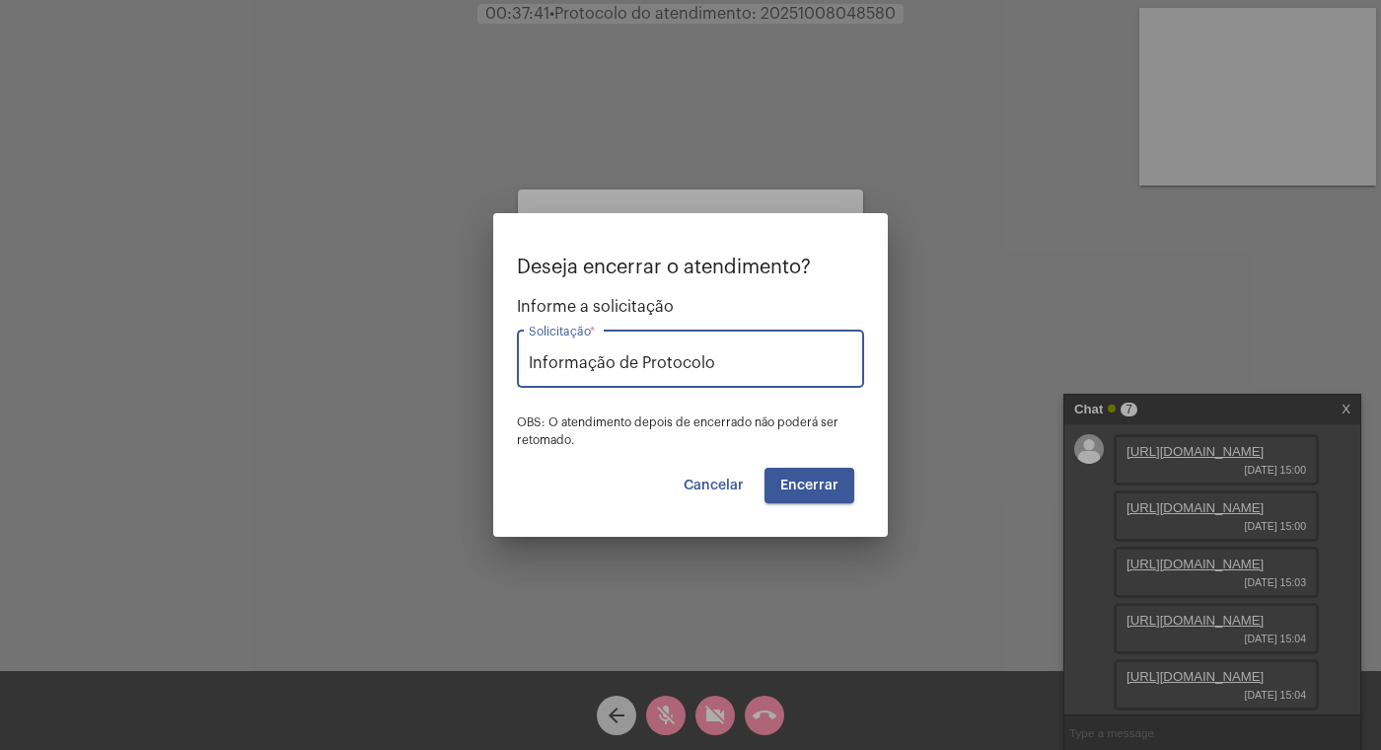
click at [822, 488] on span "Encerrar" at bounding box center [809, 485] width 58 height 14
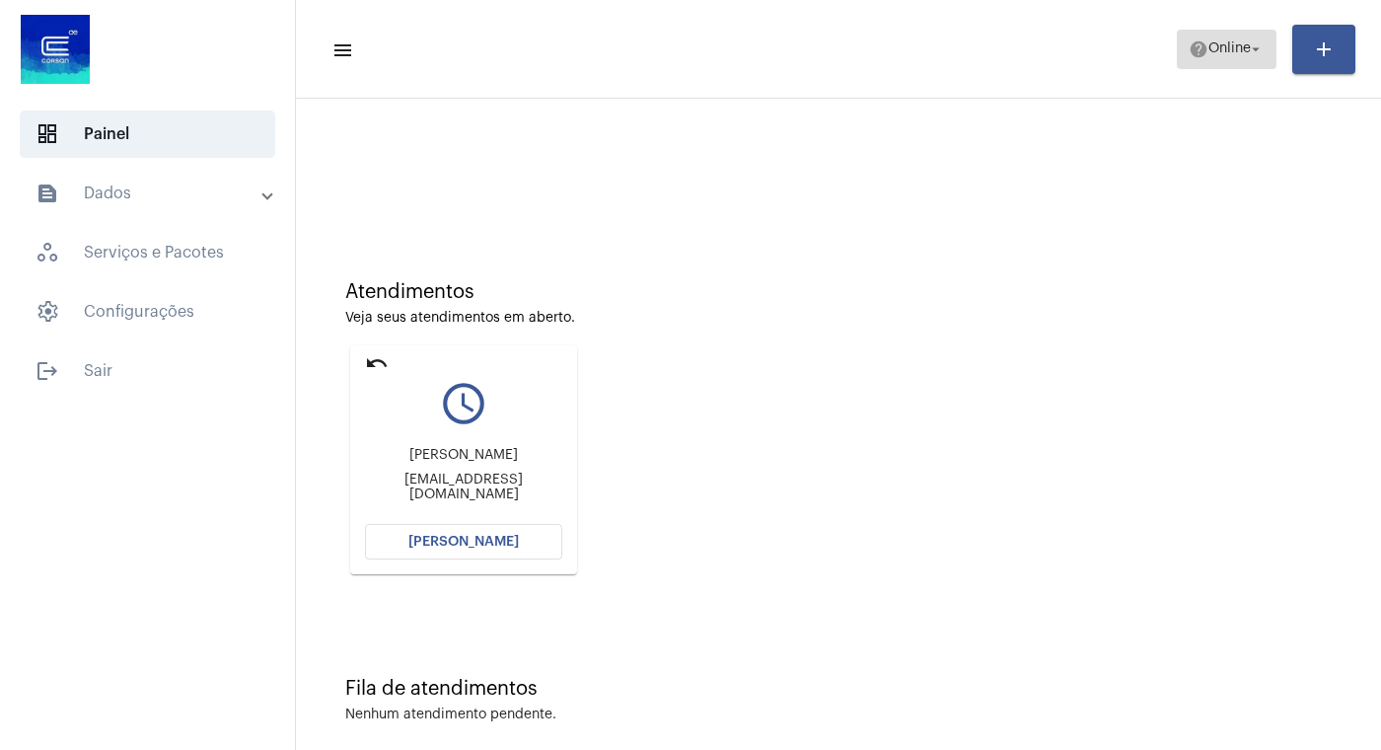
click at [1255, 43] on mat-icon "arrow_drop_down" at bounding box center [1256, 49] width 18 height 18
click at [1253, 47] on mat-icon "arrow_drop_down" at bounding box center [1256, 49] width 18 height 18
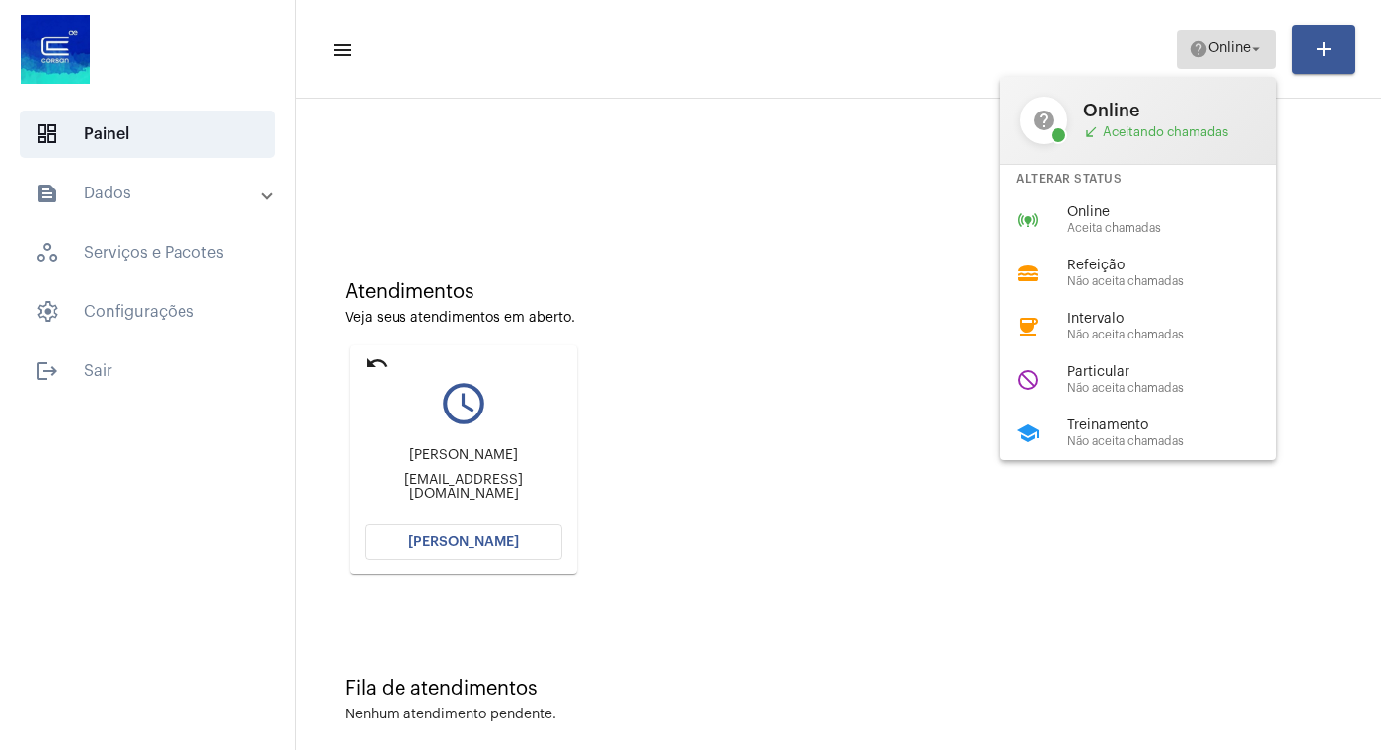
click at [1253, 47] on mat-icon "arrow_drop_down" at bounding box center [1256, 49] width 18 height 18
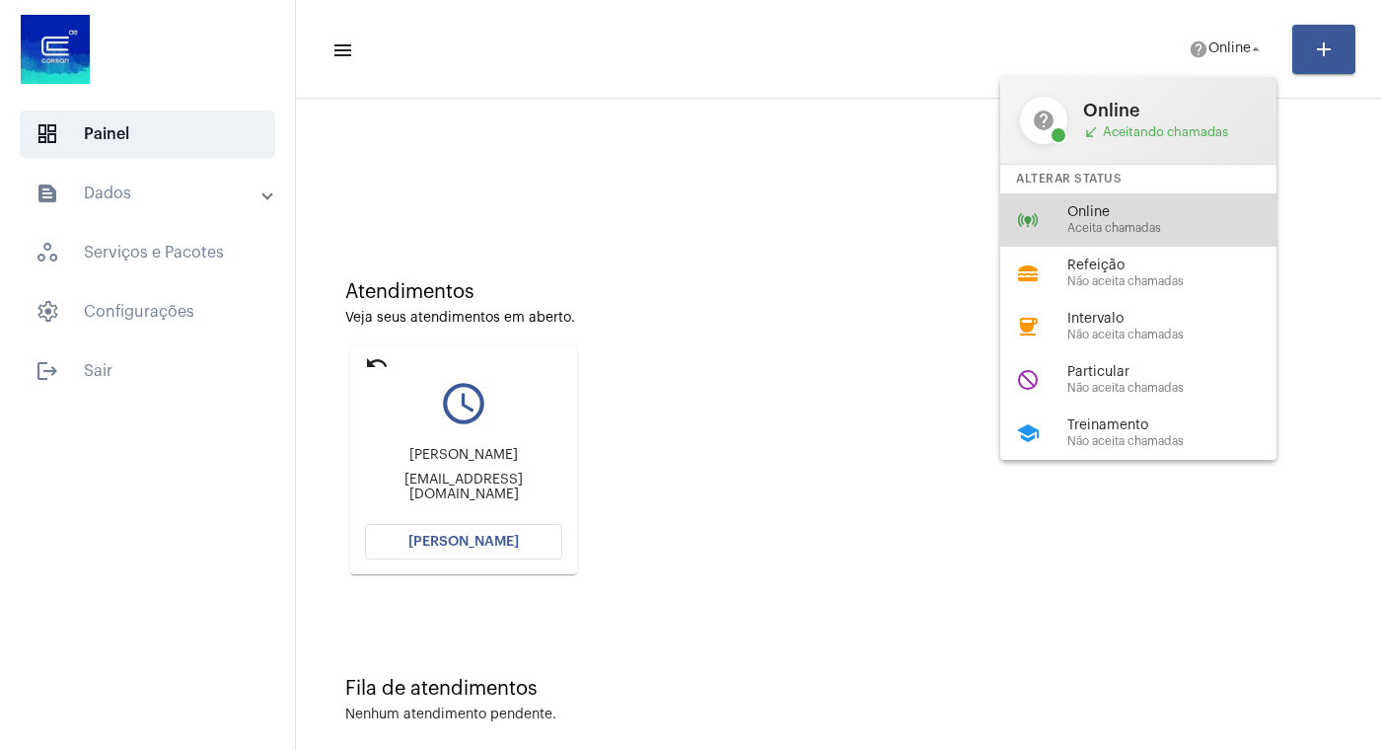
click at [1107, 213] on span "Online" at bounding box center [1179, 212] width 225 height 15
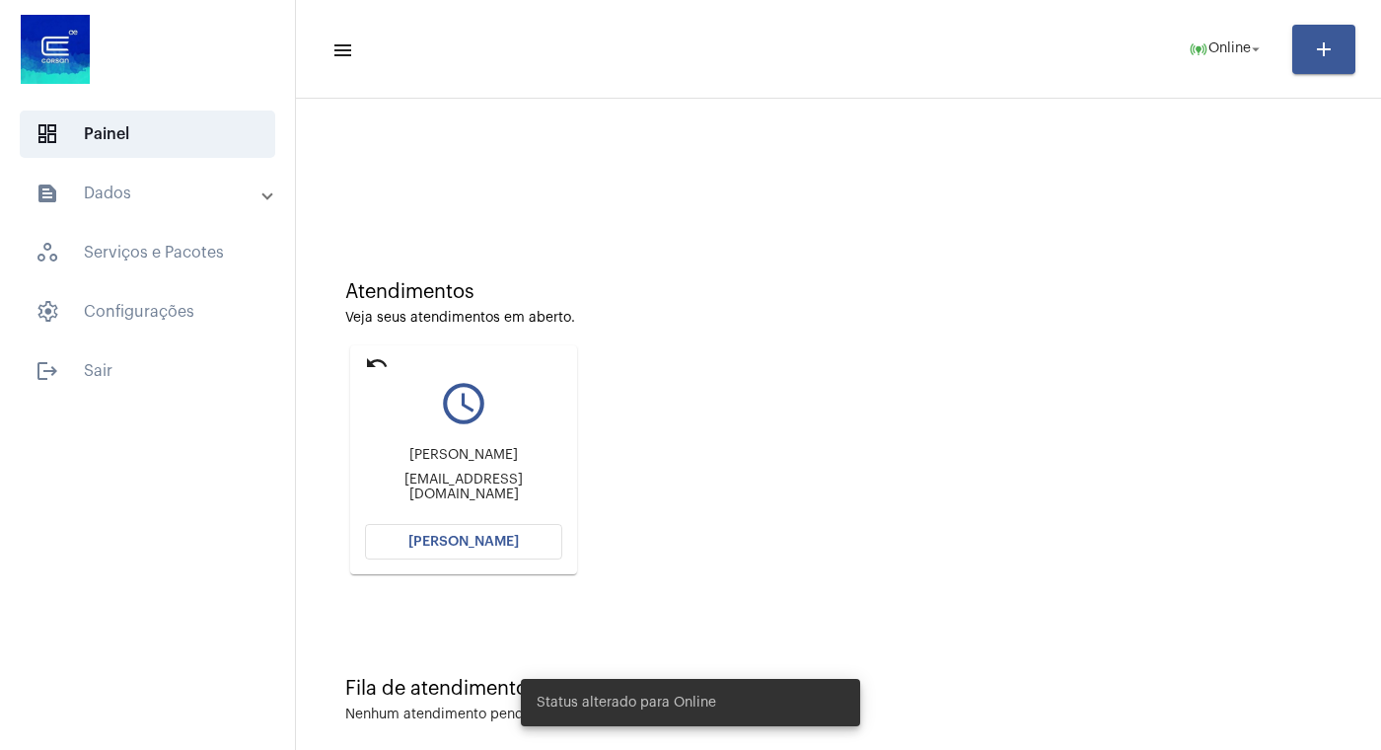
click at [435, 532] on button "[PERSON_NAME]" at bounding box center [463, 542] width 197 height 36
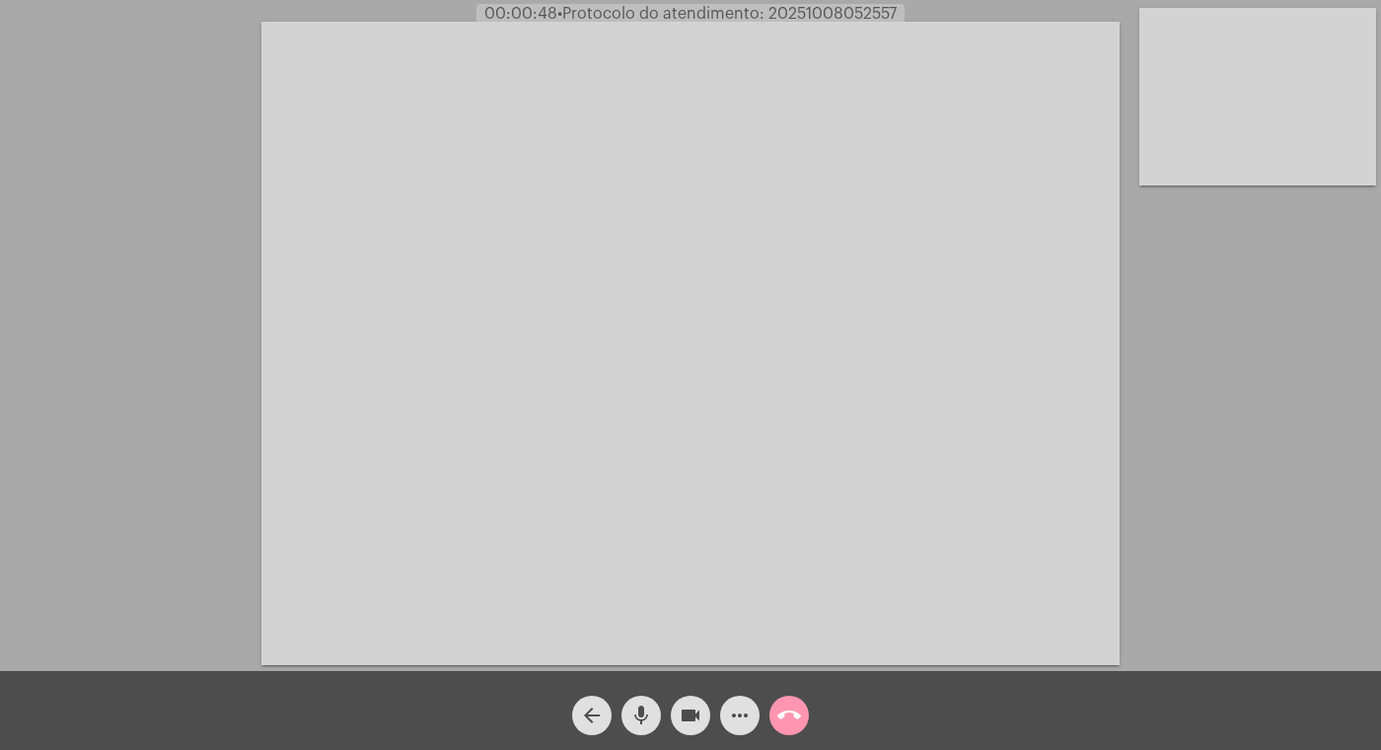
drag, startPoint x: 687, startPoint y: 707, endPoint x: 651, endPoint y: 709, distance: 35.6
click at [686, 707] on mat-icon "videocam" at bounding box center [691, 715] width 24 height 24
click at [634, 715] on mat-icon "mic" at bounding box center [641, 715] width 24 height 24
click at [646, 713] on mat-icon "mic_off" at bounding box center [641, 715] width 24 height 24
click at [644, 713] on mat-icon "mic" at bounding box center [641, 715] width 24 height 24
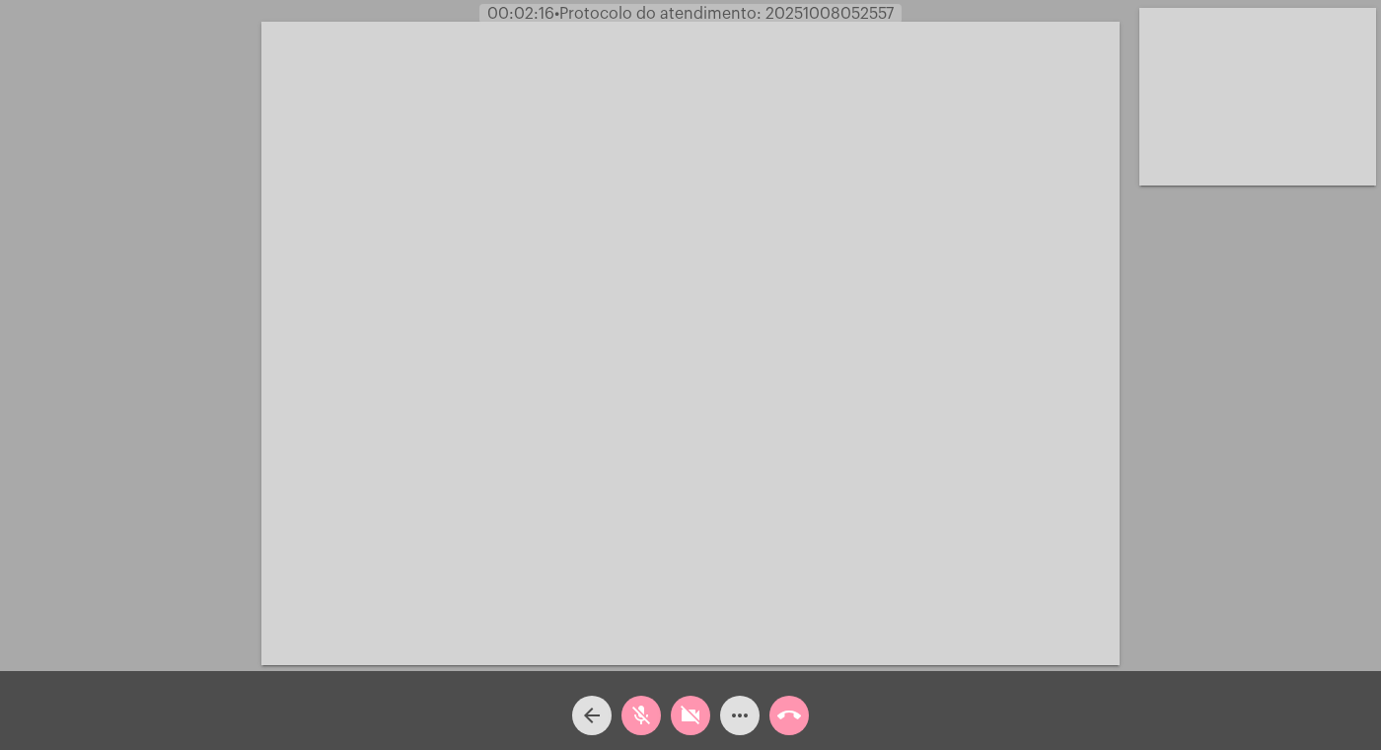
click at [640, 714] on mat-icon "mic_off" at bounding box center [641, 715] width 24 height 24
click at [682, 712] on mat-icon "videocam_off" at bounding box center [691, 715] width 24 height 24
click at [642, 710] on mat-icon "mic" at bounding box center [641, 715] width 24 height 24
click at [691, 714] on mat-icon "videocam" at bounding box center [691, 715] width 24 height 24
click at [644, 719] on mat-icon "mic_off" at bounding box center [641, 715] width 24 height 24
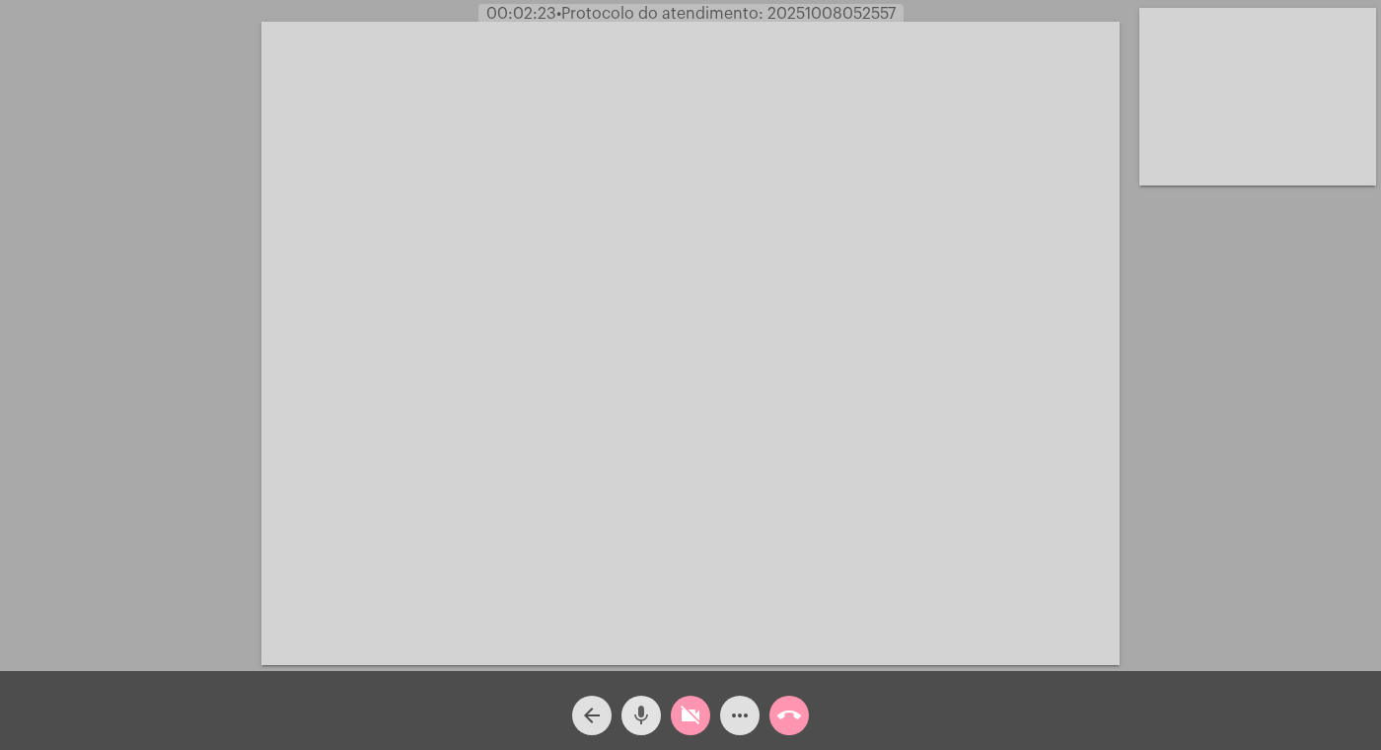
click at [635, 708] on mat-icon "mic" at bounding box center [641, 715] width 24 height 24
click at [591, 713] on mat-icon "arrow_back" at bounding box center [592, 715] width 24 height 24
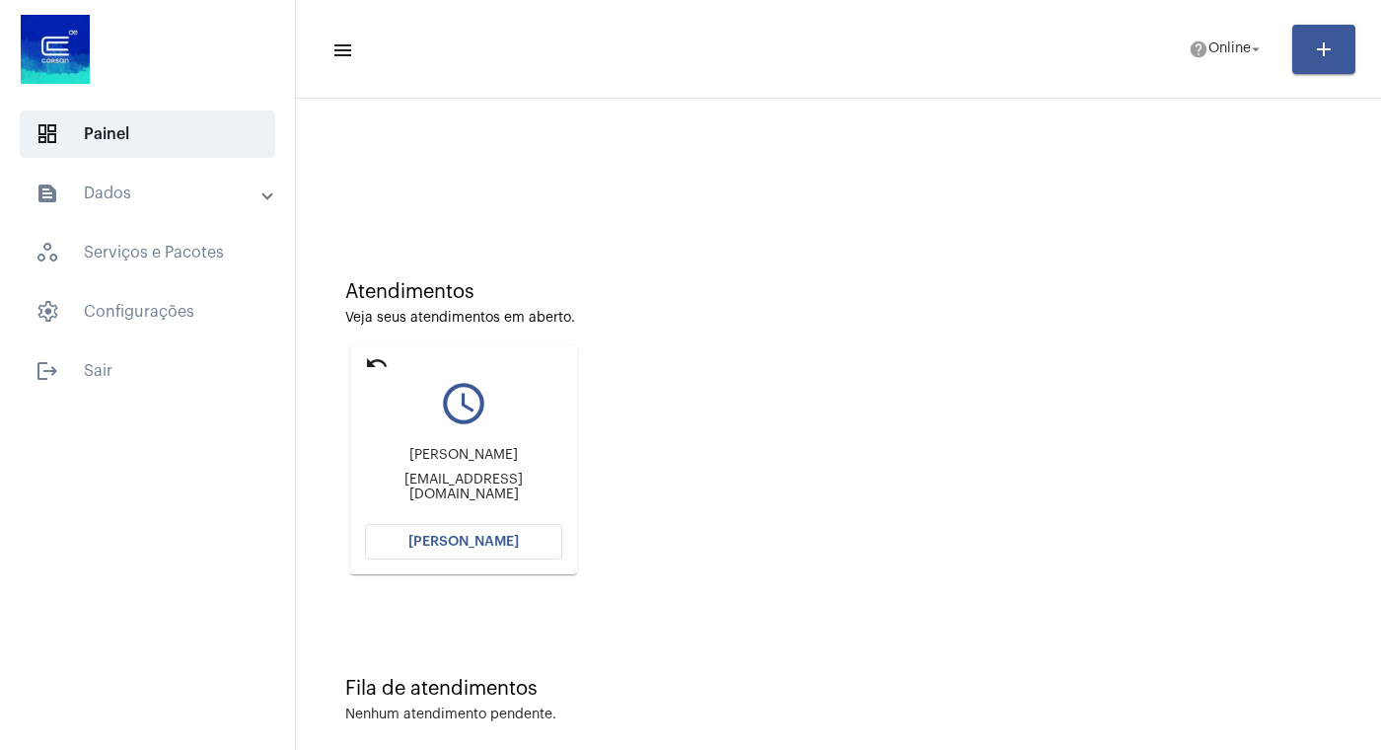
click at [375, 362] on mat-icon "undo" at bounding box center [377, 363] width 24 height 24
click at [381, 358] on mat-icon "undo" at bounding box center [377, 363] width 24 height 24
click at [374, 360] on mat-icon "undo" at bounding box center [377, 363] width 24 height 24
click at [373, 360] on mat-icon "undo" at bounding box center [377, 363] width 24 height 24
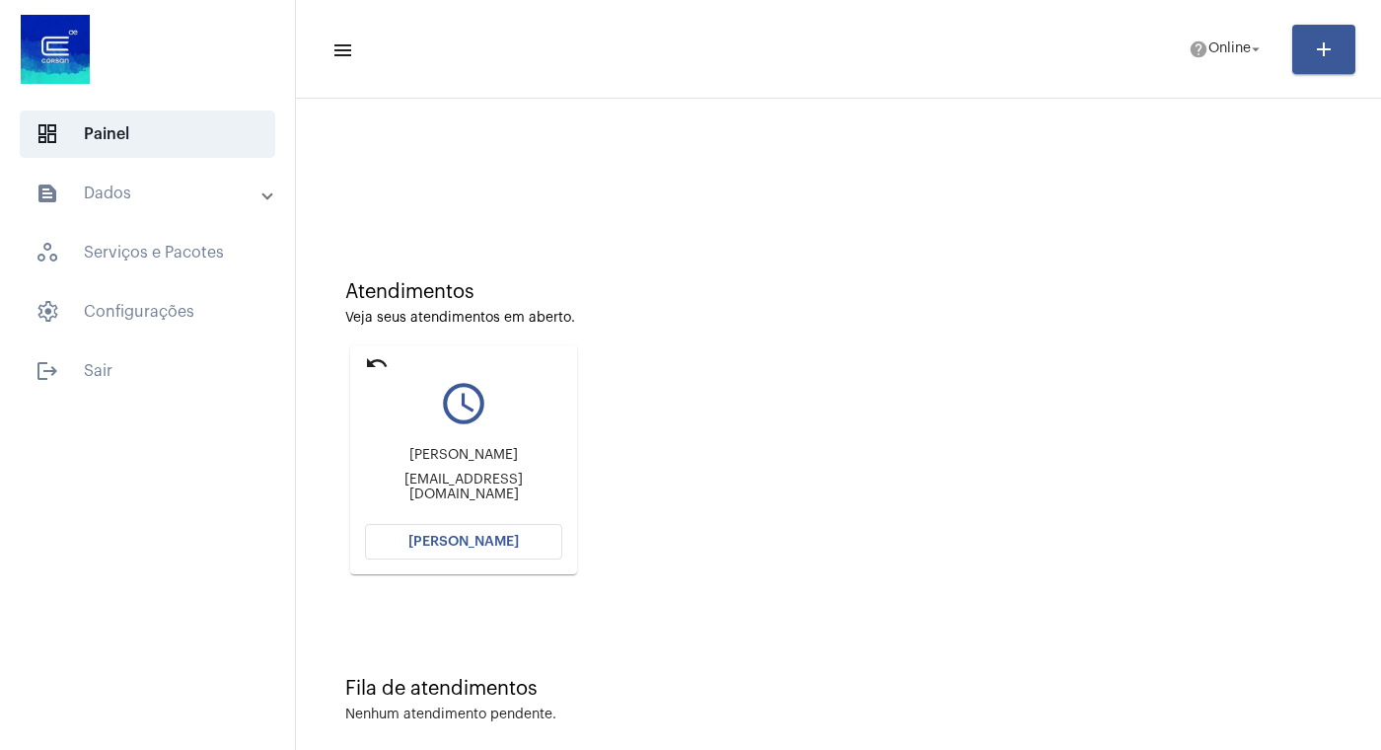
click at [373, 360] on mat-icon "undo" at bounding box center [377, 363] width 24 height 24
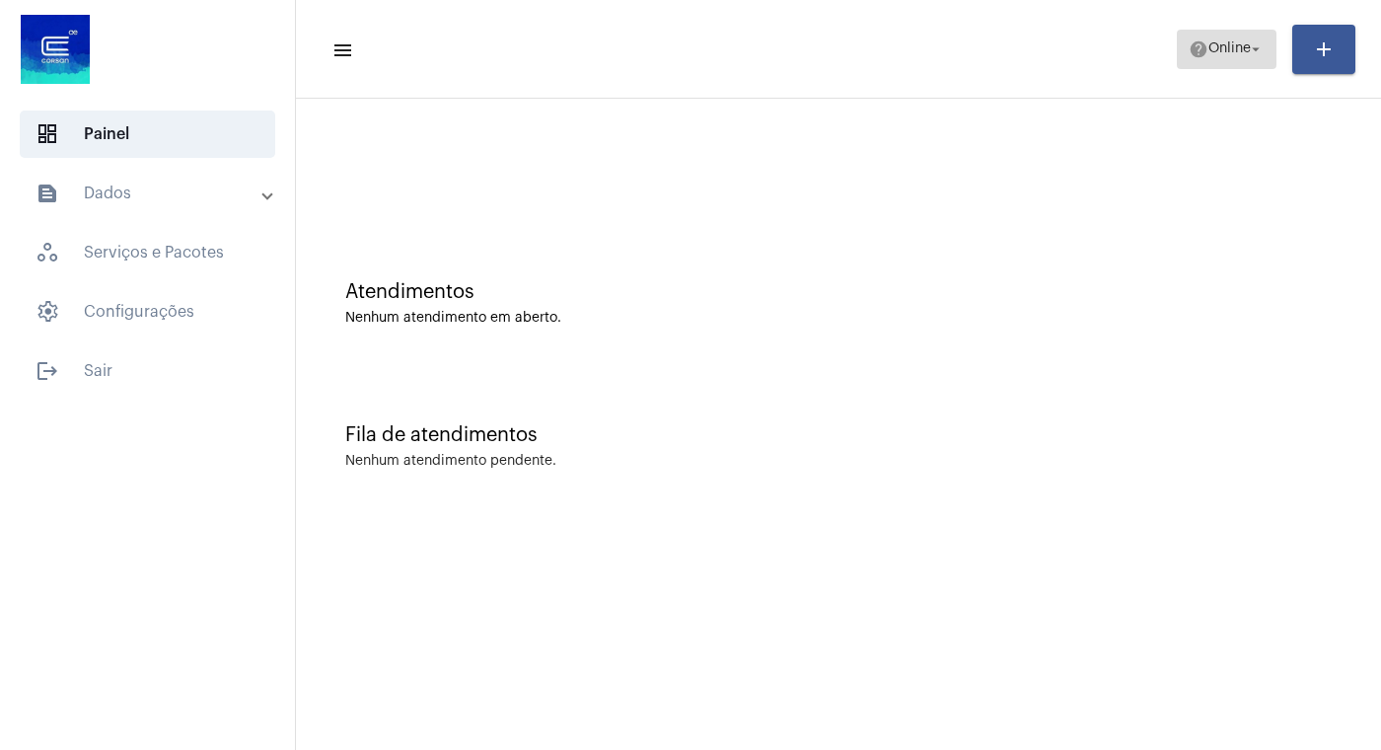
click at [1254, 52] on mat-icon "arrow_drop_down" at bounding box center [1256, 49] width 18 height 18
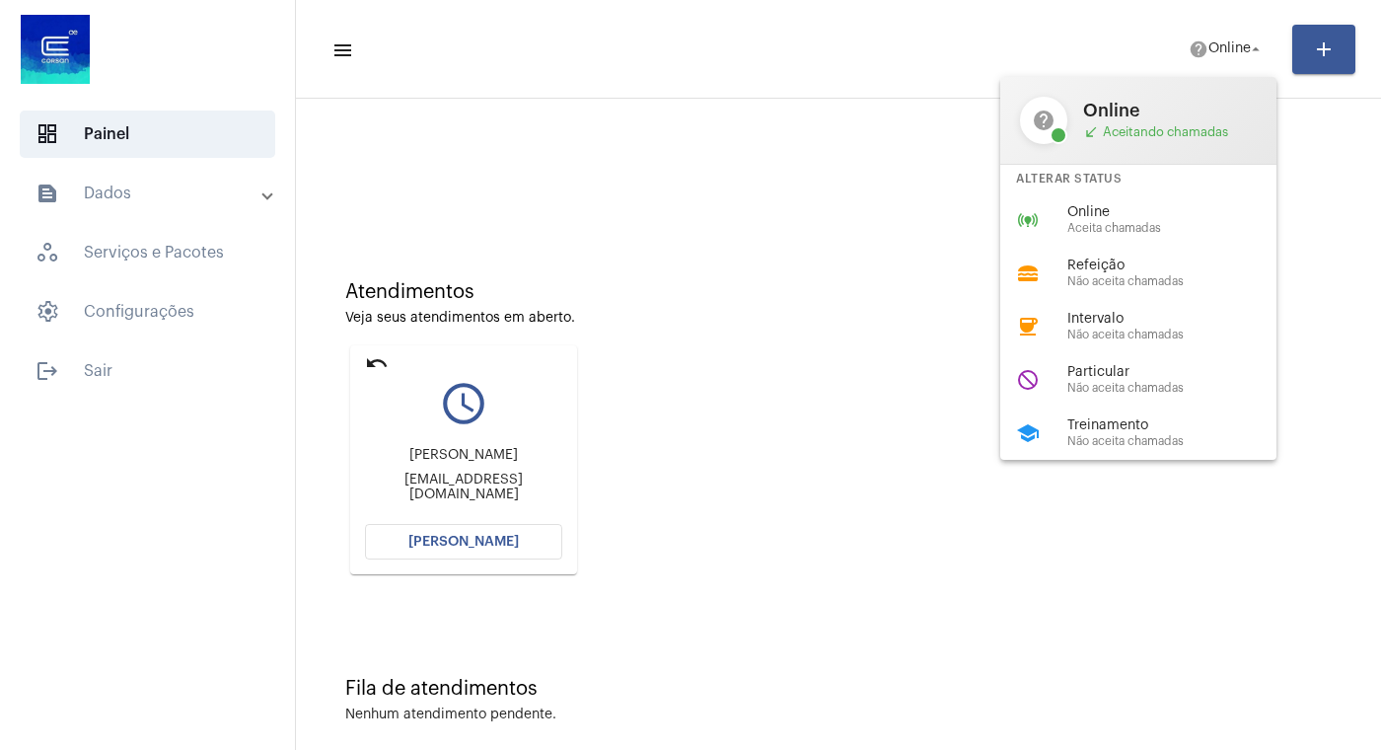
click at [883, 206] on div at bounding box center [690, 375] width 1381 height 750
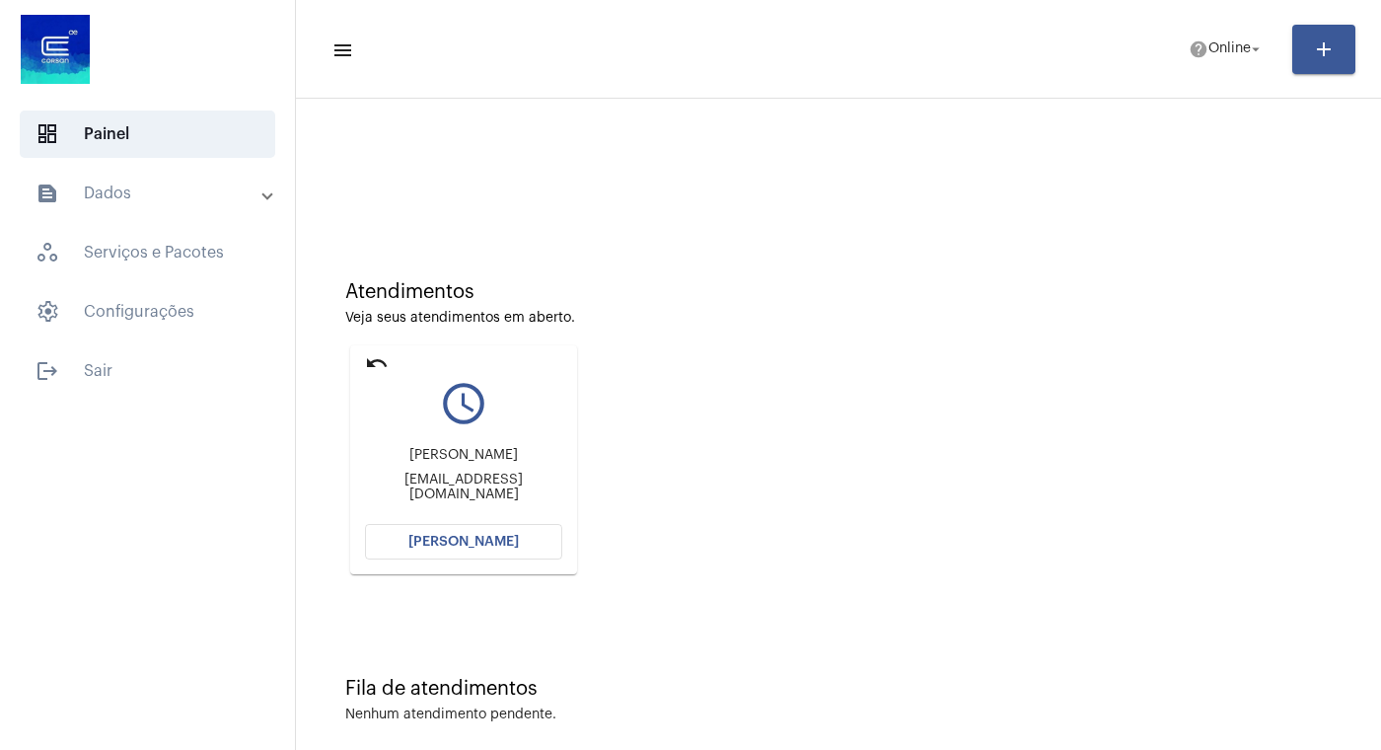
click at [447, 537] on span "[PERSON_NAME]" at bounding box center [463, 542] width 110 height 14
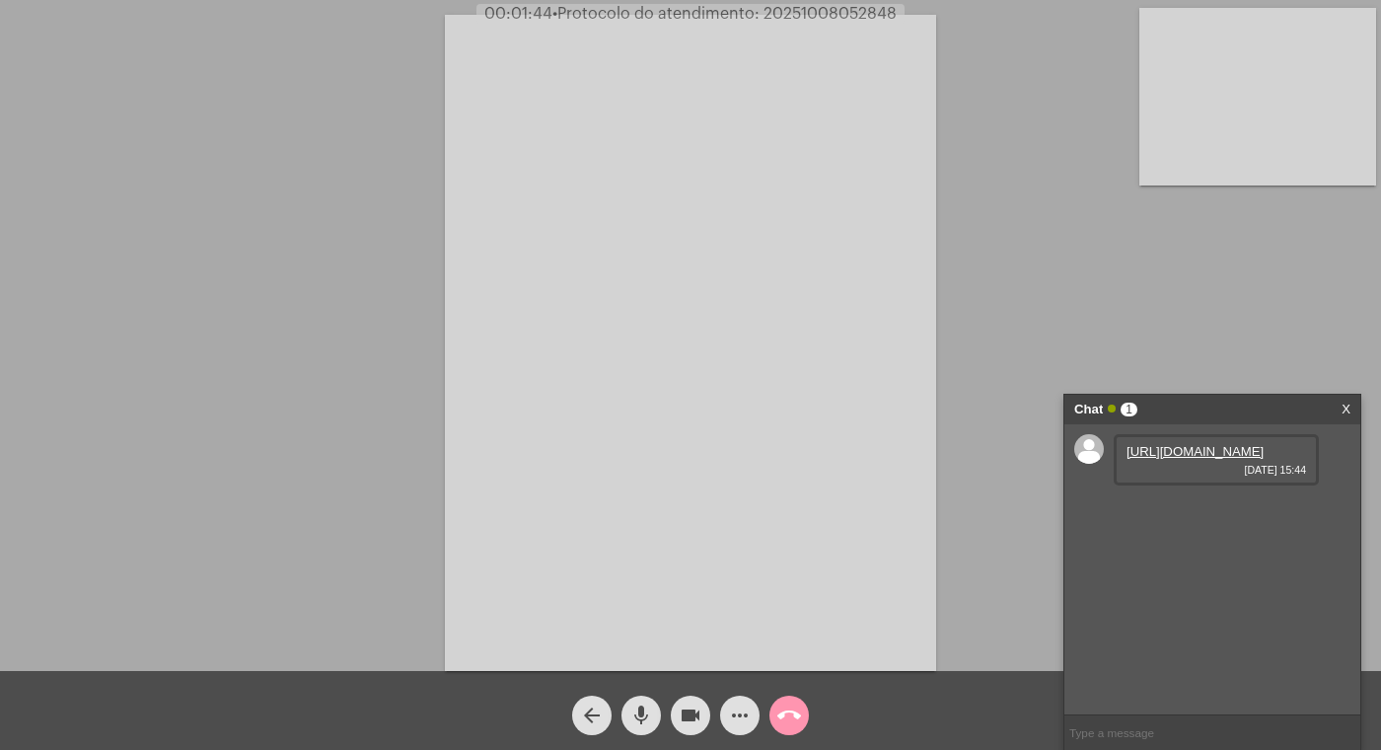
click at [1172, 453] on link "[URL][DOMAIN_NAME]" at bounding box center [1195, 451] width 137 height 15
click at [1192, 515] on link "[URL][DOMAIN_NAME]" at bounding box center [1195, 507] width 137 height 15
click at [700, 710] on mat-icon "videocam" at bounding box center [691, 715] width 24 height 24
click at [633, 701] on span "mic" at bounding box center [641, 715] width 24 height 39
click at [640, 710] on mat-icon "mic_off" at bounding box center [641, 715] width 24 height 24
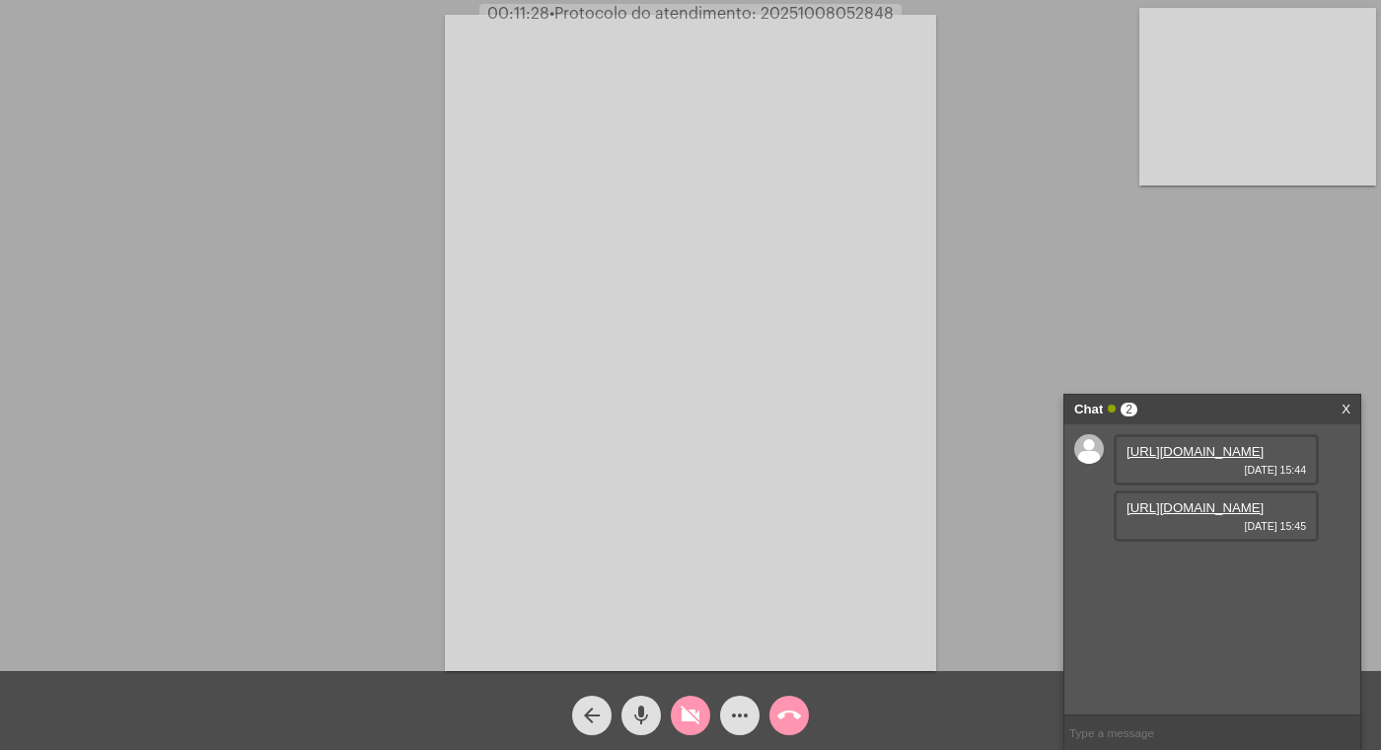
click at [696, 704] on mat-icon "videocam_off" at bounding box center [691, 715] width 24 height 24
click at [1197, 571] on link "[URL][DOMAIN_NAME]" at bounding box center [1195, 563] width 137 height 15
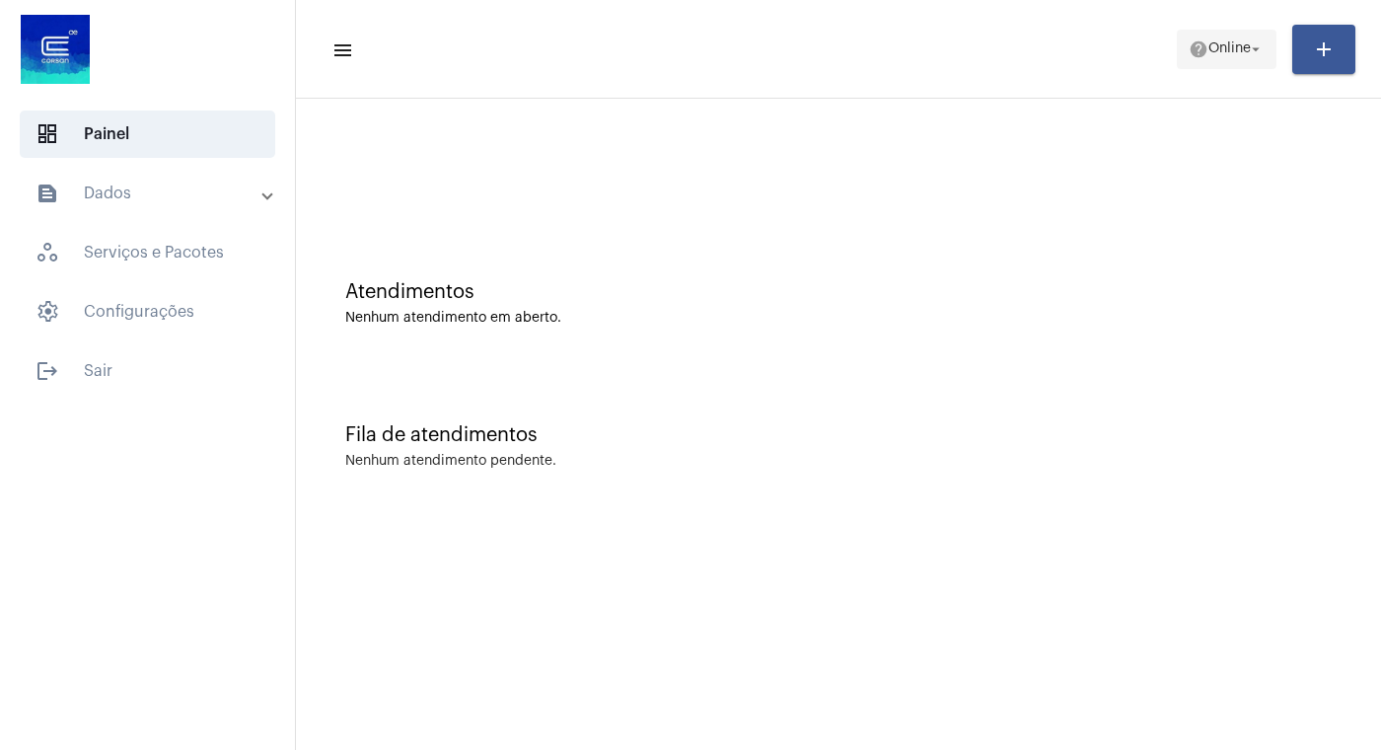
click at [1256, 51] on mat-icon "arrow_drop_down" at bounding box center [1256, 49] width 18 height 18
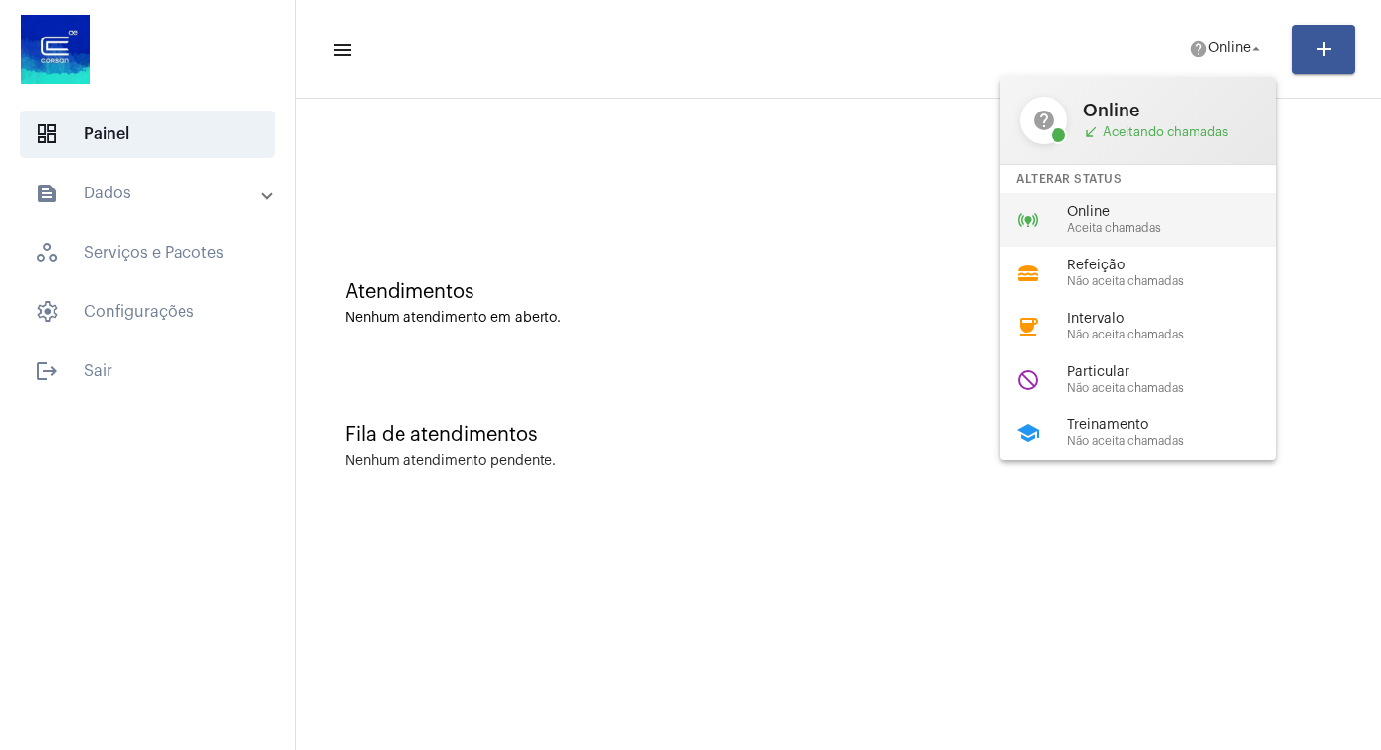
click at [1150, 225] on span "Aceita chamadas" at bounding box center [1179, 228] width 225 height 13
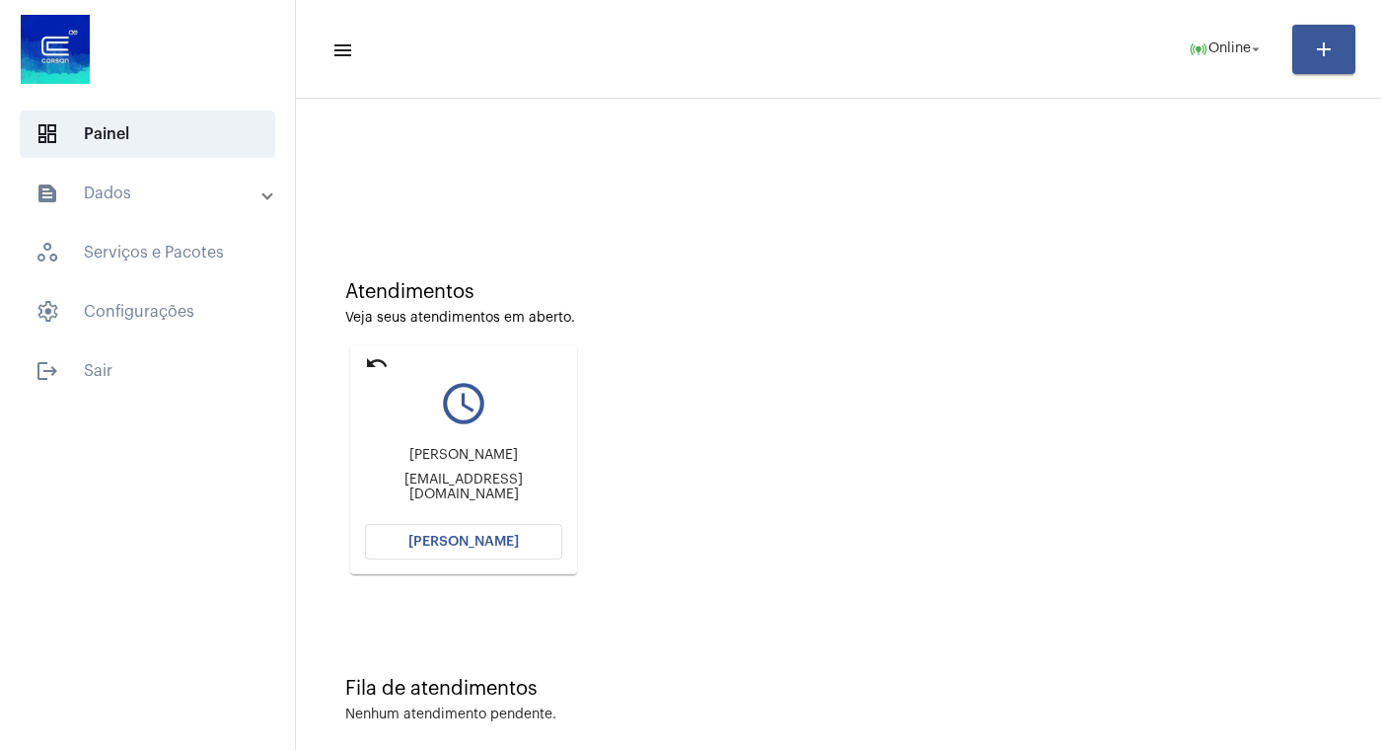
click at [465, 538] on span "[PERSON_NAME]" at bounding box center [463, 542] width 110 height 14
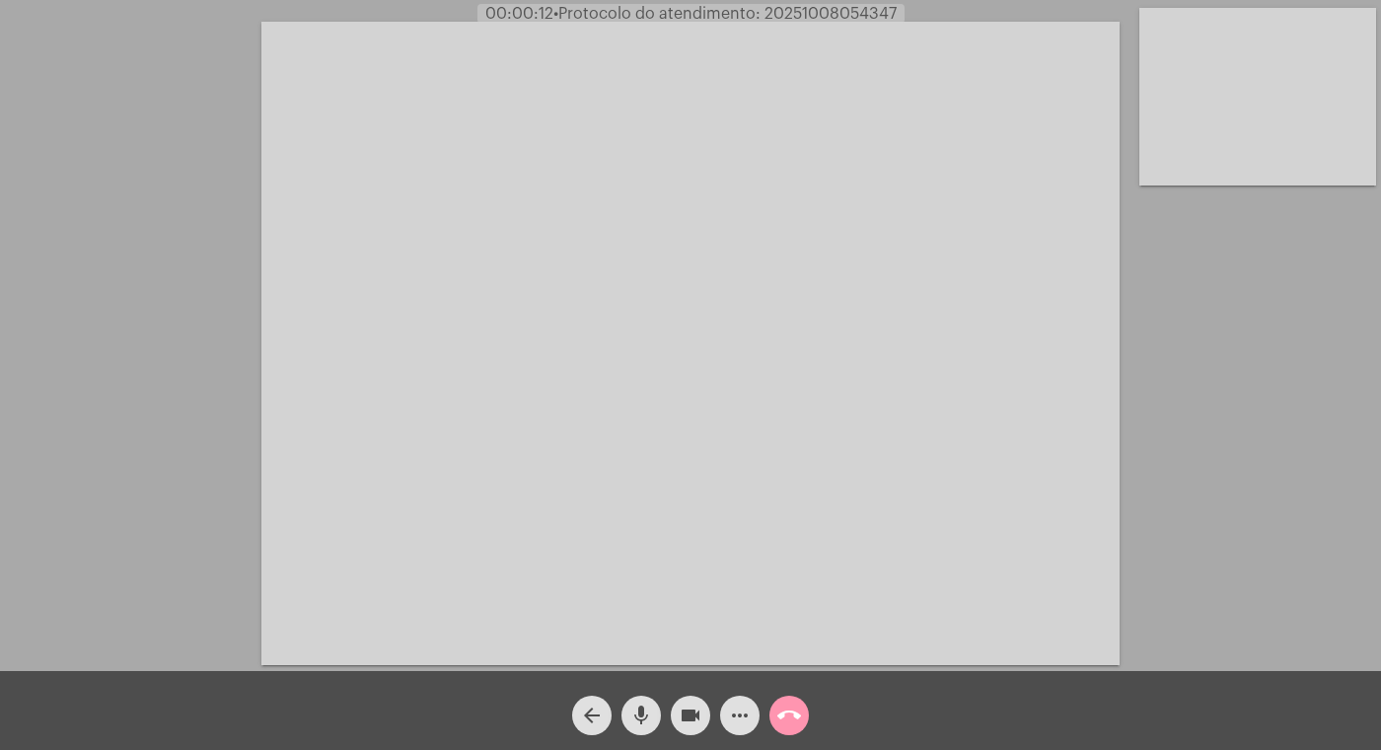
click at [690, 714] on mat-icon "videocam" at bounding box center [691, 715] width 24 height 24
click at [644, 709] on mat-icon "mic" at bounding box center [641, 715] width 24 height 24
click at [690, 716] on mat-icon "videocam_off" at bounding box center [691, 715] width 24 height 24
click at [652, 716] on mat-icon "mic_off" at bounding box center [641, 715] width 24 height 24
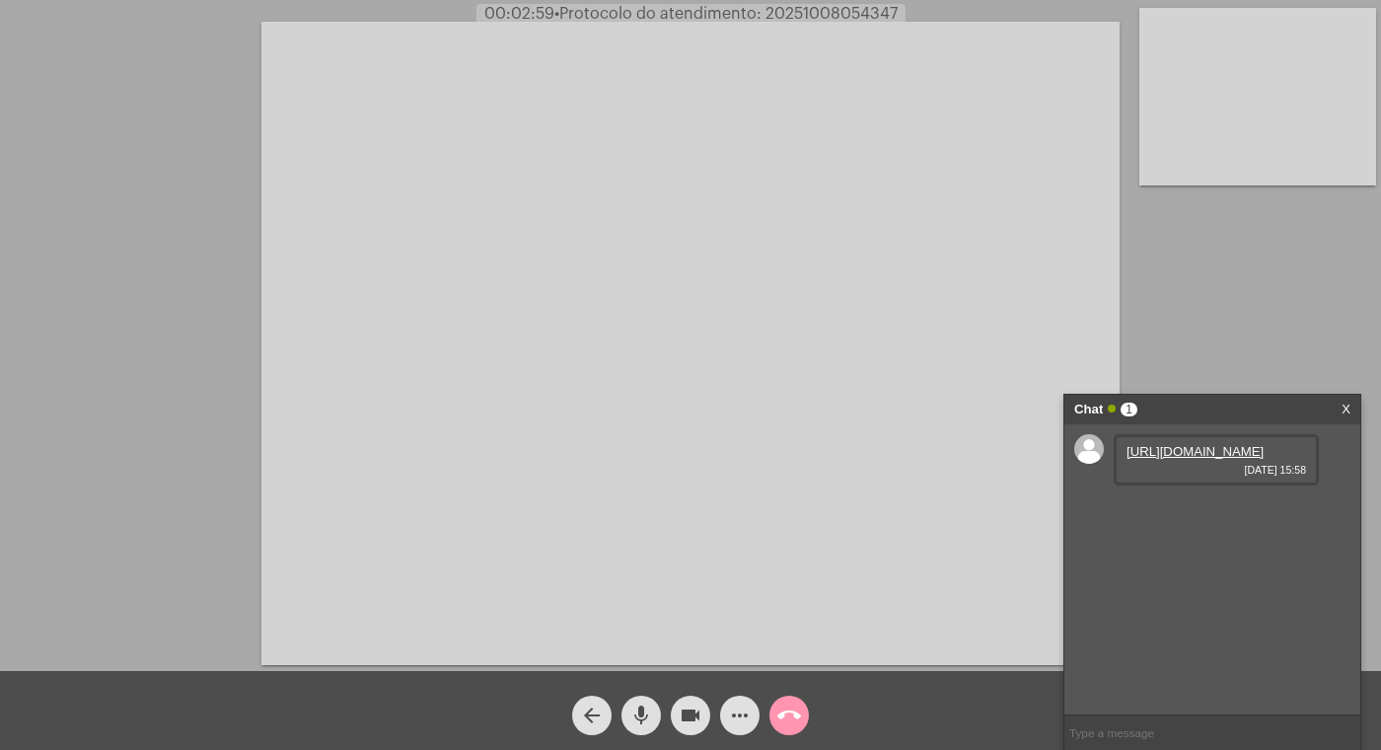
click at [1197, 459] on link "https://neft-transfer-bucket.s3.amazonaws.com/temp-33334c9d-bf28-097b-ded2-4202…" at bounding box center [1195, 451] width 137 height 15
click at [1192, 459] on link "https://neft-transfer-bucket.s3.amazonaws.com/temp-33334c9d-bf28-097b-ded2-4202…" at bounding box center [1195, 451] width 137 height 15
click at [693, 711] on mat-icon "videocam" at bounding box center [691, 715] width 24 height 24
click at [640, 709] on mat-icon "mic" at bounding box center [641, 715] width 24 height 24
click at [642, 710] on mat-icon "mic_off" at bounding box center [641, 715] width 24 height 24
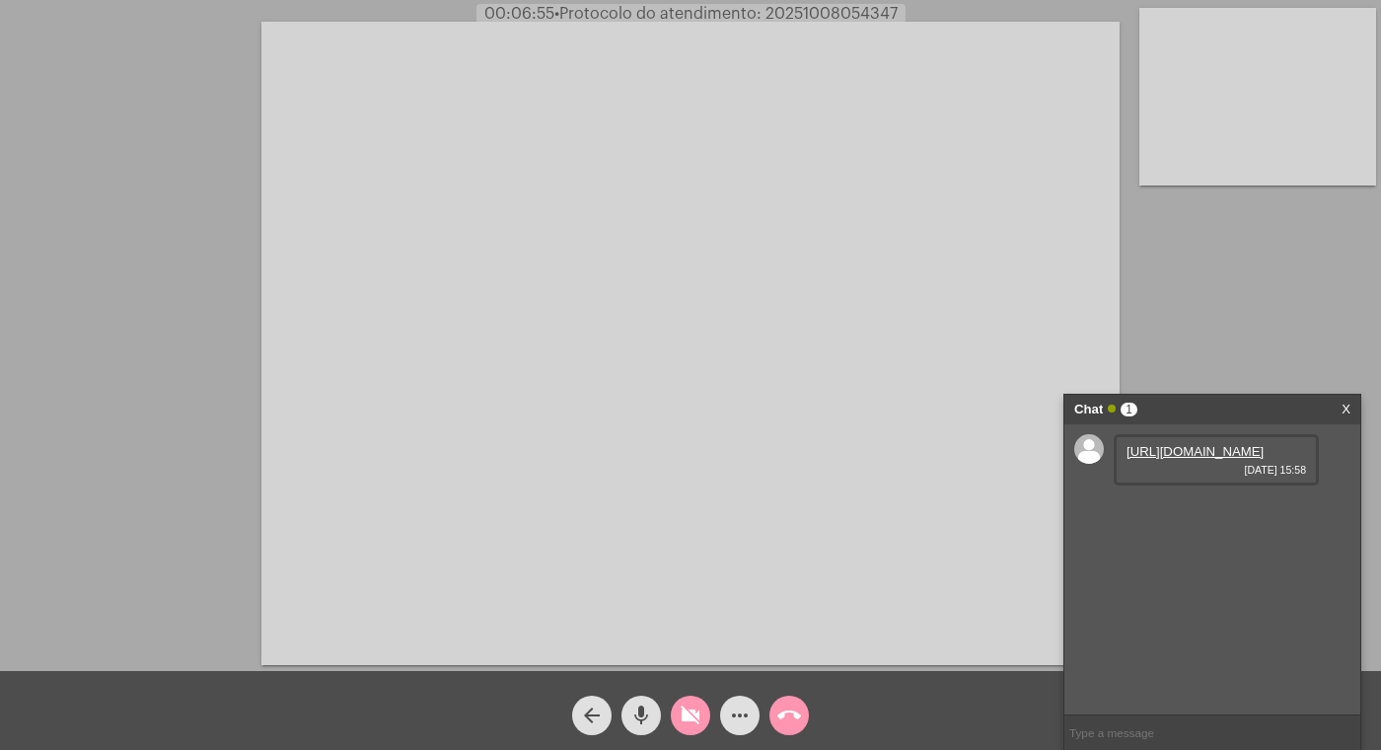
click at [689, 707] on mat-icon "videocam_off" at bounding box center [691, 715] width 24 height 24
click at [638, 710] on mat-icon "mic" at bounding box center [641, 715] width 24 height 24
click at [684, 706] on mat-icon "videocam" at bounding box center [691, 715] width 24 height 24
click at [687, 712] on mat-icon "videocam_off" at bounding box center [691, 715] width 24 height 24
click at [640, 710] on mat-icon "mic_off" at bounding box center [641, 715] width 24 height 24
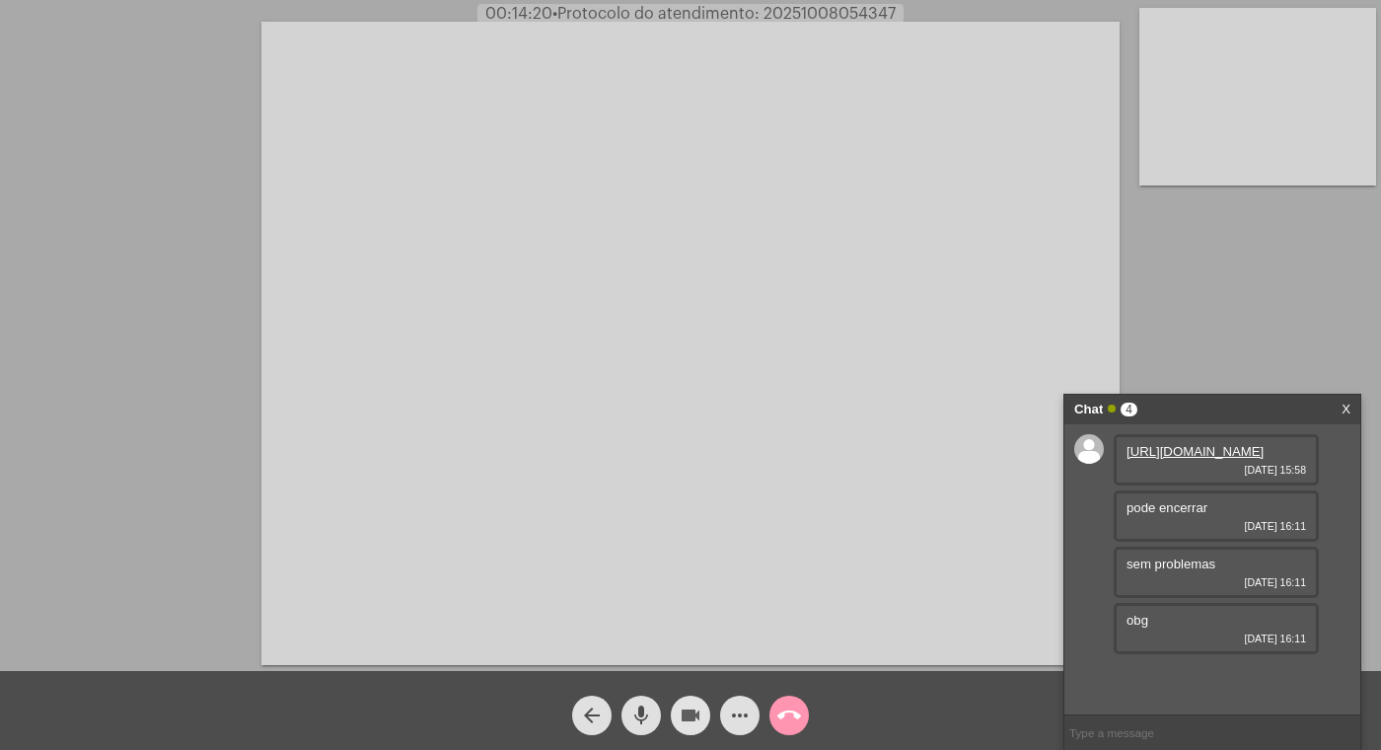
click at [690, 708] on mat-icon "videocam" at bounding box center [691, 715] width 24 height 24
click at [641, 712] on mat-icon "mic" at bounding box center [641, 715] width 24 height 24
click at [788, 706] on mat-icon "call_end" at bounding box center [789, 715] width 24 height 24
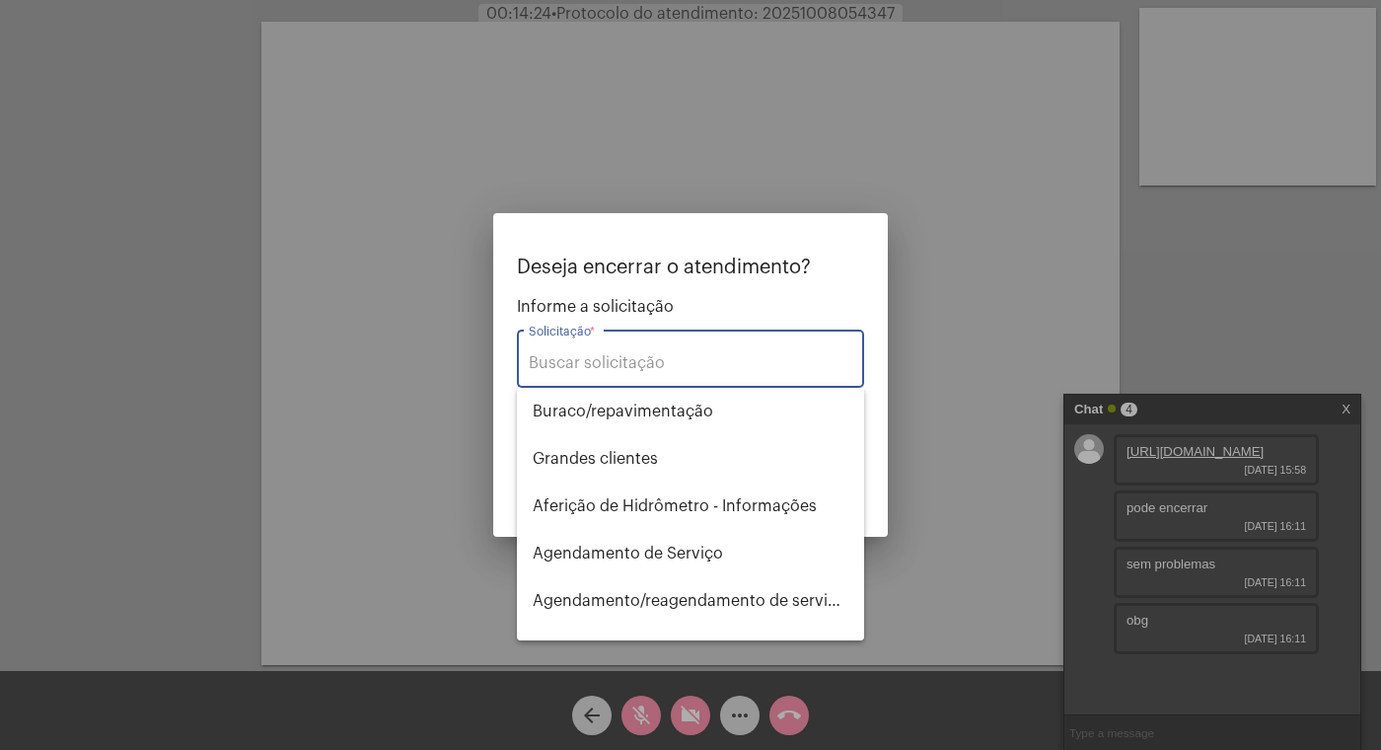
click at [604, 357] on input "Solicitação *" at bounding box center [691, 363] width 324 height 18
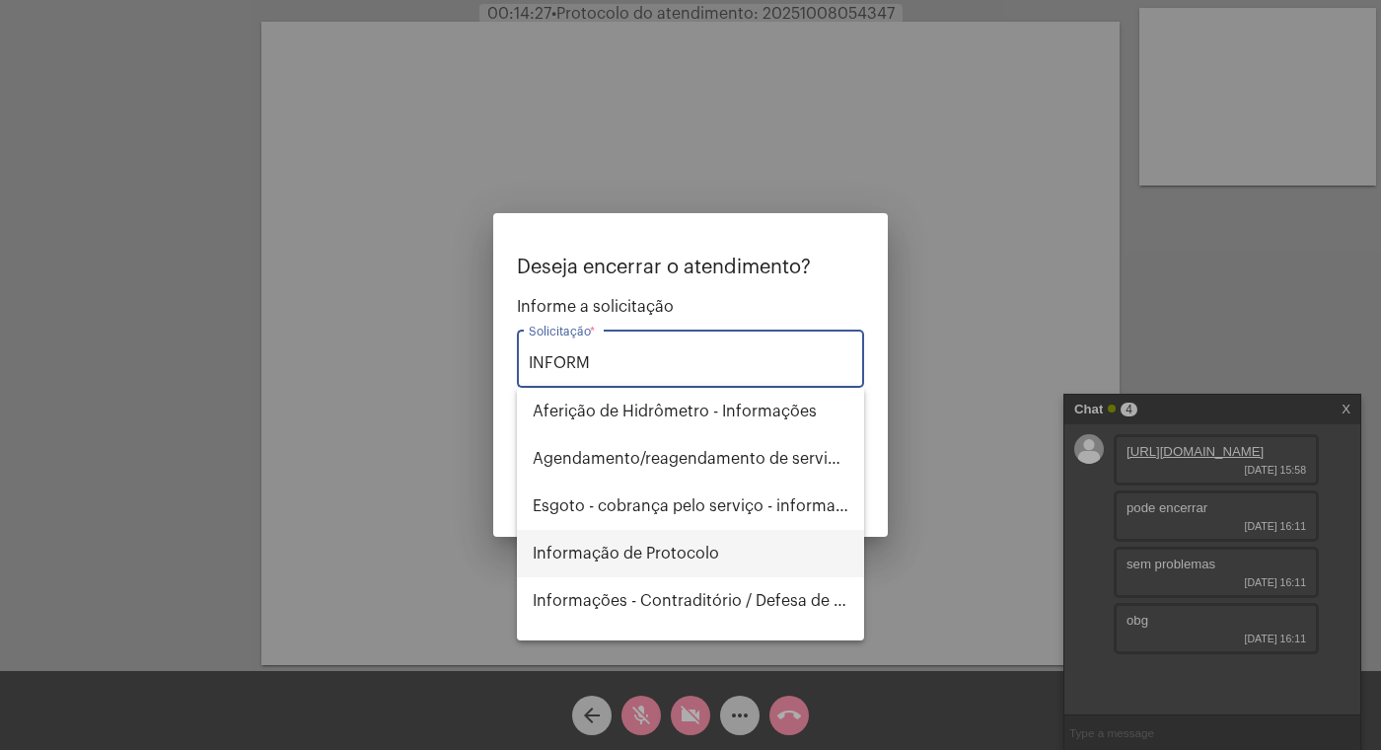
click at [649, 543] on span "Informação de Protocolo" at bounding box center [691, 553] width 316 height 47
type input "Informação de Protocolo"
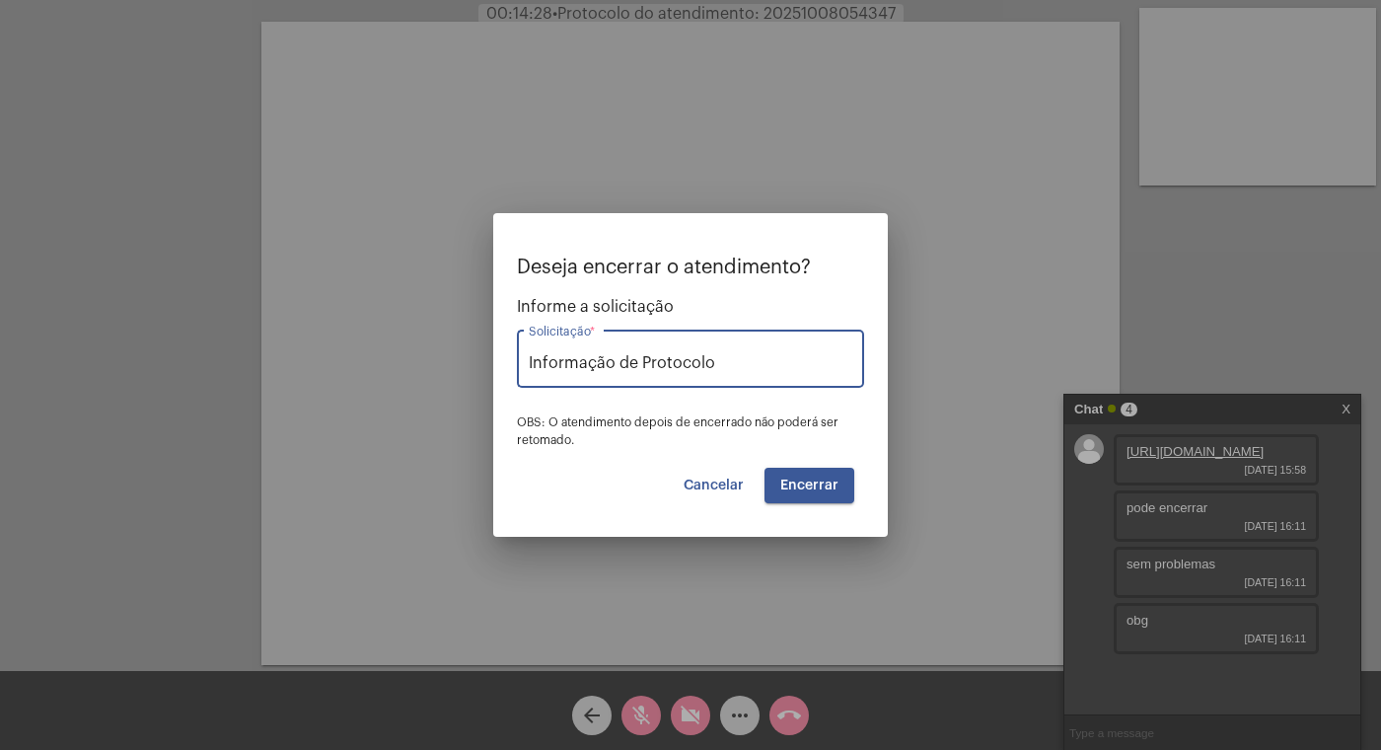
click at [813, 480] on span "Encerrar" at bounding box center [809, 485] width 58 height 14
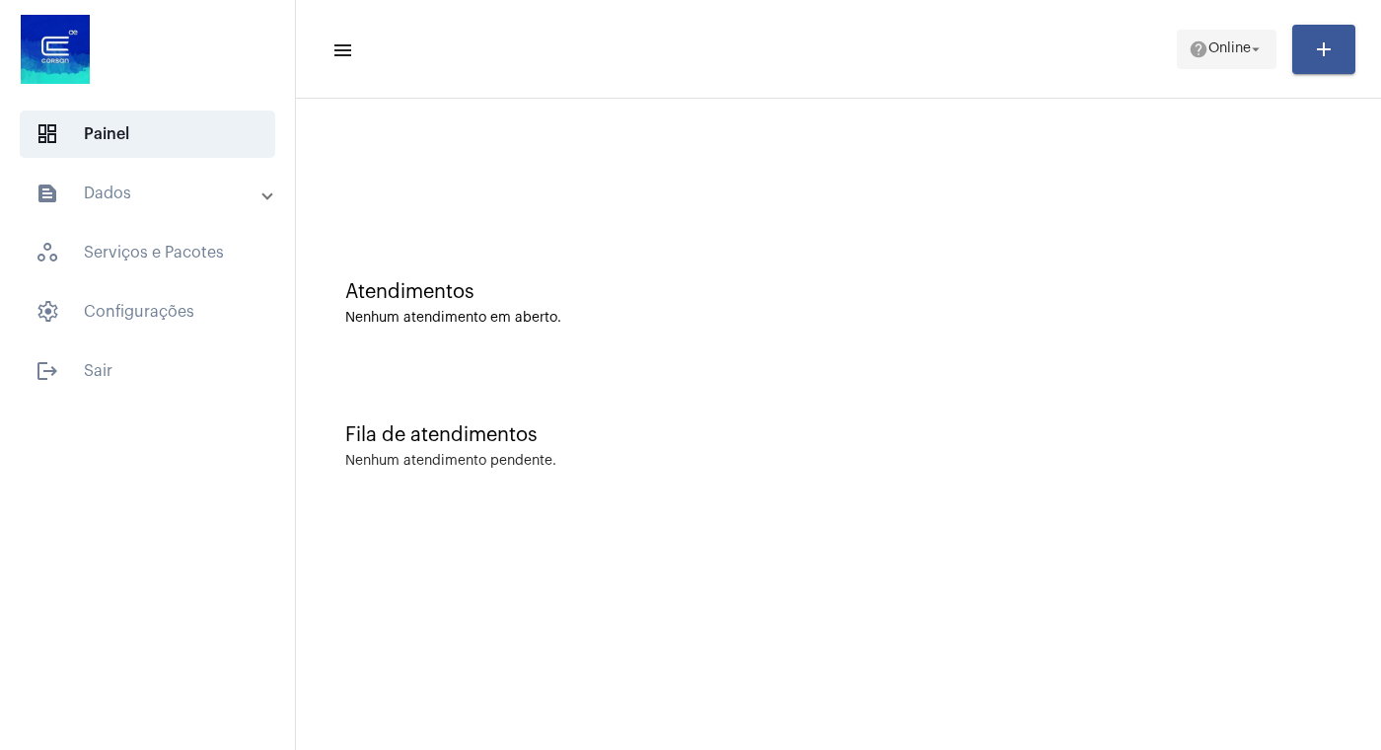
click at [1250, 51] on mat-icon "arrow_drop_down" at bounding box center [1256, 49] width 18 height 18
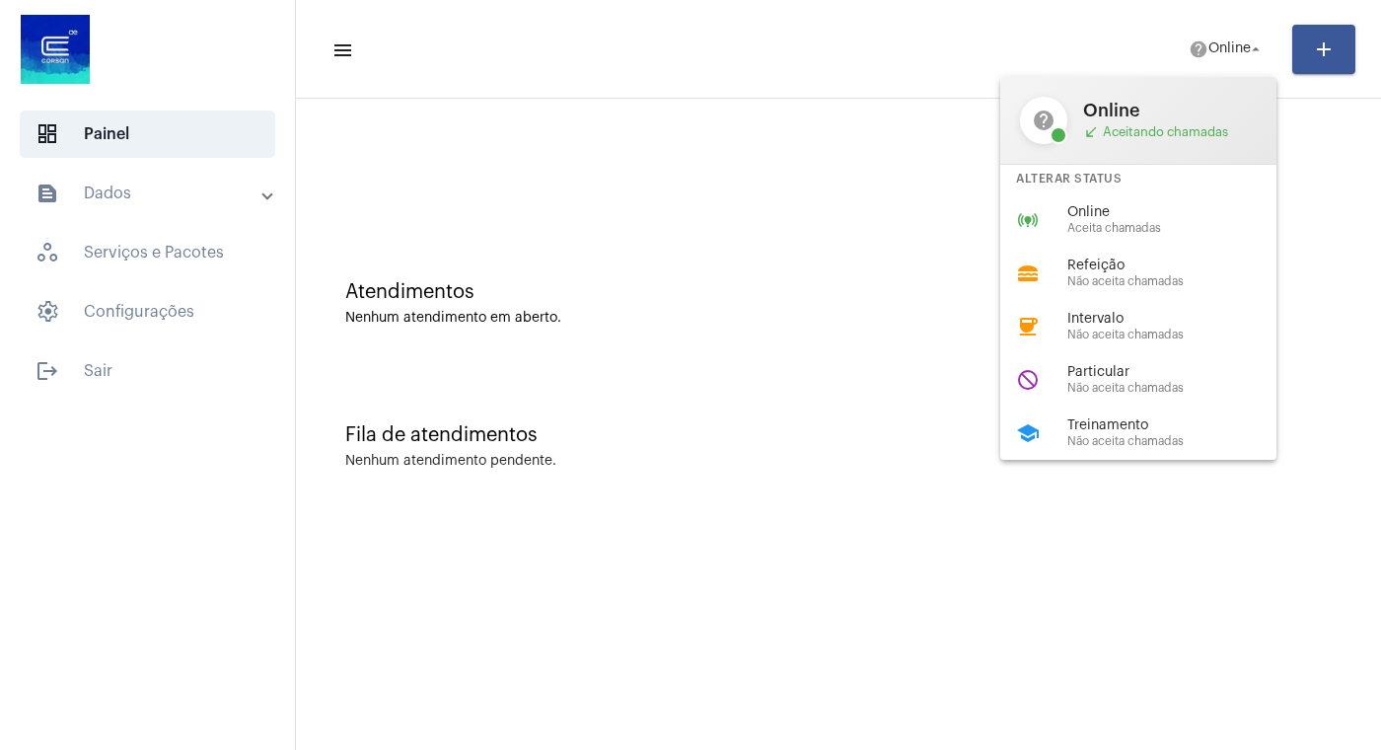
click at [95, 373] on div at bounding box center [690, 375] width 1381 height 750
